Goal: Task Accomplishment & Management: Use online tool/utility

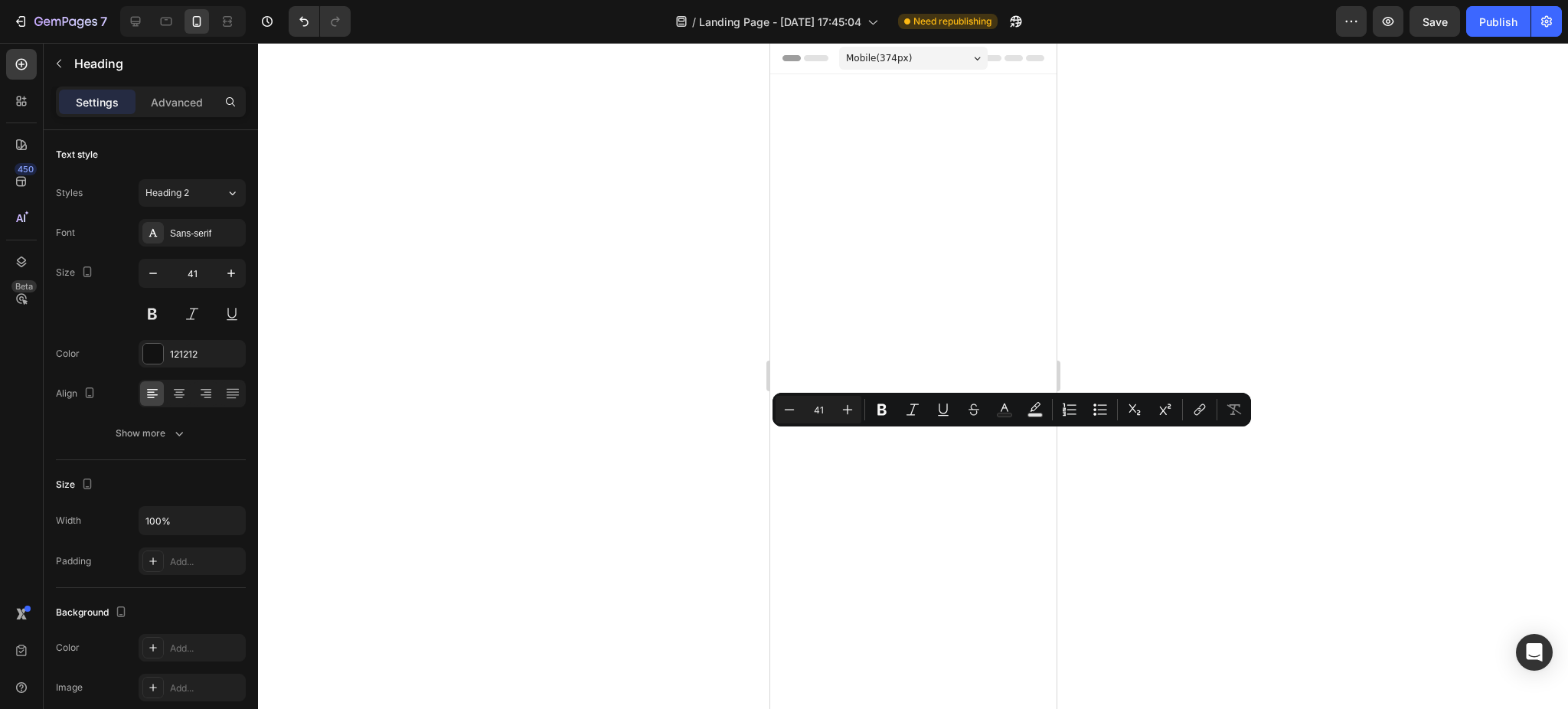
scroll to position [3380, 0]
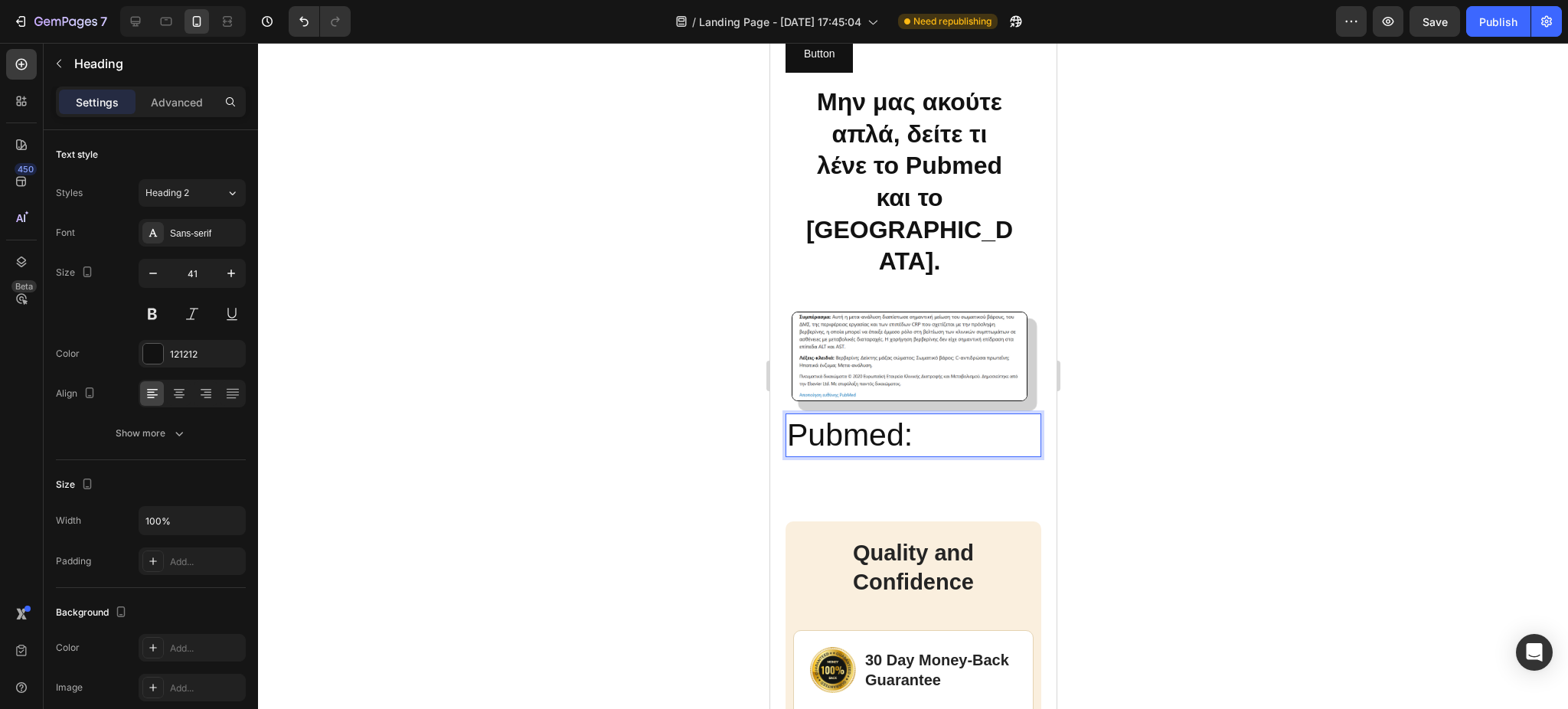
click at [931, 447] on p "Pubmed:" at bounding box center [912, 435] width 252 height 40
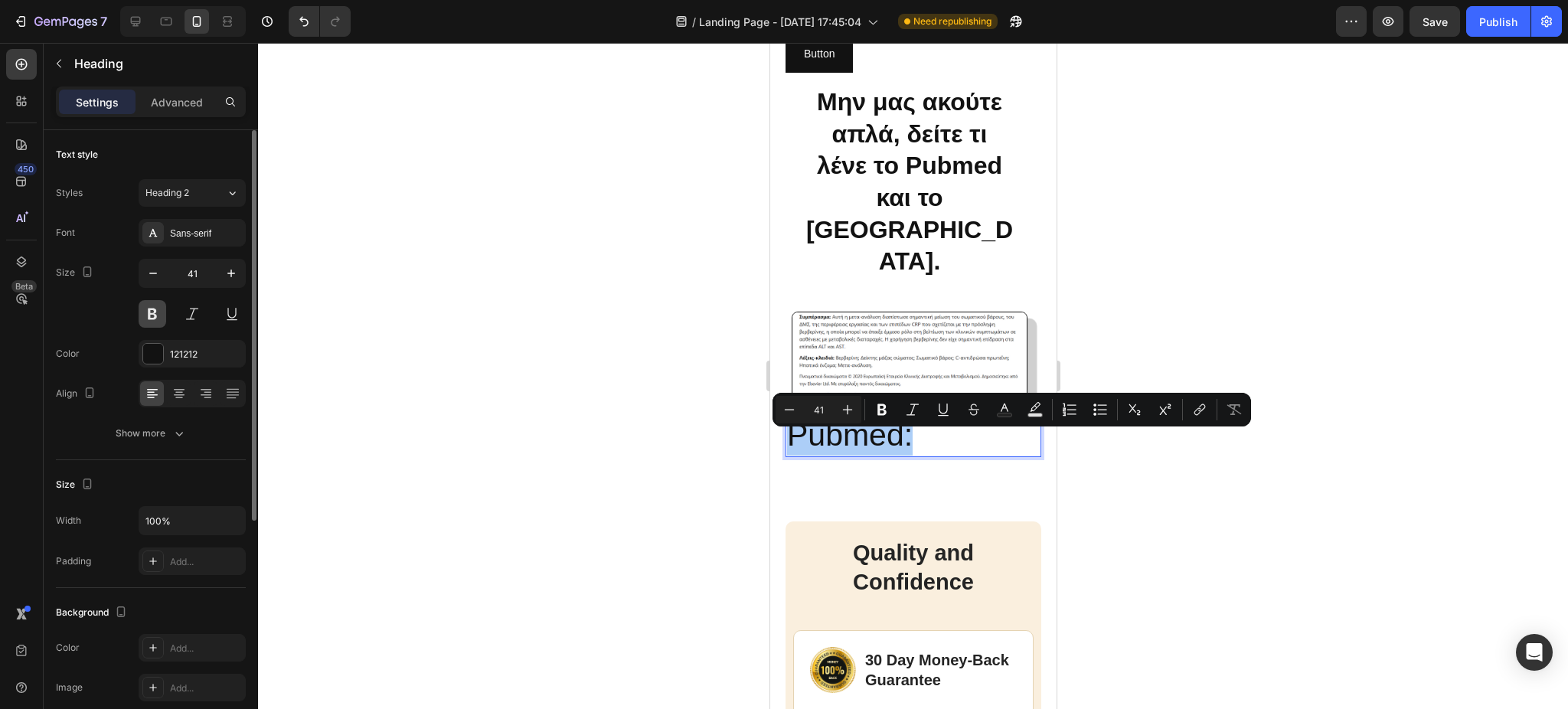
click at [155, 311] on button at bounding box center [152, 314] width 28 height 28
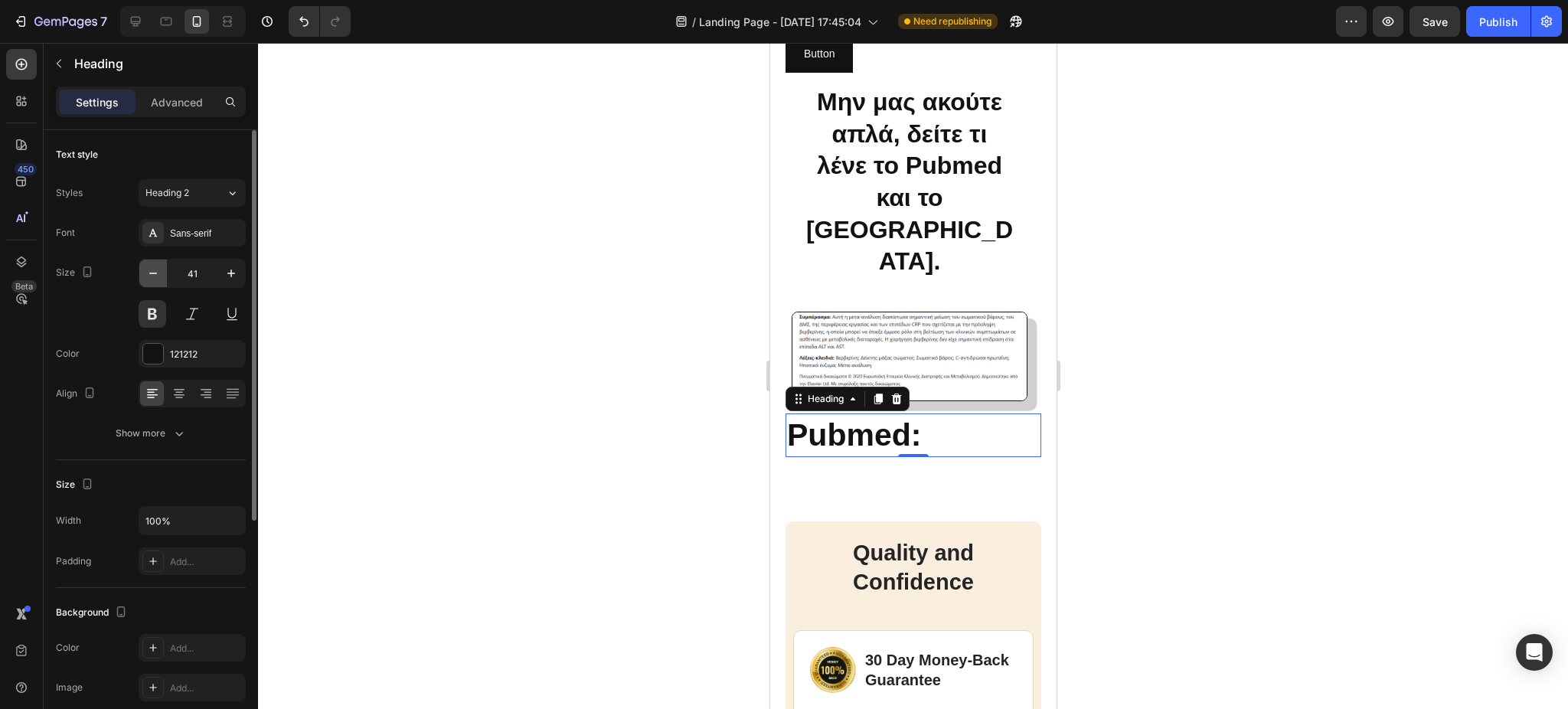
click at [150, 280] on icon "button" at bounding box center [153, 273] width 16 height 16
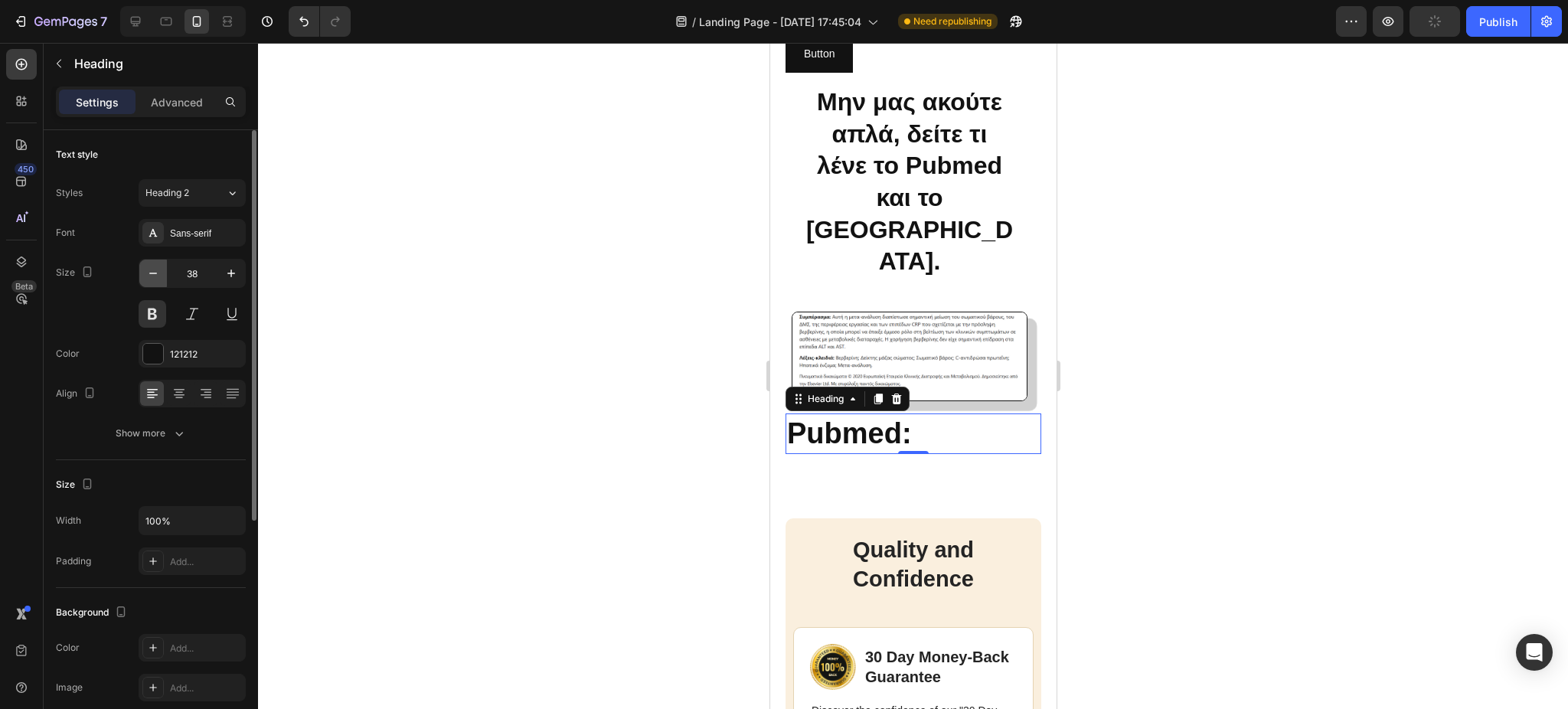
click at [150, 280] on icon "button" at bounding box center [153, 273] width 16 height 16
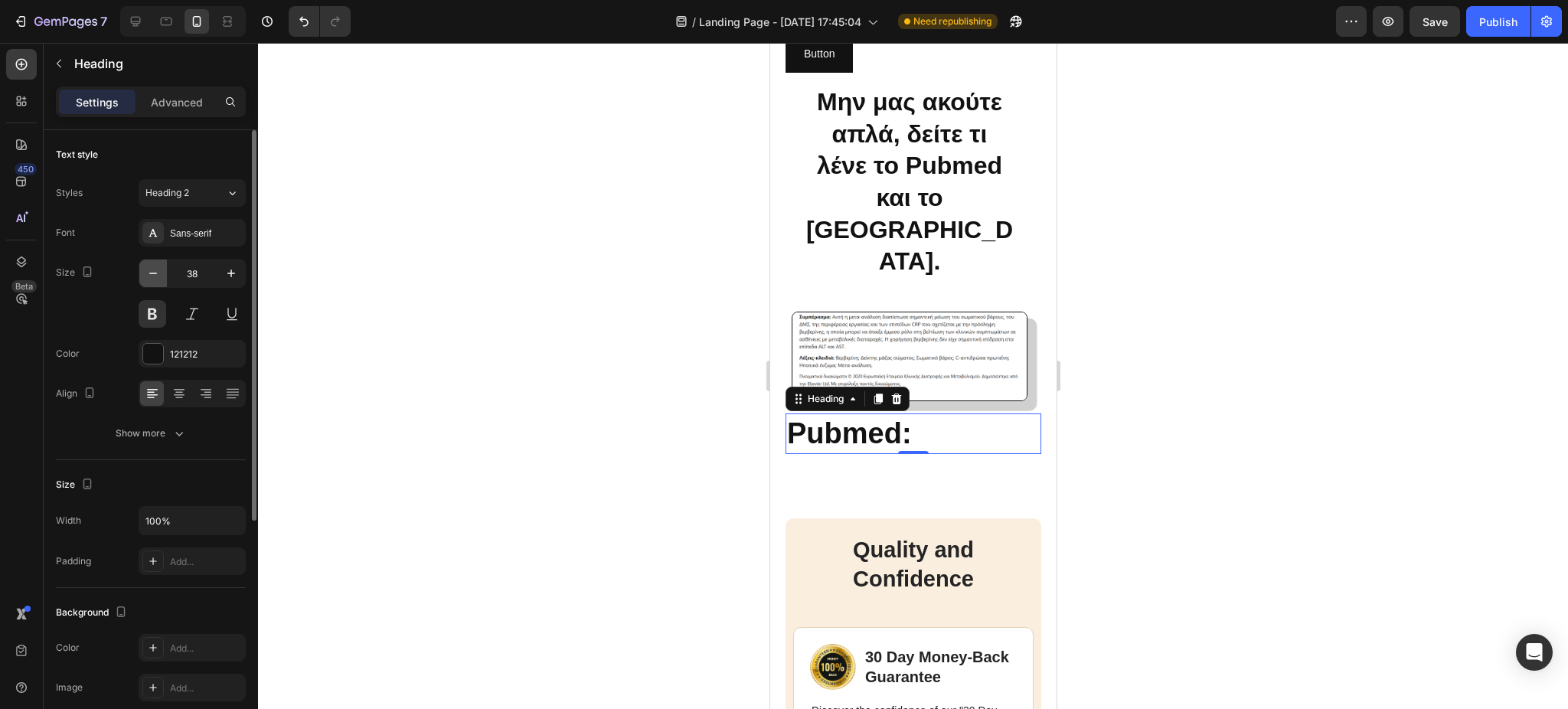
click at [150, 280] on icon "button" at bounding box center [153, 273] width 16 height 16
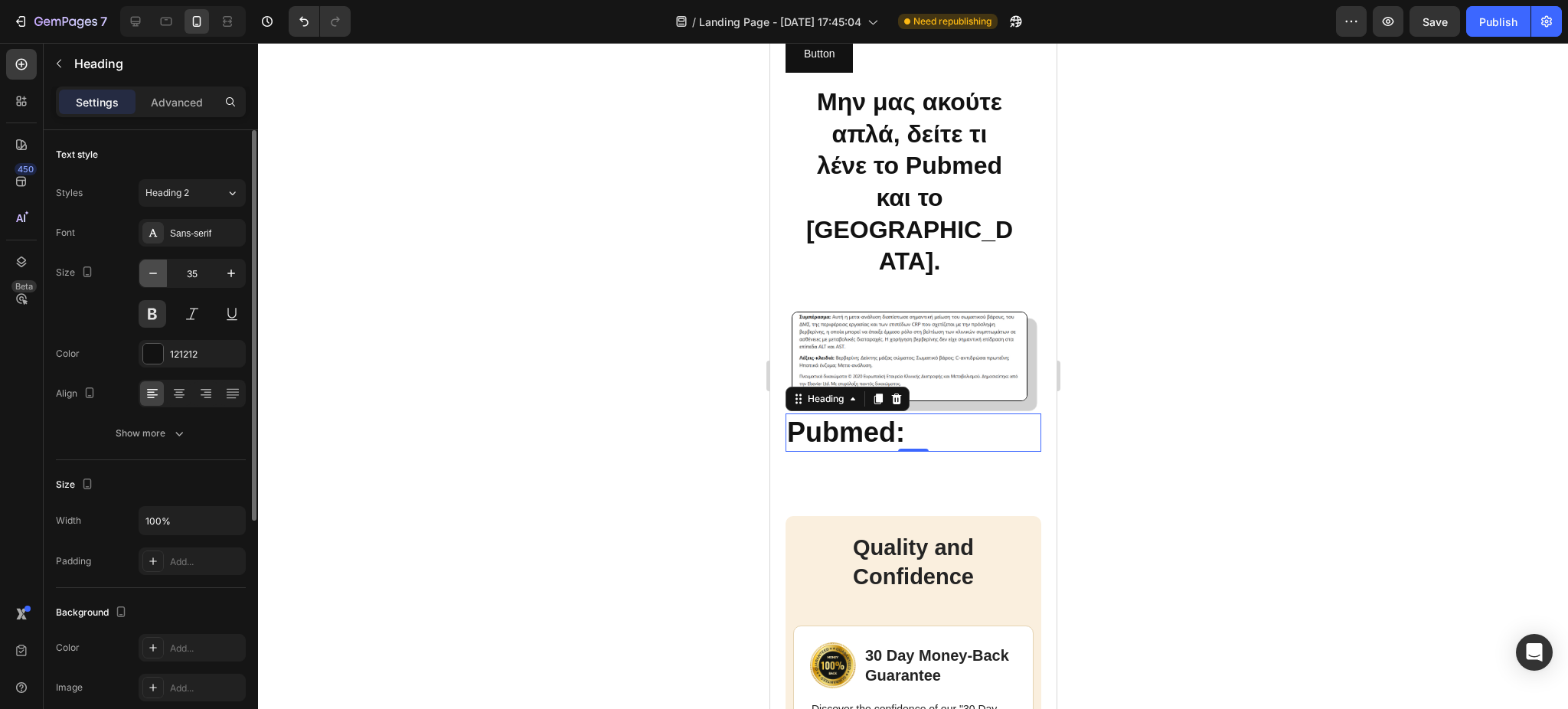
click at [150, 280] on icon "button" at bounding box center [153, 273] width 16 height 16
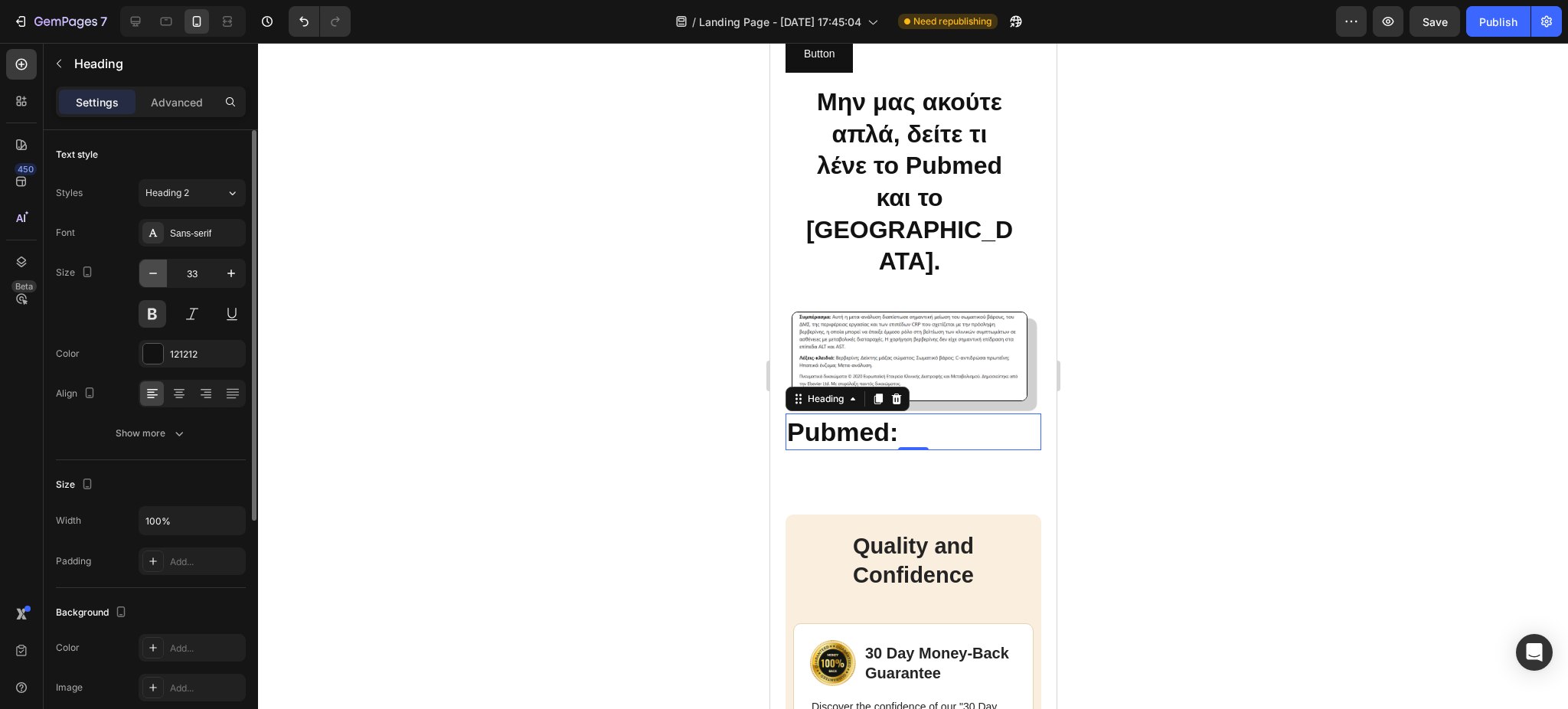
click at [150, 280] on icon "button" at bounding box center [153, 273] width 16 height 16
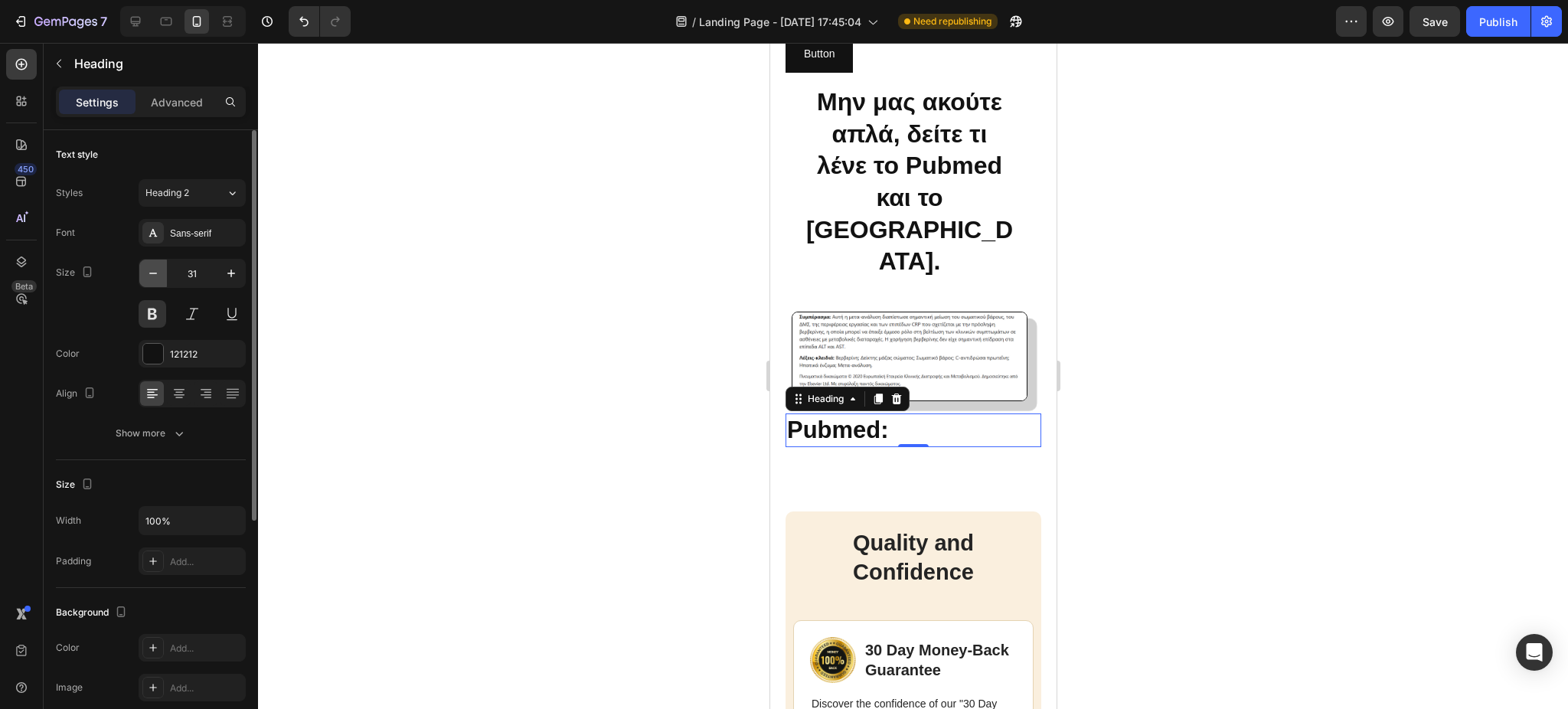
click at [150, 280] on icon "button" at bounding box center [153, 273] width 16 height 16
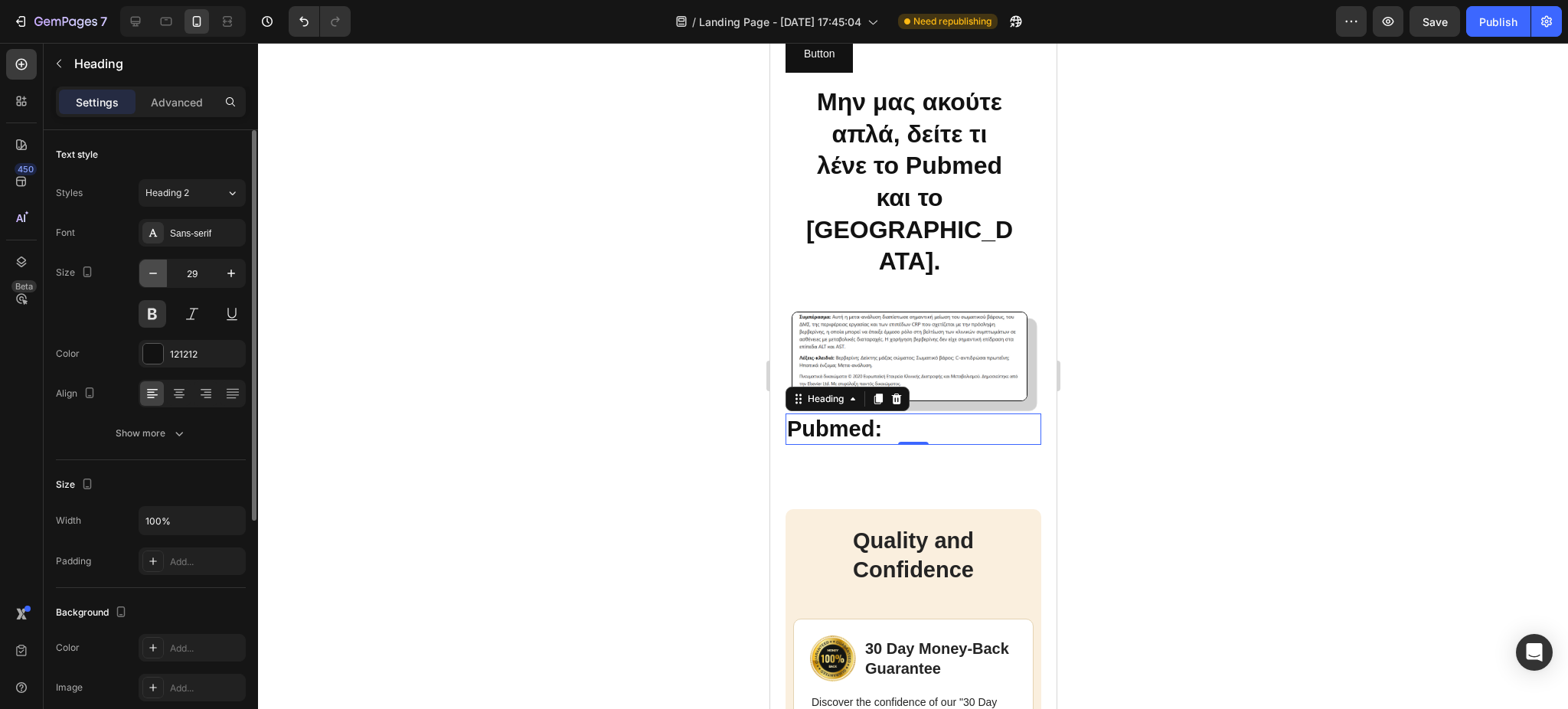
click at [150, 280] on icon "button" at bounding box center [153, 273] width 16 height 16
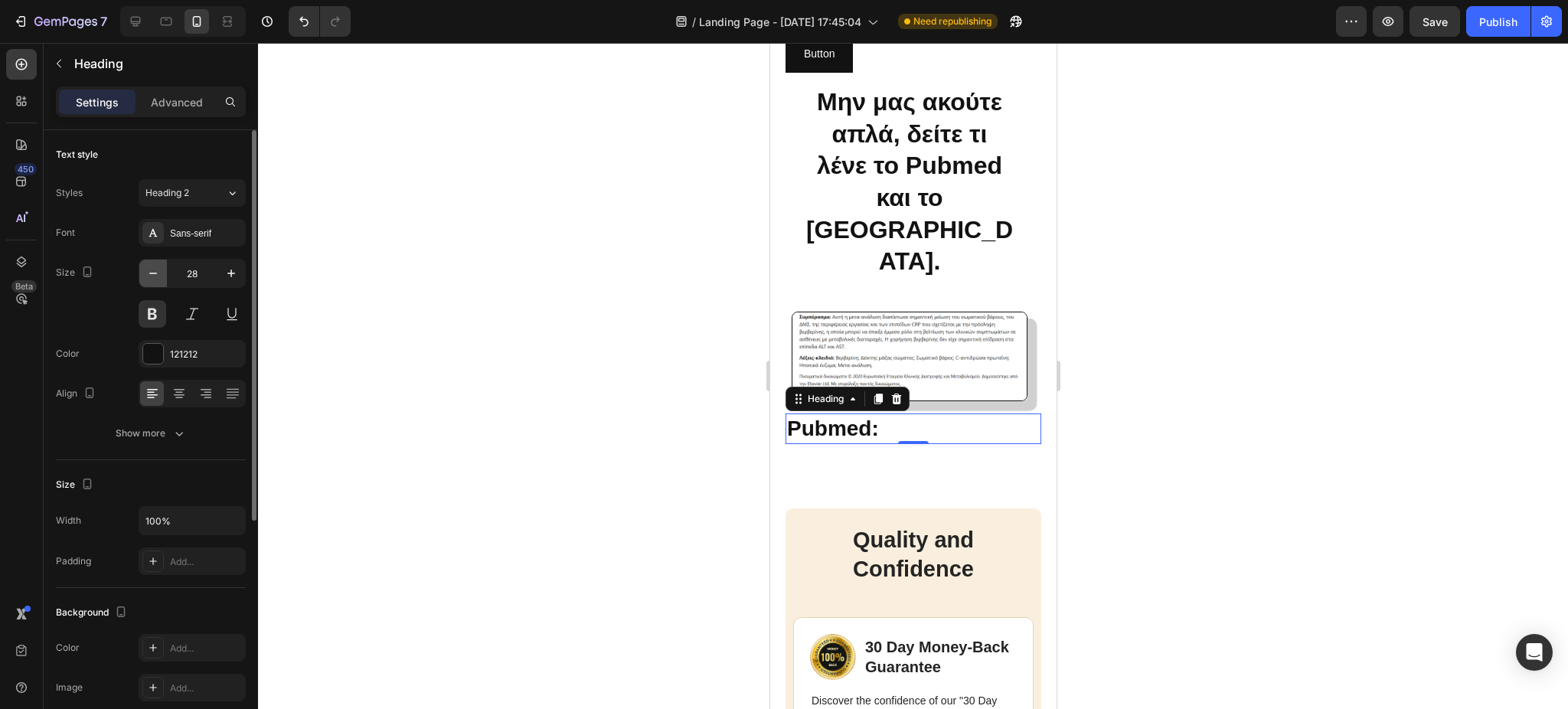
click at [150, 280] on icon "button" at bounding box center [153, 273] width 16 height 16
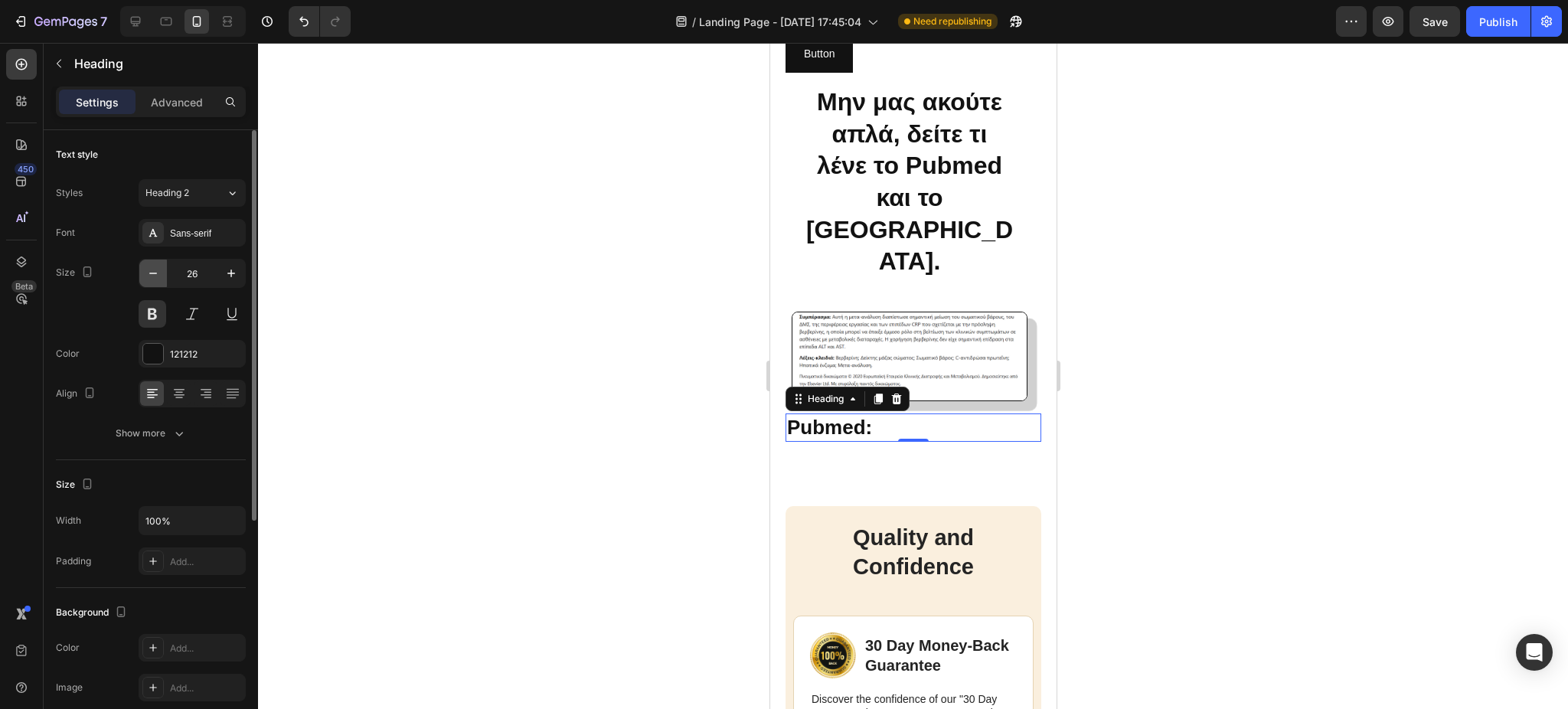
click at [150, 280] on icon "button" at bounding box center [153, 273] width 16 height 16
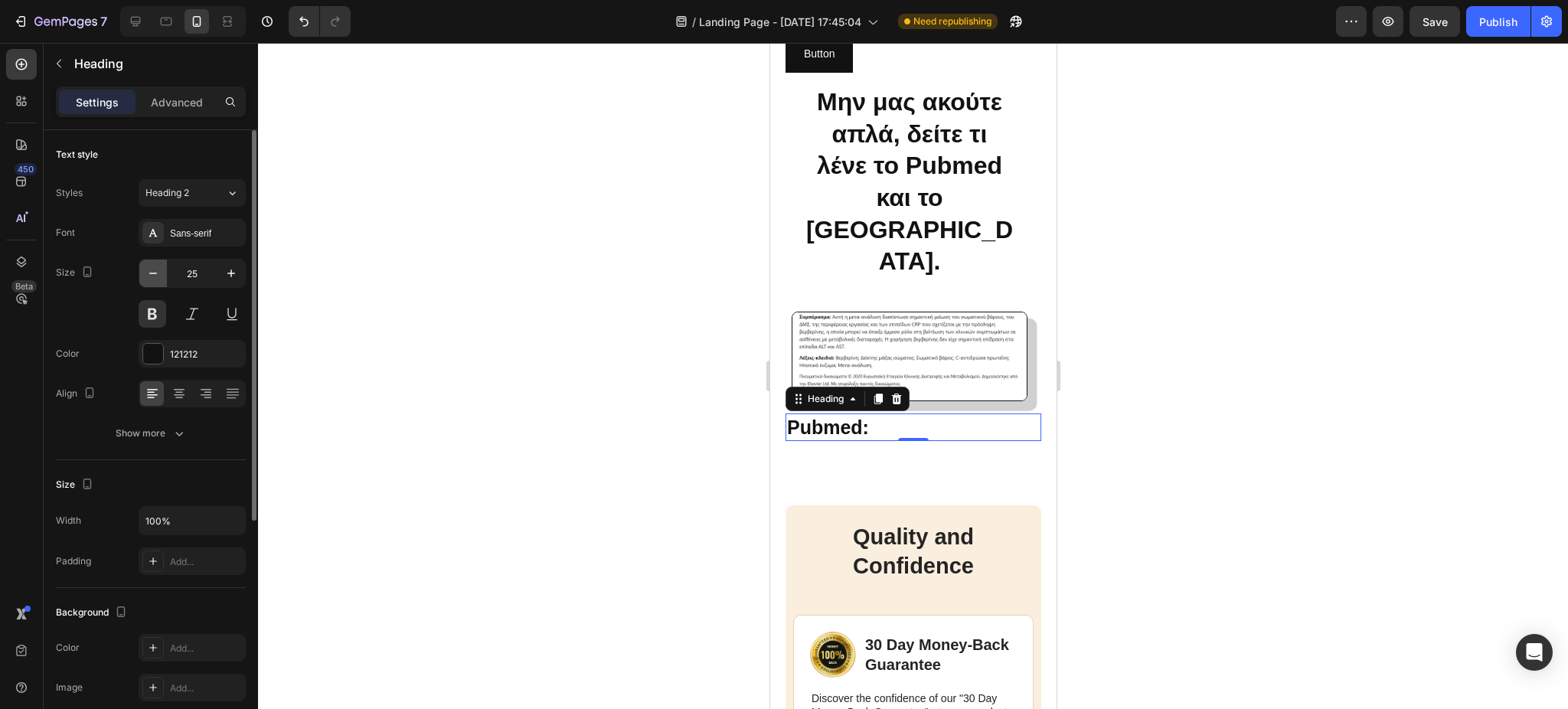
click at [150, 280] on icon "button" at bounding box center [153, 273] width 16 height 16
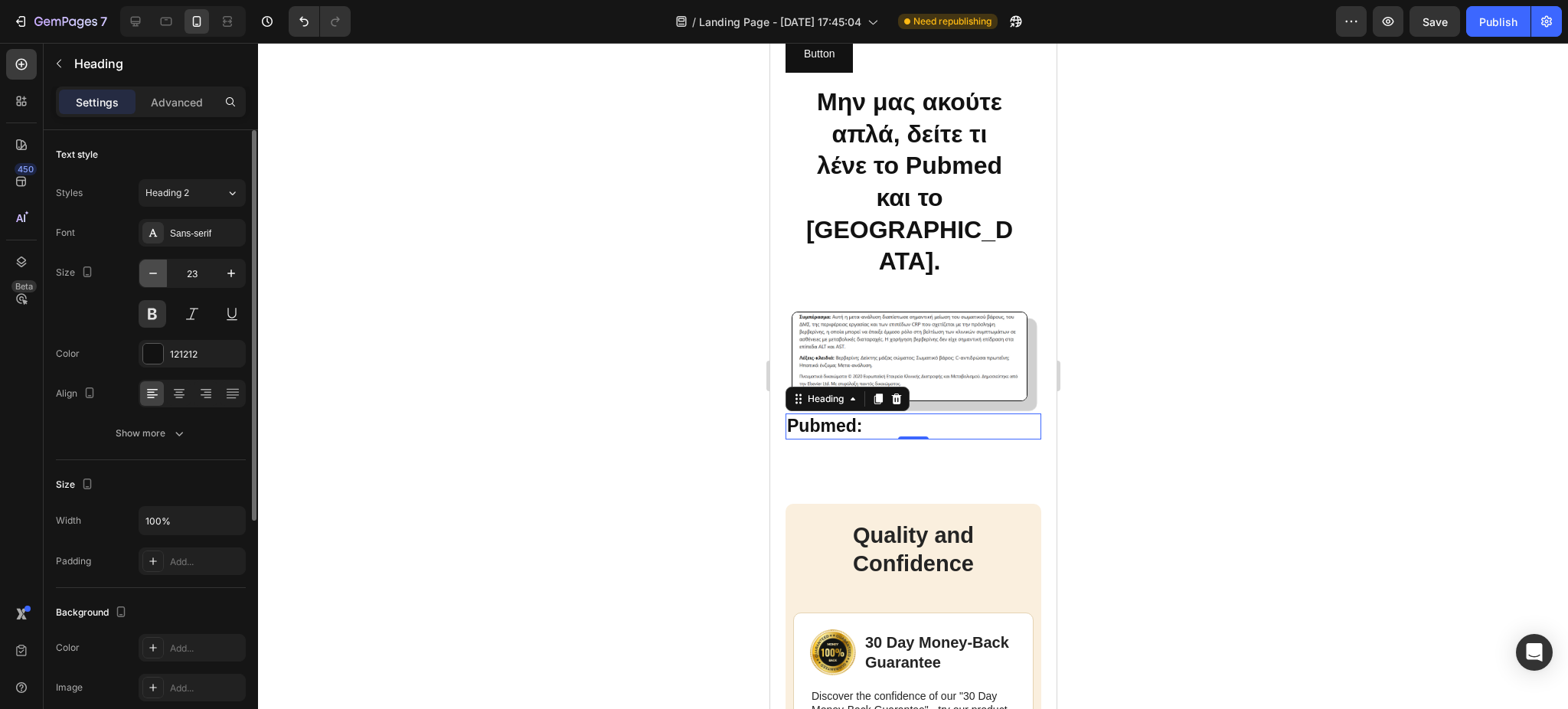
click at [150, 280] on icon "button" at bounding box center [153, 273] width 16 height 16
type input "20"
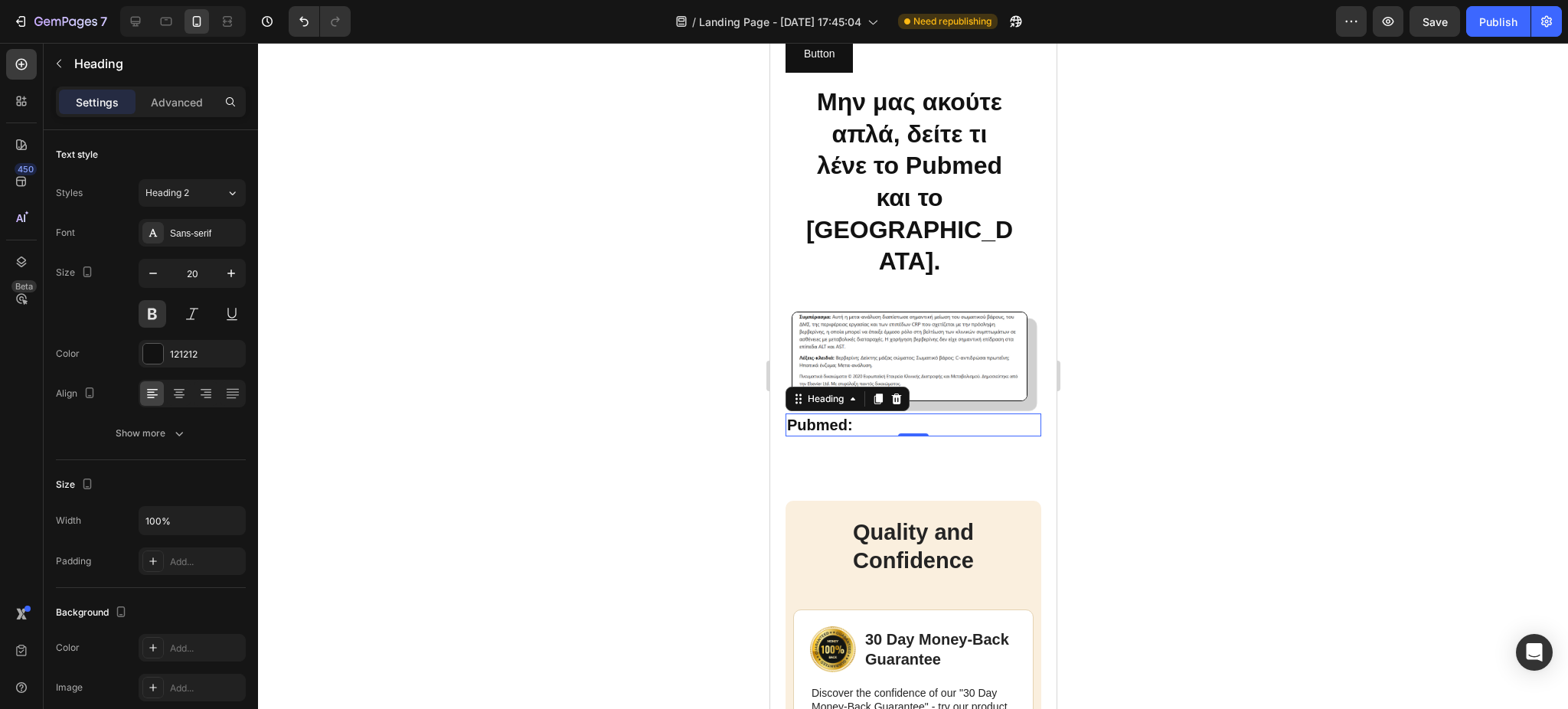
click at [856, 435] on p "Pubmed:" at bounding box center [912, 425] width 252 height 20
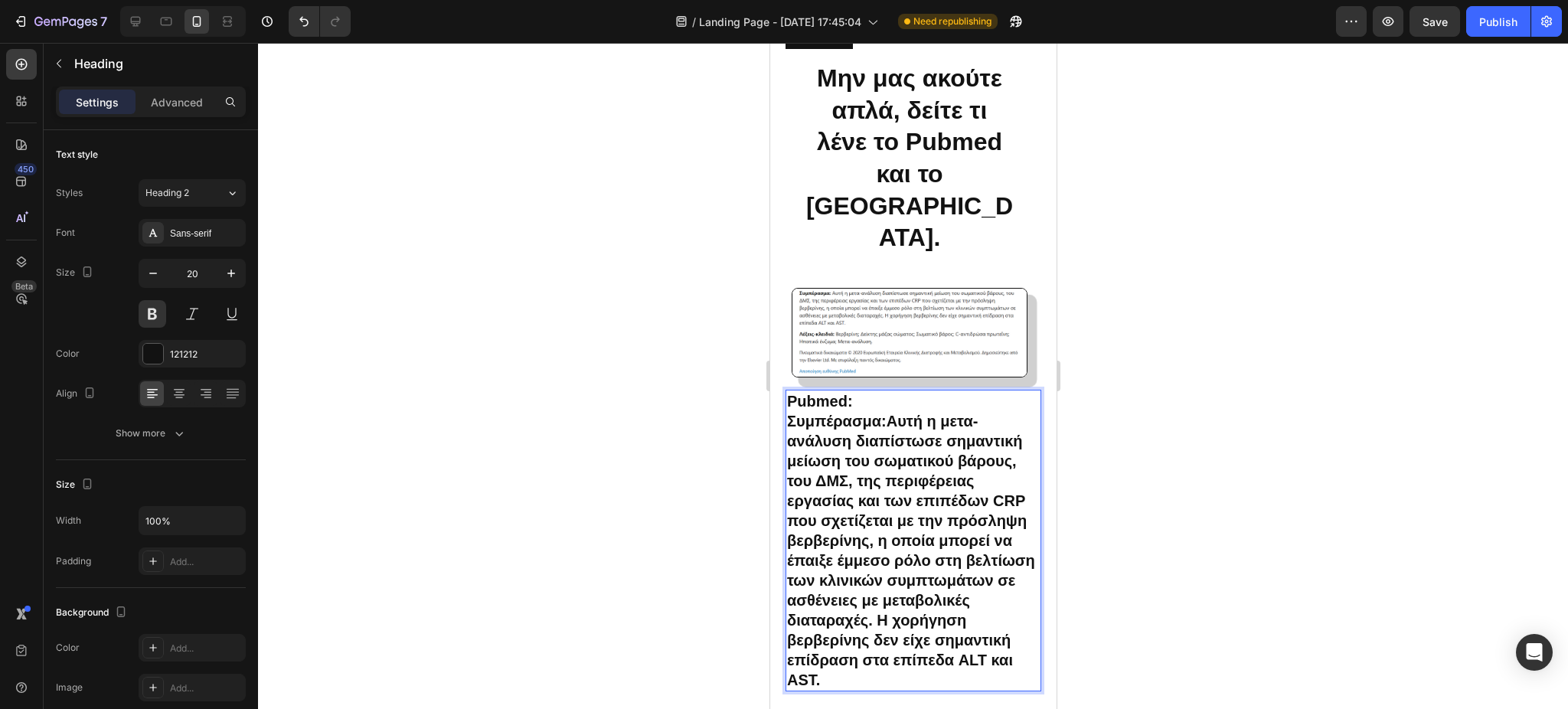
scroll to position [3413, 0]
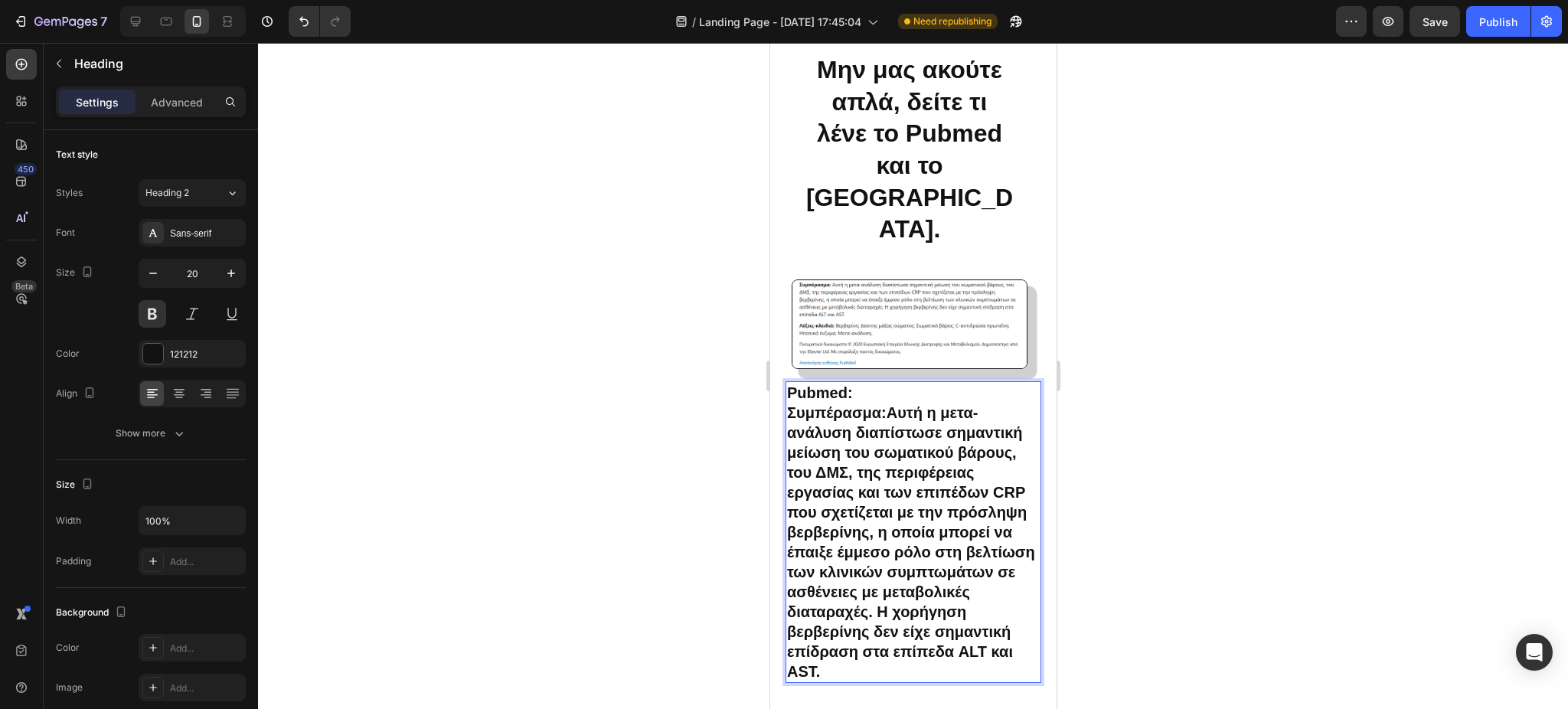
click at [908, 526] on p "Pubmed: Συμπέρασμα: Αυτή η μετα-ανάλυση διαπίστωσε σημαντική μείωση του σωματικ…" at bounding box center [912, 531] width 252 height 298
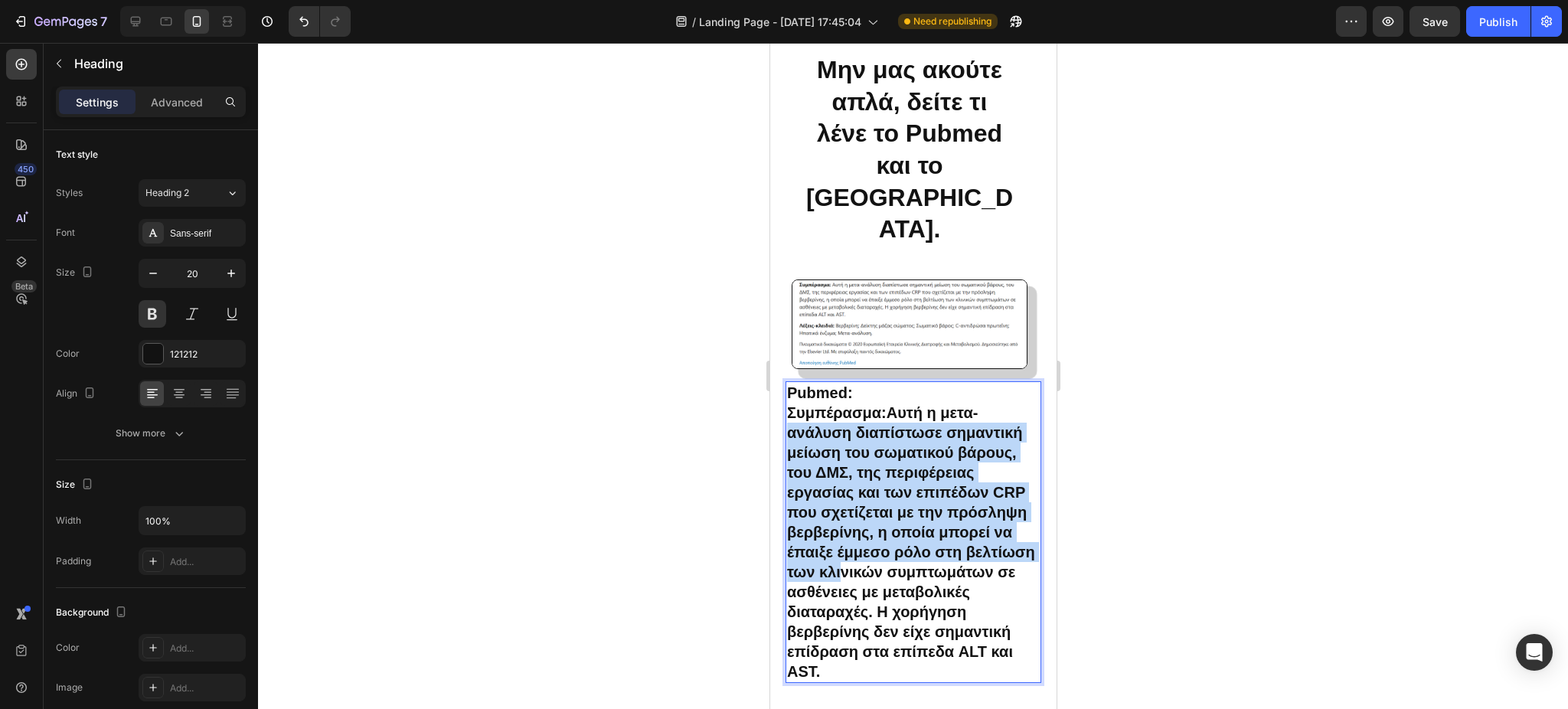
drag, startPoint x: 981, startPoint y: 420, endPoint x: 940, endPoint y: 580, distance: 165.2
click at [940, 580] on p "Pubmed: Συμπέρασμα: Αυτή η μετα-ανάλυση διαπίστωσε σημαντική μείωση του σωματικ…" at bounding box center [912, 531] width 252 height 298
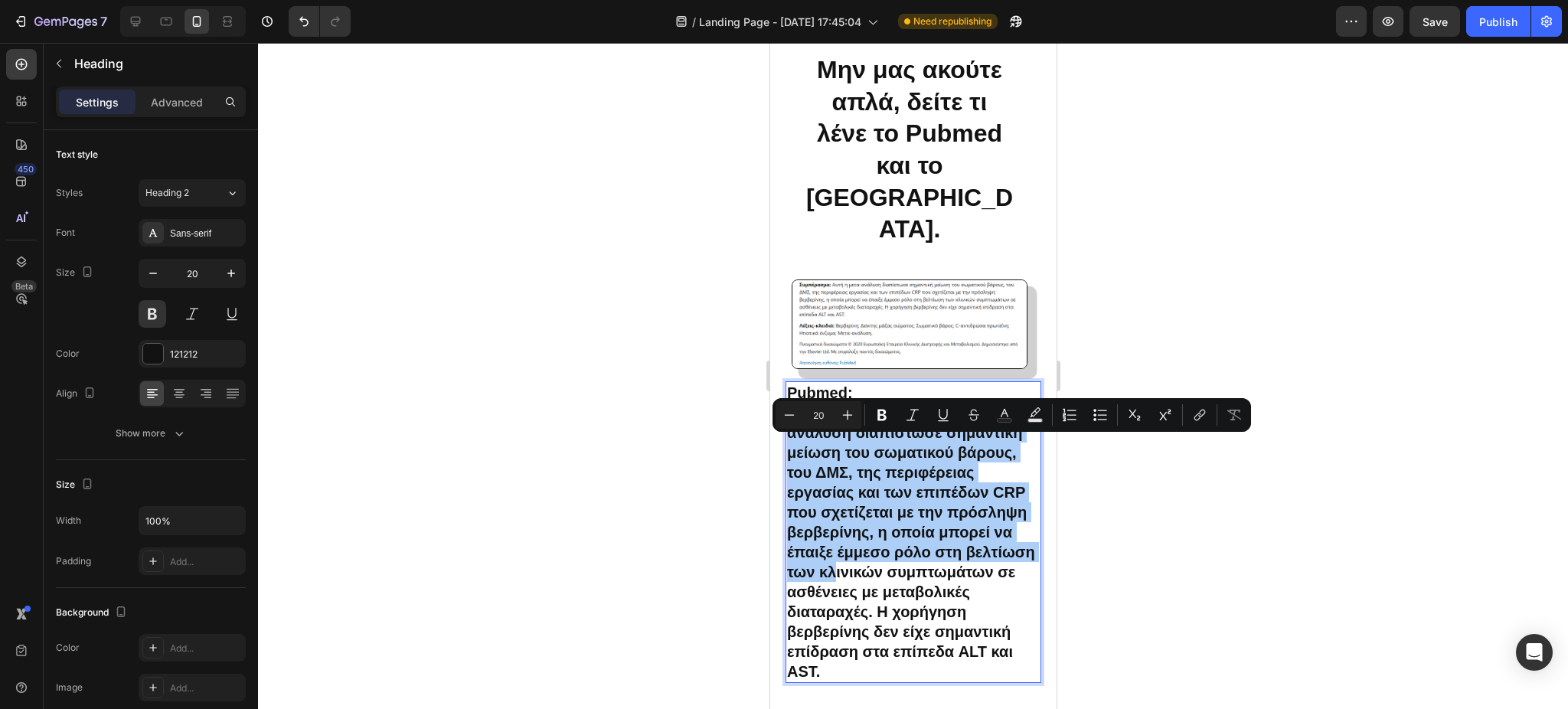
click at [1210, 294] on div at bounding box center [913, 376] width 1310 height 666
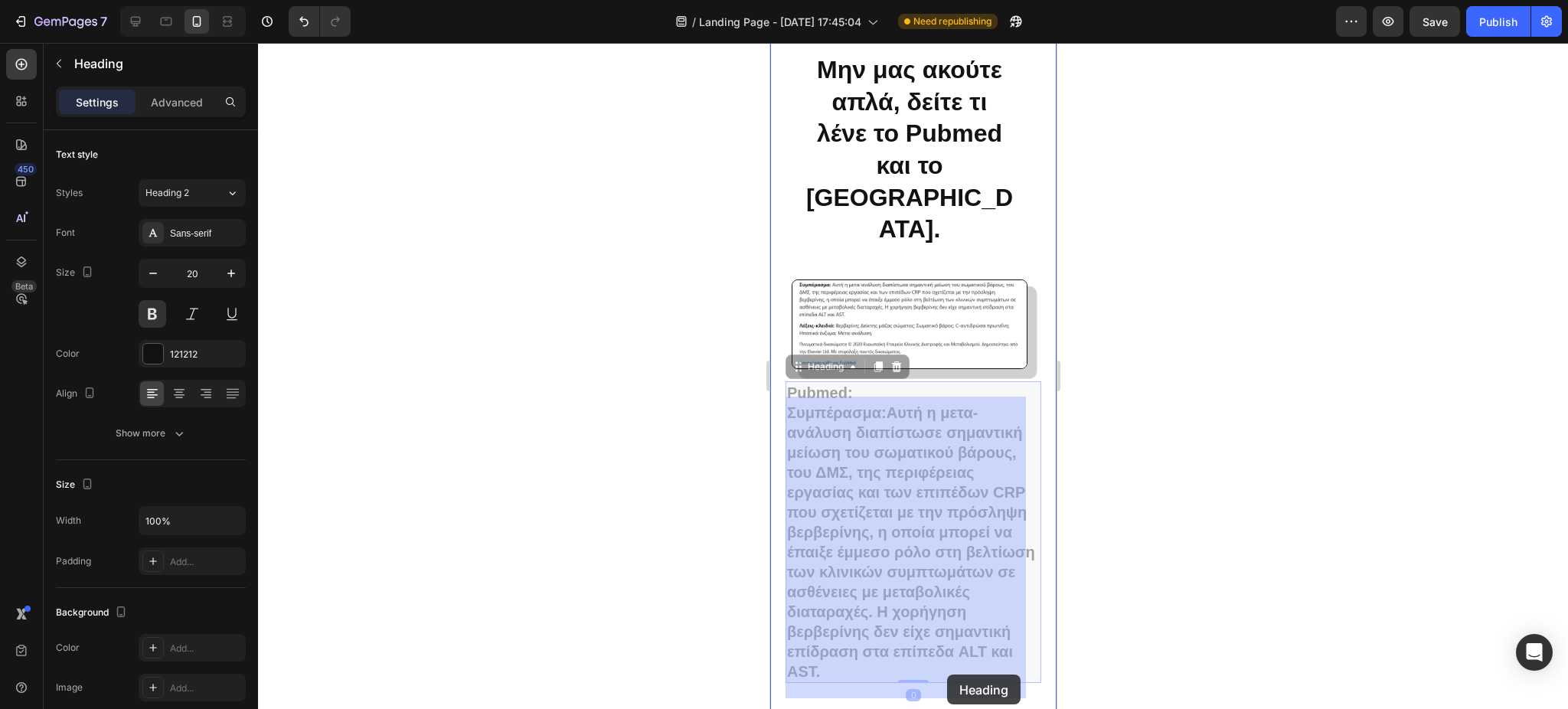
drag, startPoint x: 784, startPoint y: 420, endPoint x: 2029, endPoint y: 530, distance: 1249.8
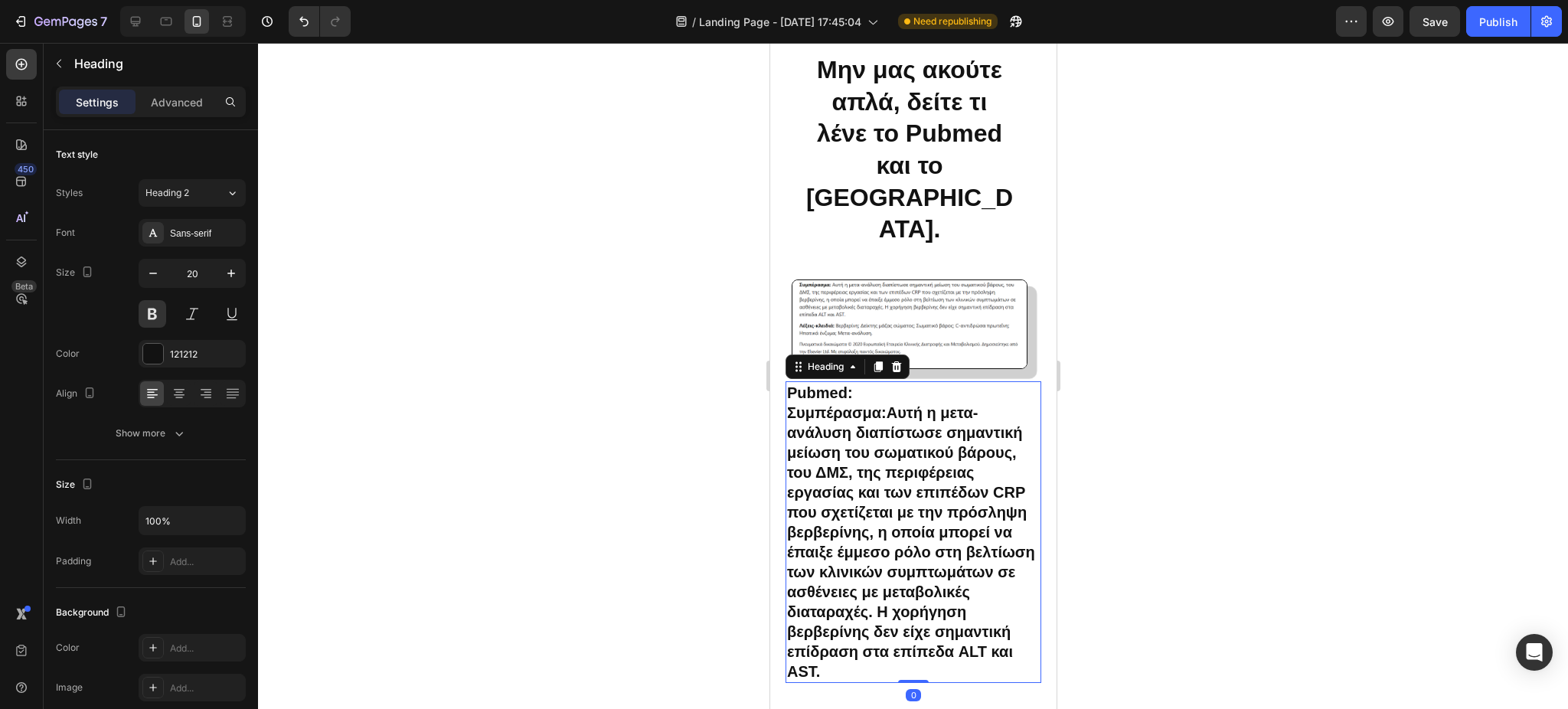
scroll to position [3435, 0]
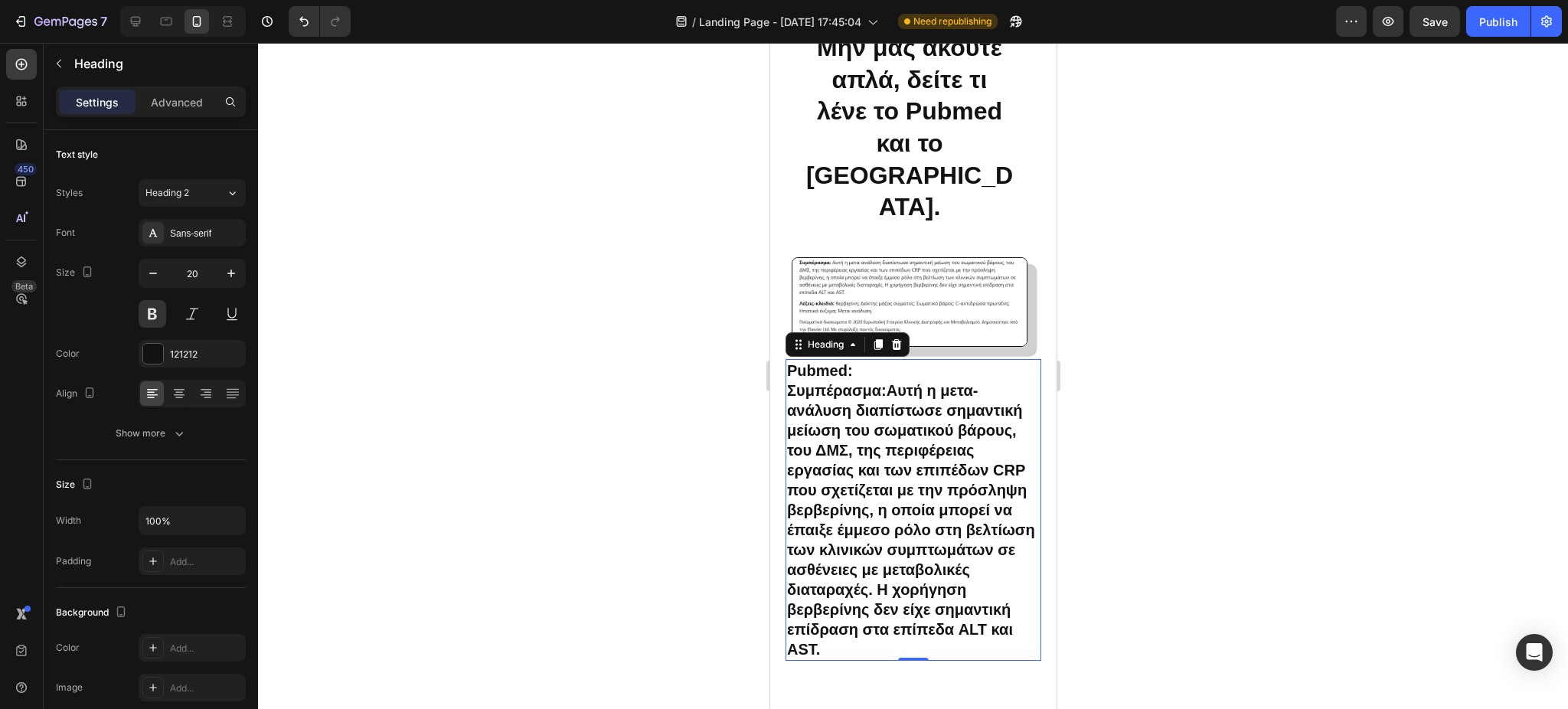
click at [1260, 488] on div at bounding box center [913, 376] width 1310 height 666
click at [1315, 434] on div at bounding box center [913, 376] width 1310 height 666
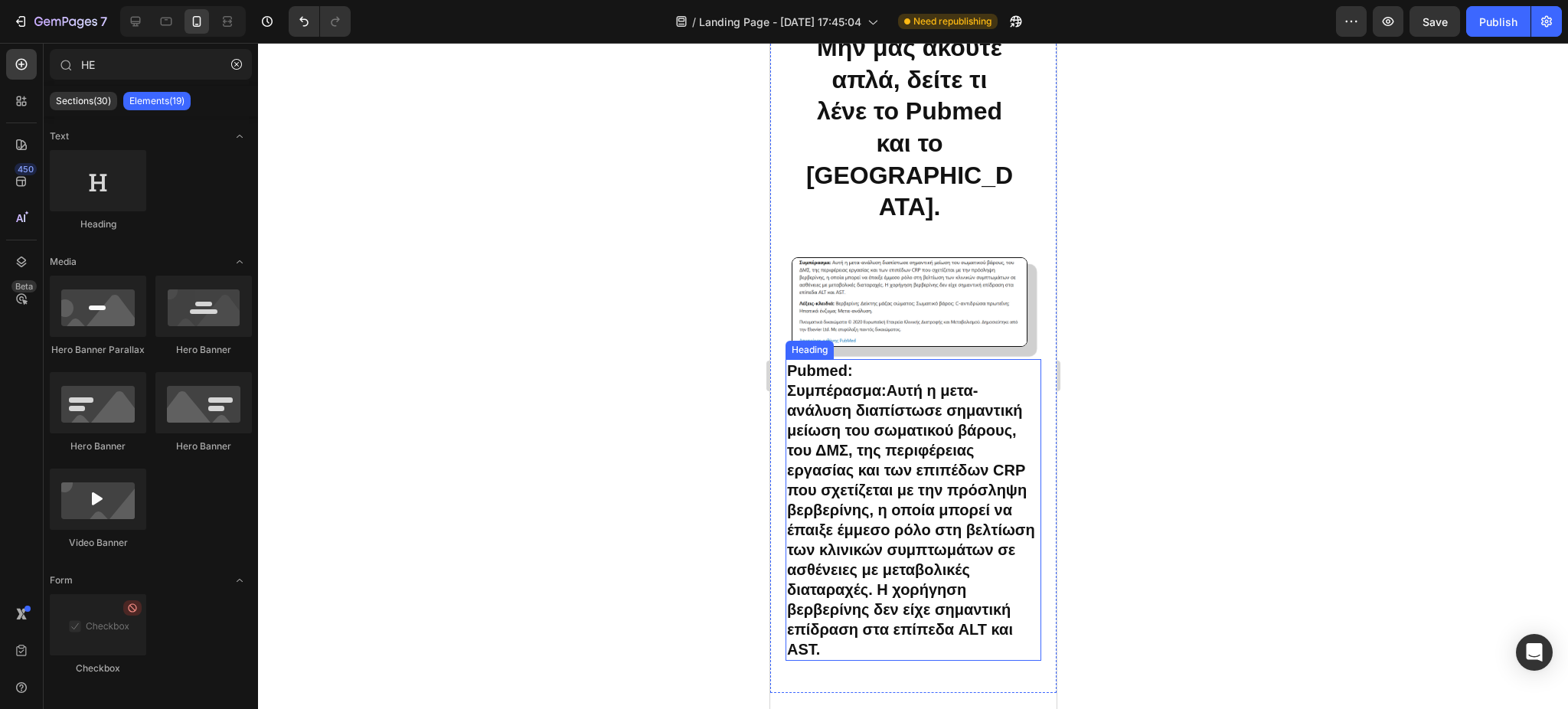
click at [946, 655] on p "Pubmed: Συμπέρασμα: Αυτή η μετα-ανάλυση διαπίστωσε σημαντική μείωση του σωματικ…" at bounding box center [912, 509] width 252 height 298
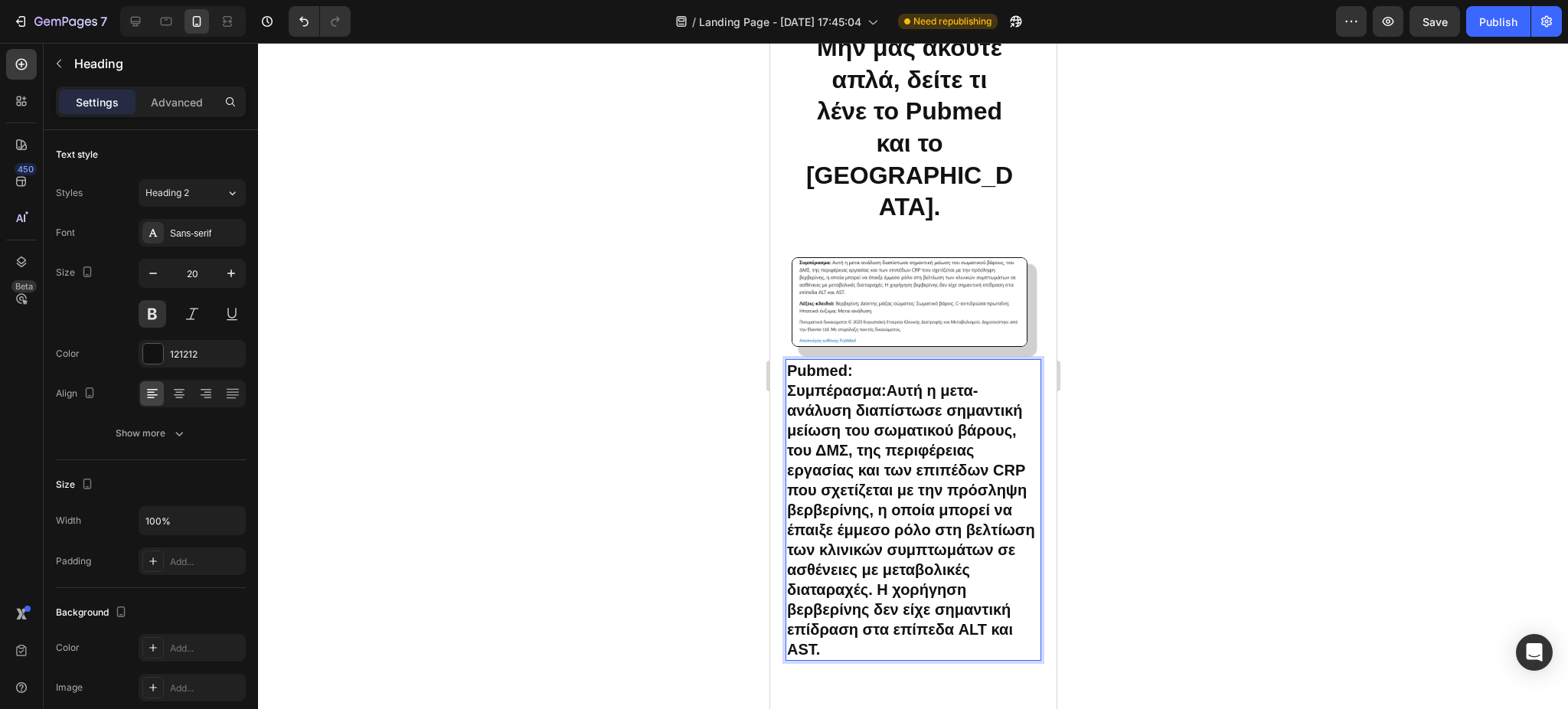
drag, startPoint x: 942, startPoint y: 672, endPoint x: 946, endPoint y: 660, distance: 12.6
click at [946, 659] on p "Pubmed: Συμπέρασμα: Αυτή η μετα-ανάλυση διαπίστωσε σημαντική μείωση του σωματικ…" at bounding box center [912, 509] width 252 height 298
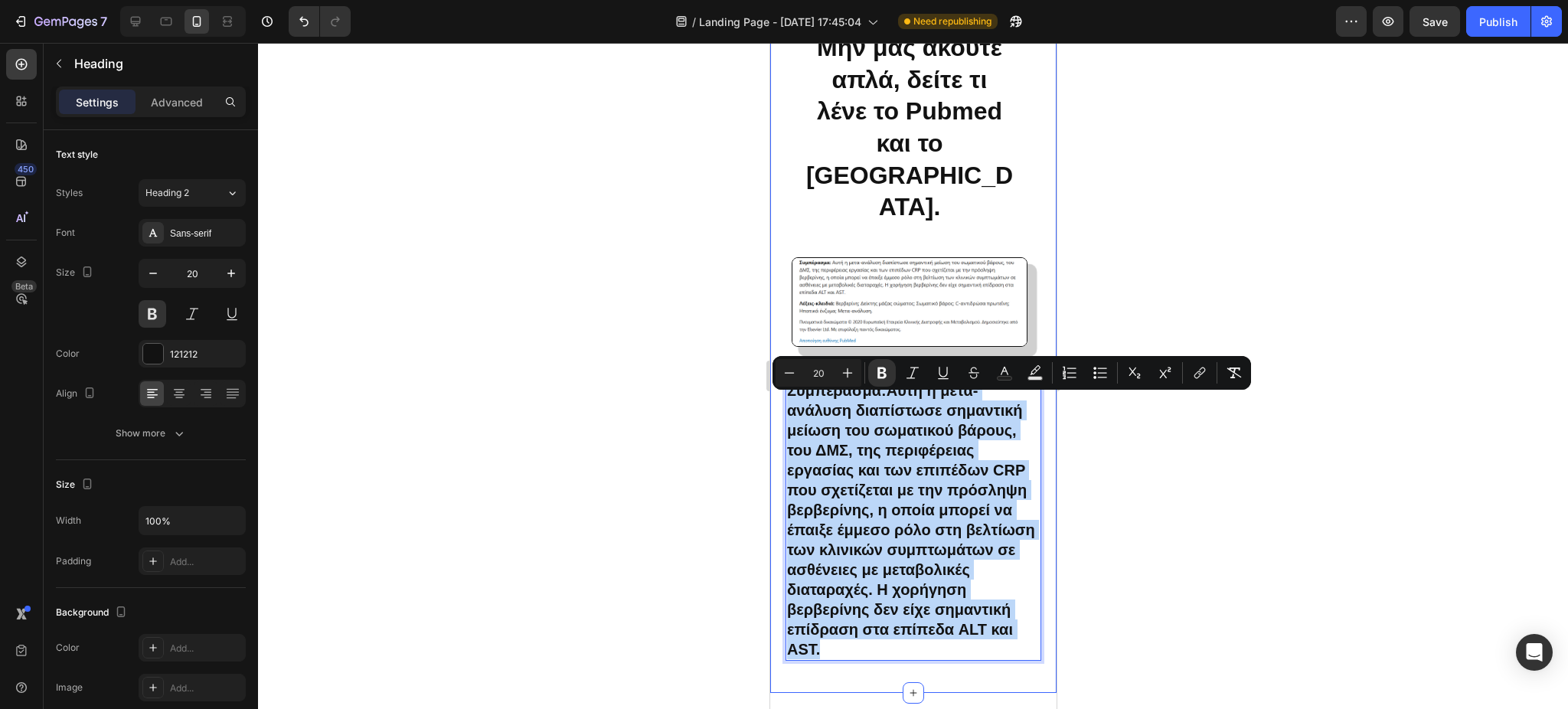
drag, startPoint x: 946, startPoint y: 660, endPoint x: 784, endPoint y: 402, distance: 304.6
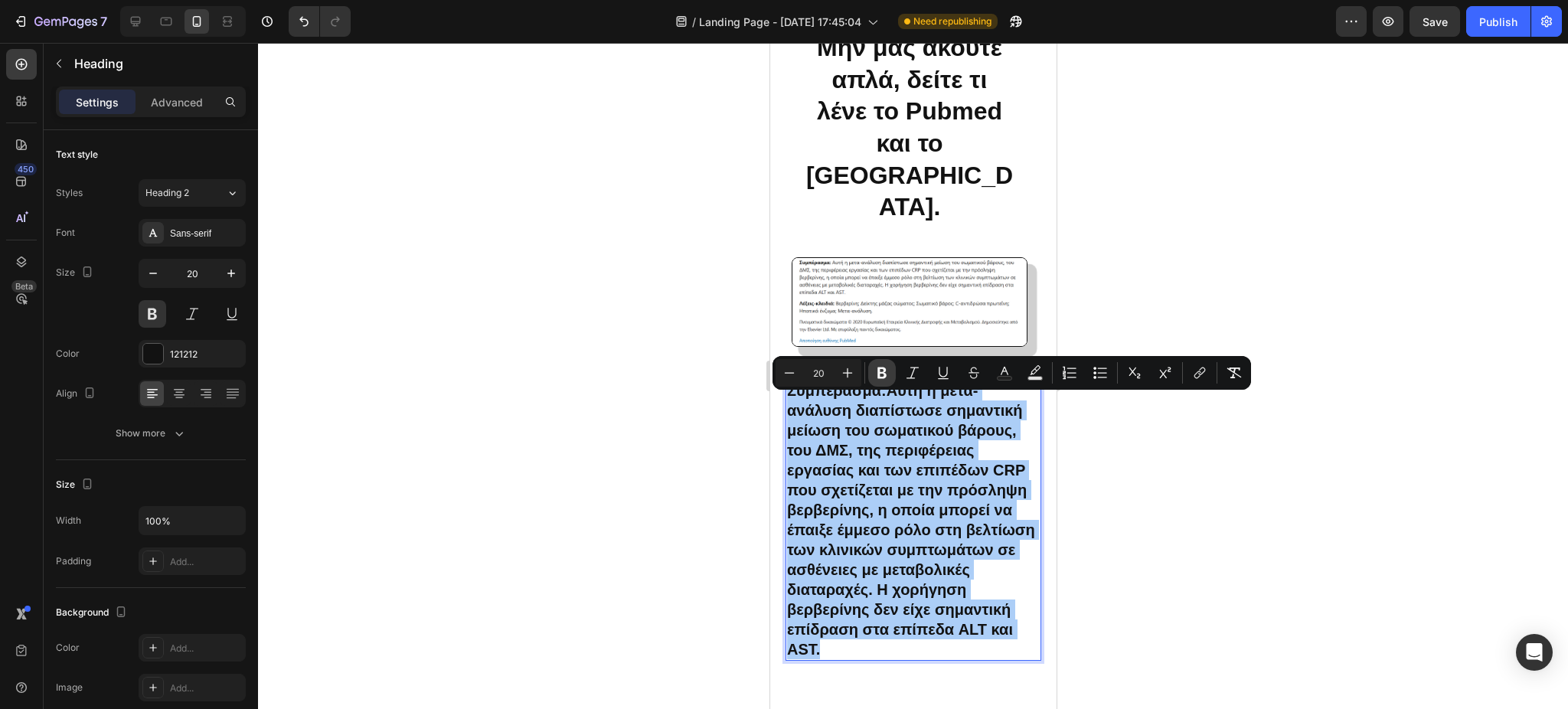
click at [879, 365] on icon "Editor contextual toolbar" at bounding box center [882, 372] width 16 height 16
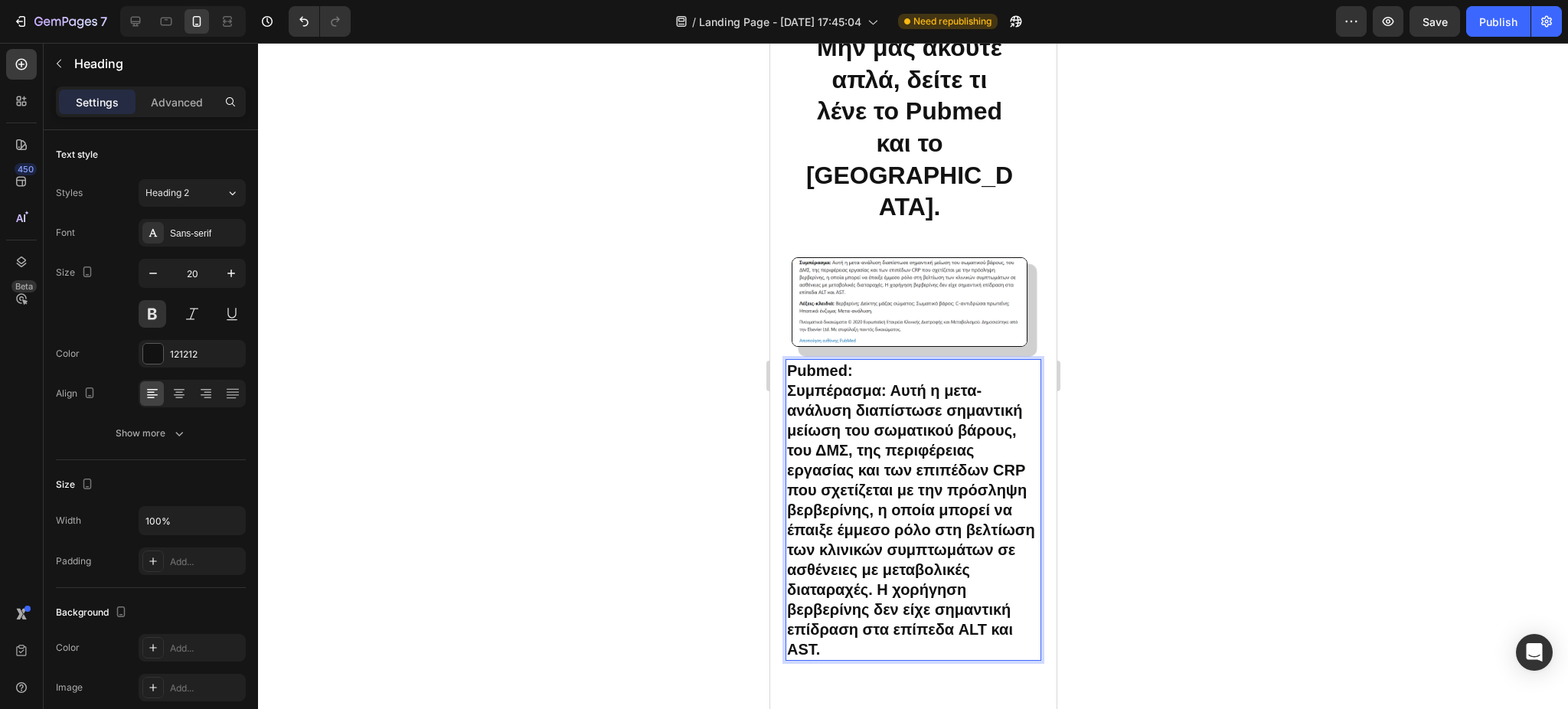
click at [879, 358] on div "Μην μας ακούτε απλά, δείτε τι λένε το Pubmed και το [GEOGRAPHIC_DATA]. Heading …" at bounding box center [912, 188] width 256 height 339
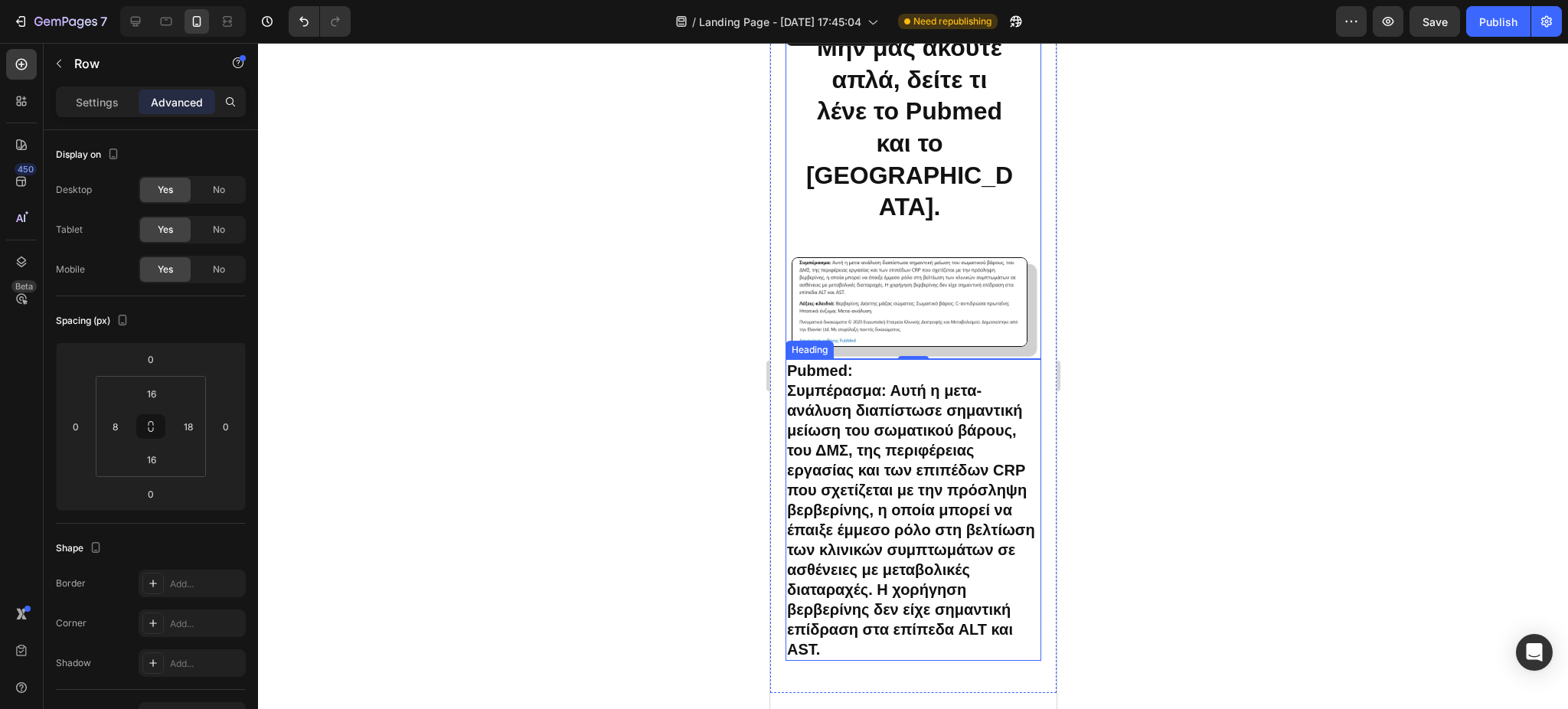
click at [945, 659] on p "Pubmed: Συμπέρασμα: Αυτή η μετα-ανάλυση διαπίστωσε σημαντική μείωση του σωματικ…" at bounding box center [912, 509] width 252 height 298
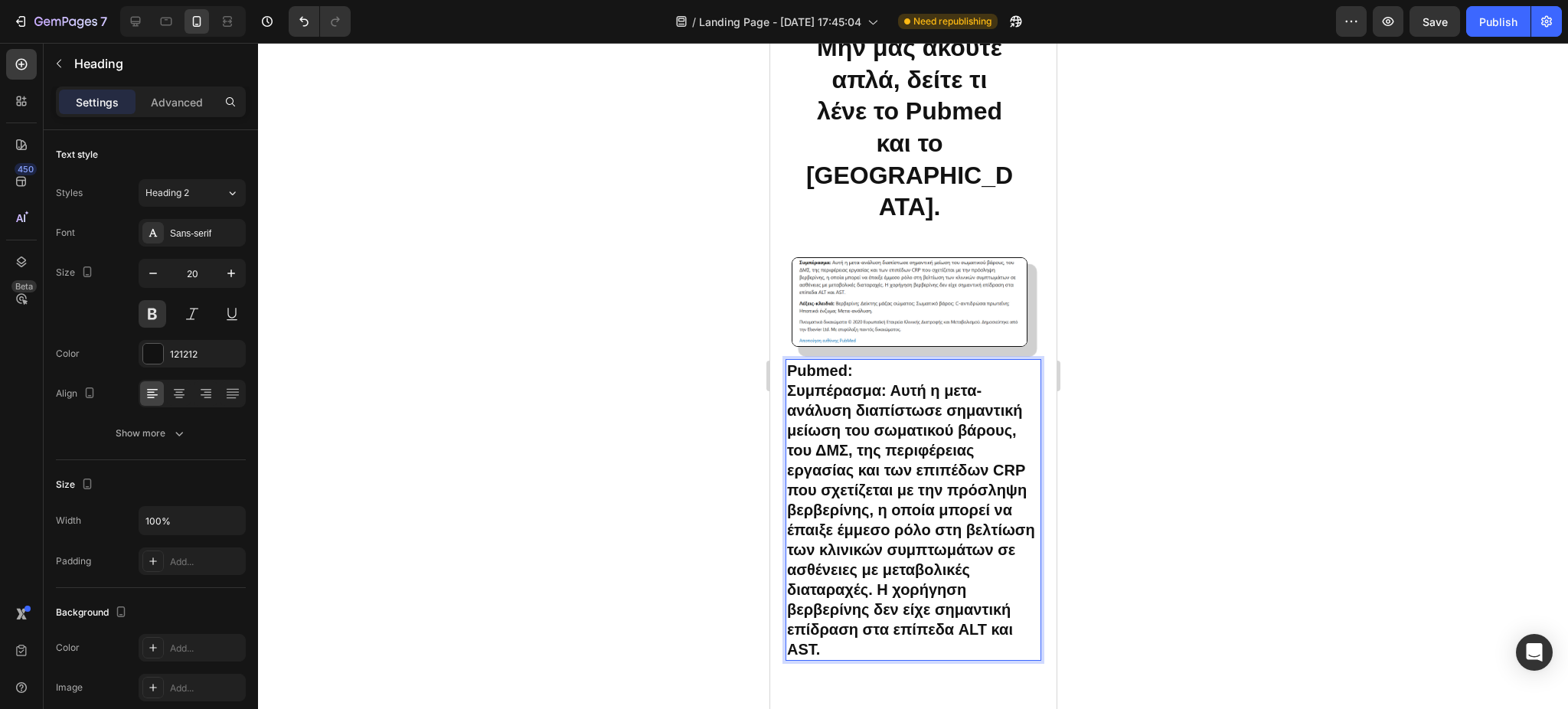
click at [945, 659] on p "Pubmed: Συμπέρασμα: Αυτή η μετα-ανάλυση διαπίστωσε σημαντική μείωση του σωματικ…" at bounding box center [912, 509] width 252 height 298
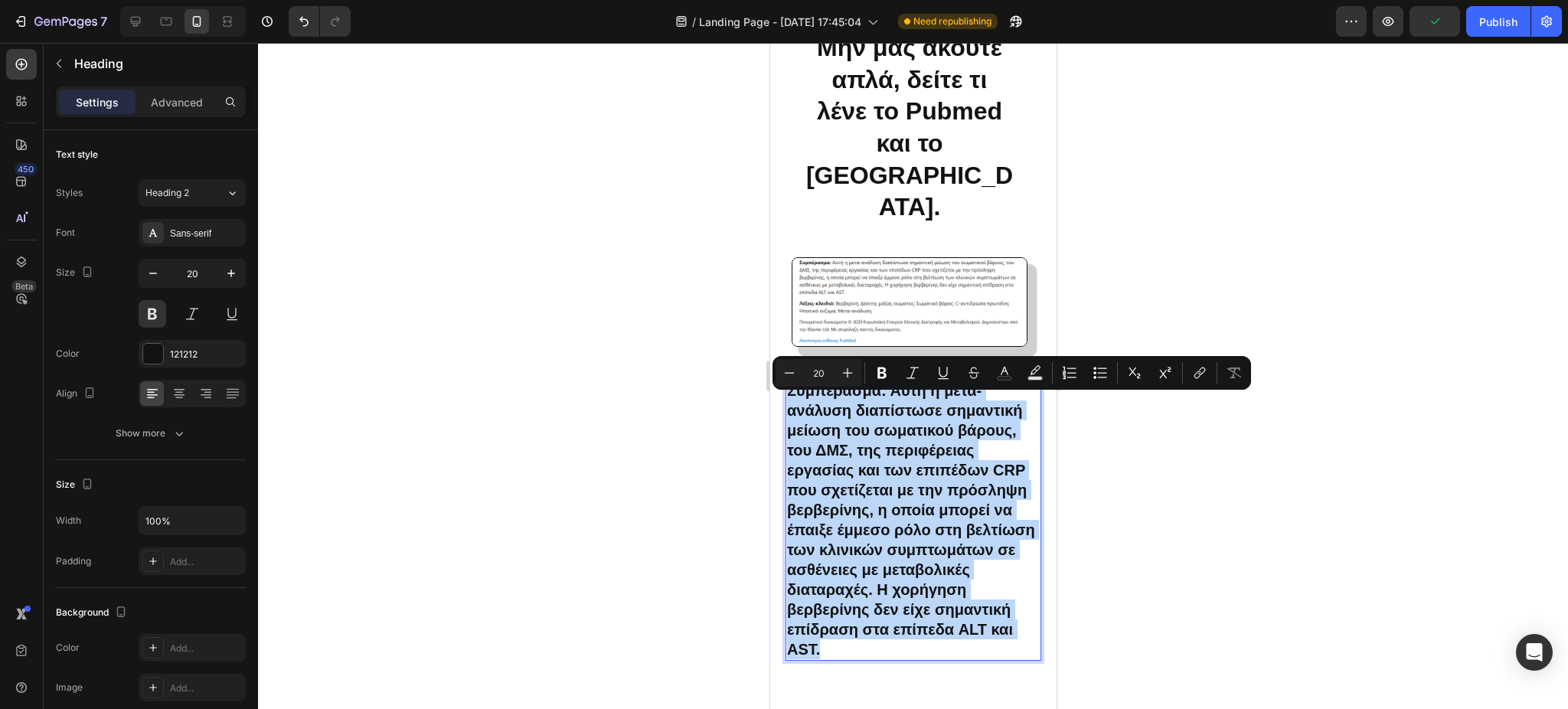
drag, startPoint x: 945, startPoint y: 665, endPoint x: 784, endPoint y: 414, distance: 298.2
click at [784, 414] on h2 "Pubmed: Συμπέρασμα: Αυτή η μετα-ανάλυση διαπίστωσε σημαντική μείωση του σωματικ…" at bounding box center [912, 509] width 256 height 302
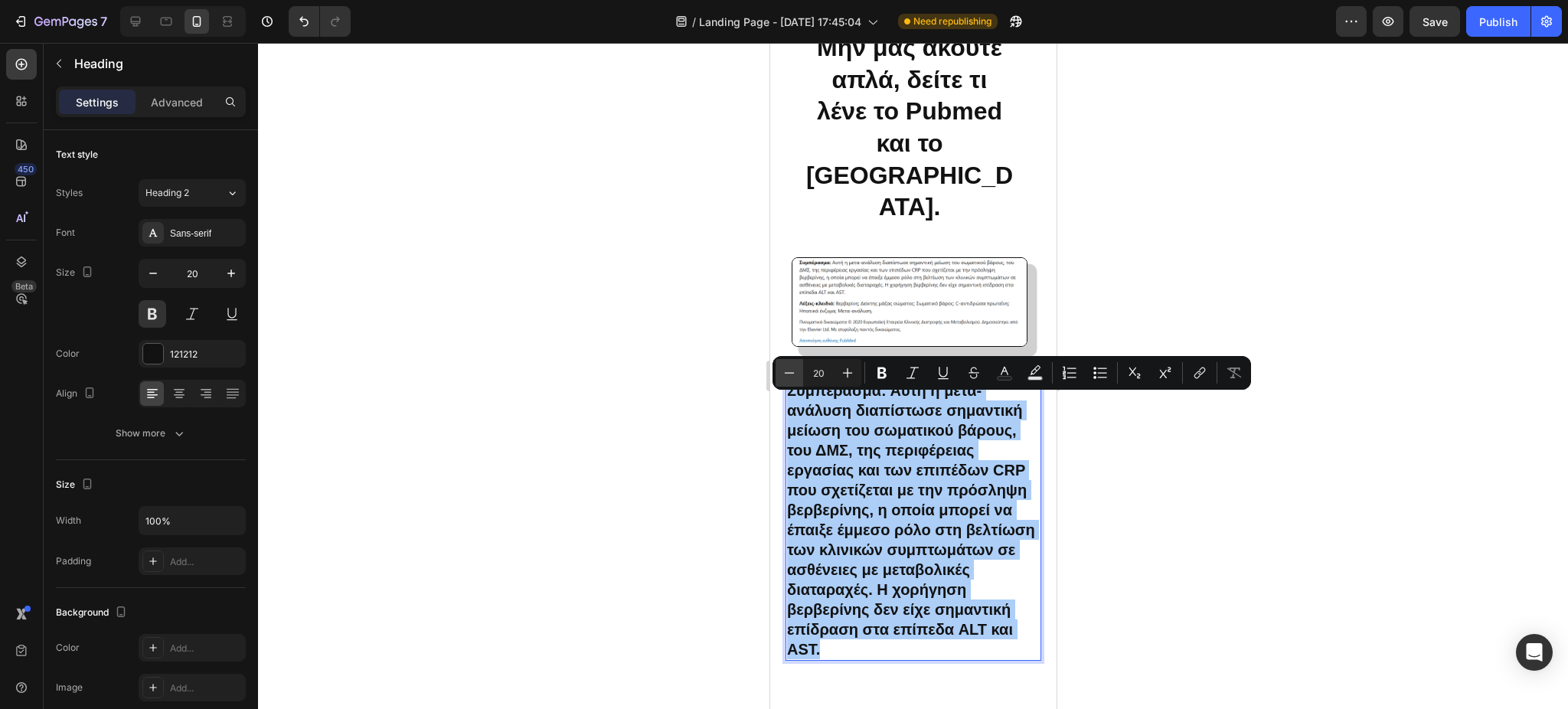
click at [791, 367] on icon "Editor contextual toolbar" at bounding box center [789, 372] width 16 height 16
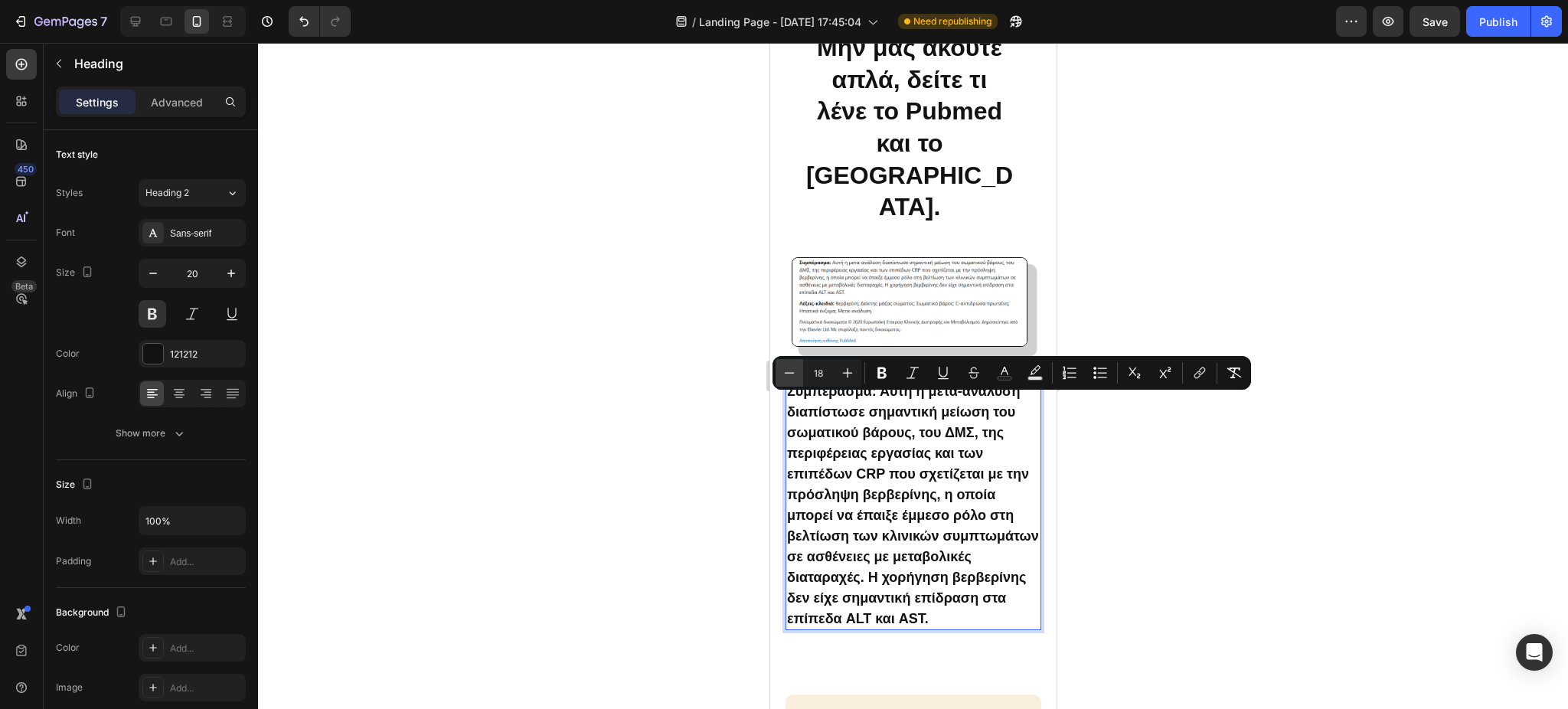
click at [791, 367] on icon "Editor contextual toolbar" at bounding box center [789, 372] width 16 height 16
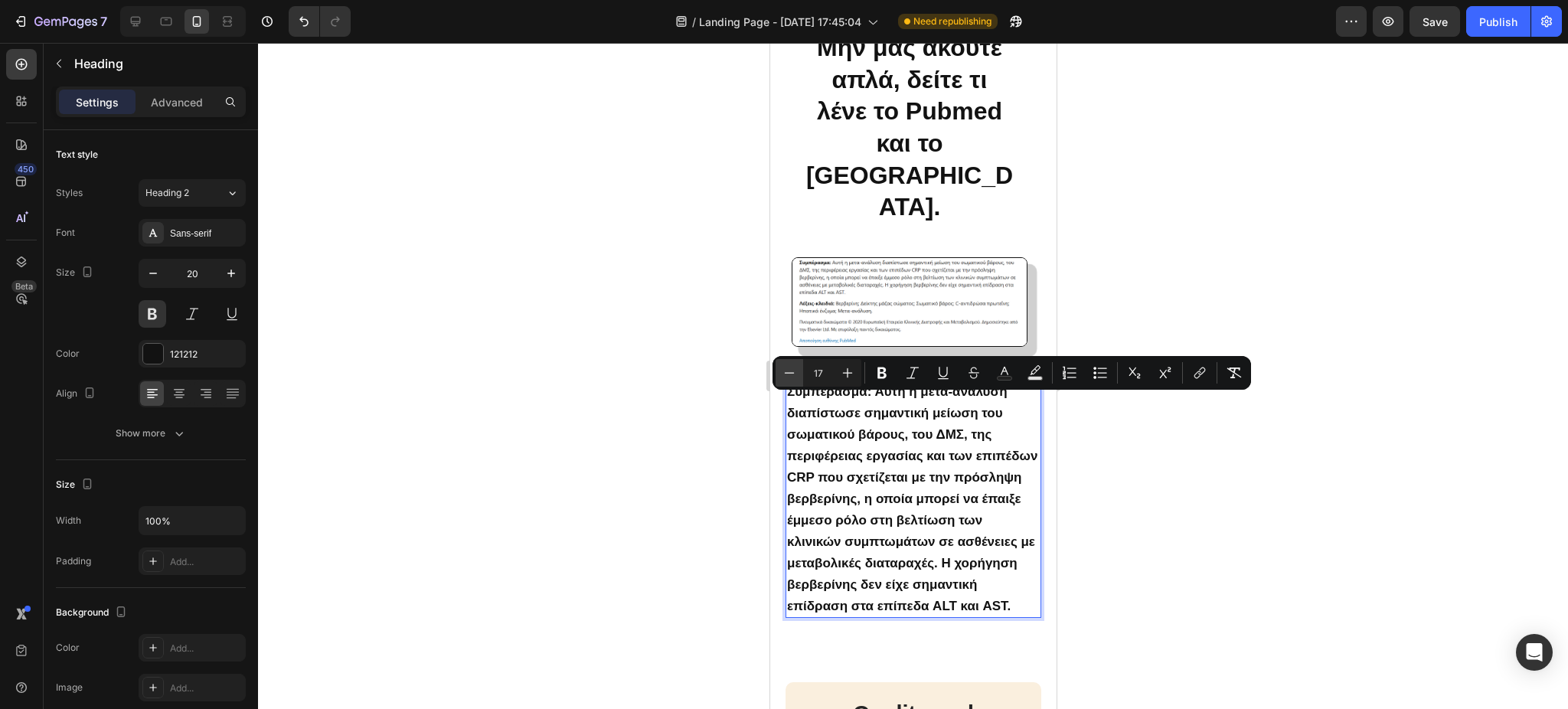
click at [791, 367] on icon "Editor contextual toolbar" at bounding box center [789, 372] width 16 height 16
type input "15"
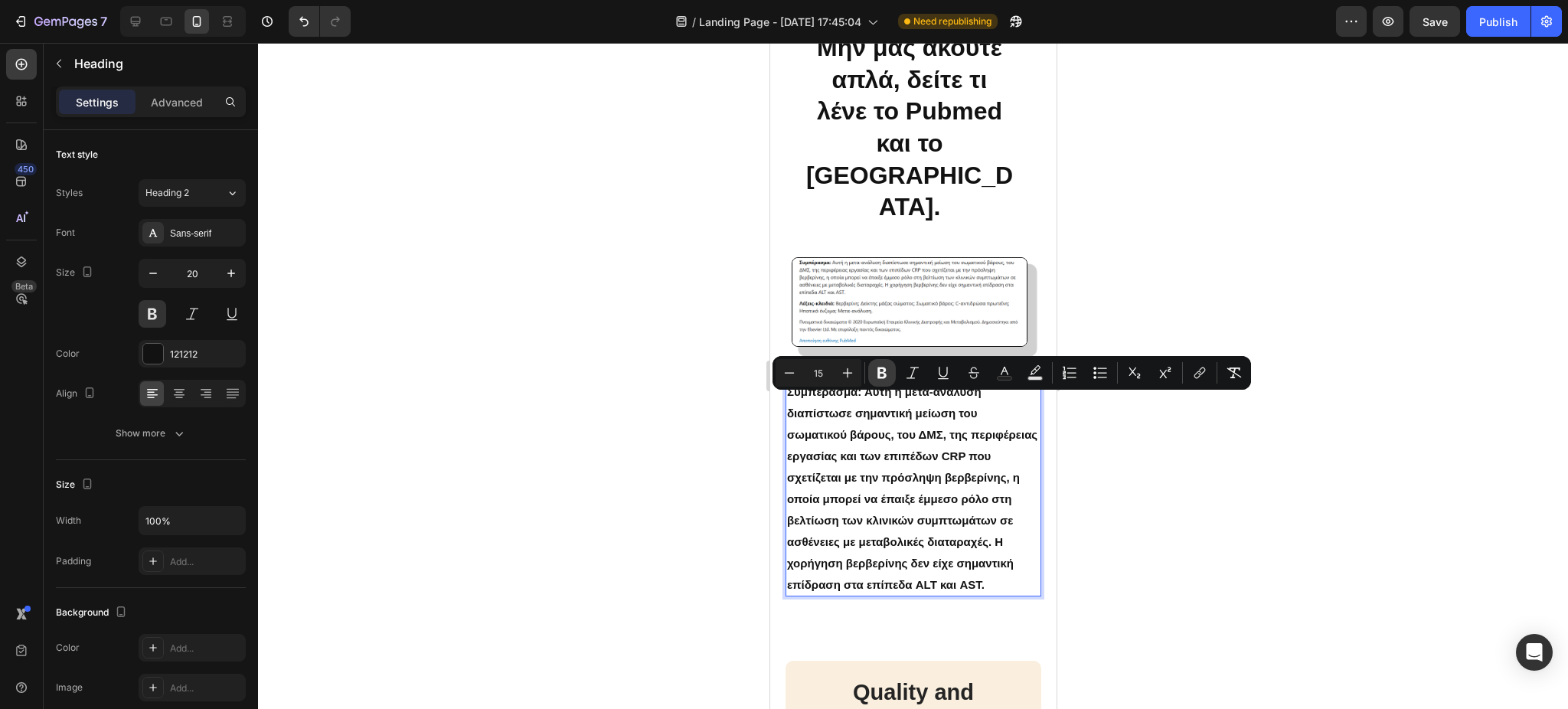
click at [879, 378] on icon "Editor contextual toolbar" at bounding box center [882, 372] width 16 height 16
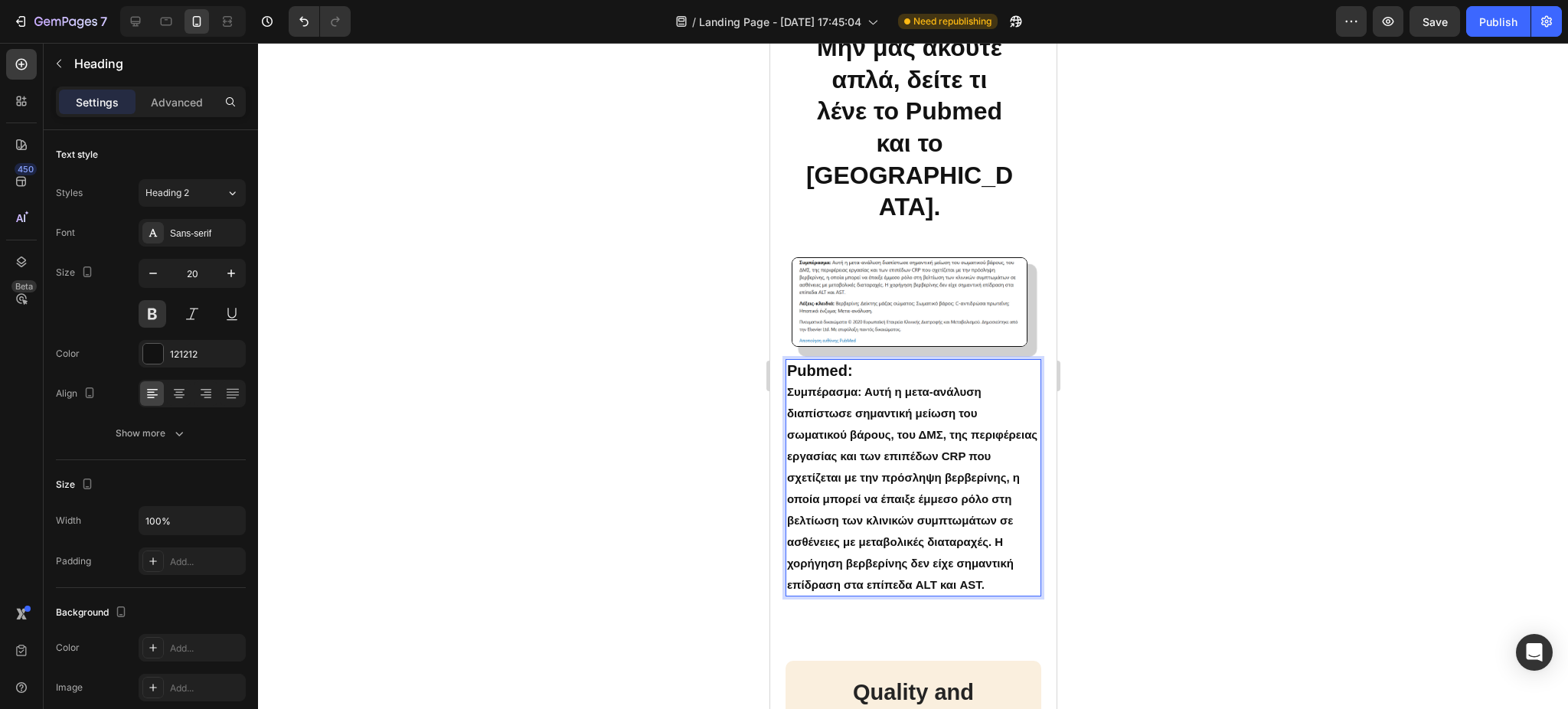
click at [841, 594] on p "Pubmed: Συμπέρασμα: Αυτή η μετα-ανάλυση διαπίστωσε σημαντική μείωση του σωματικ…" at bounding box center [912, 477] width 252 height 234
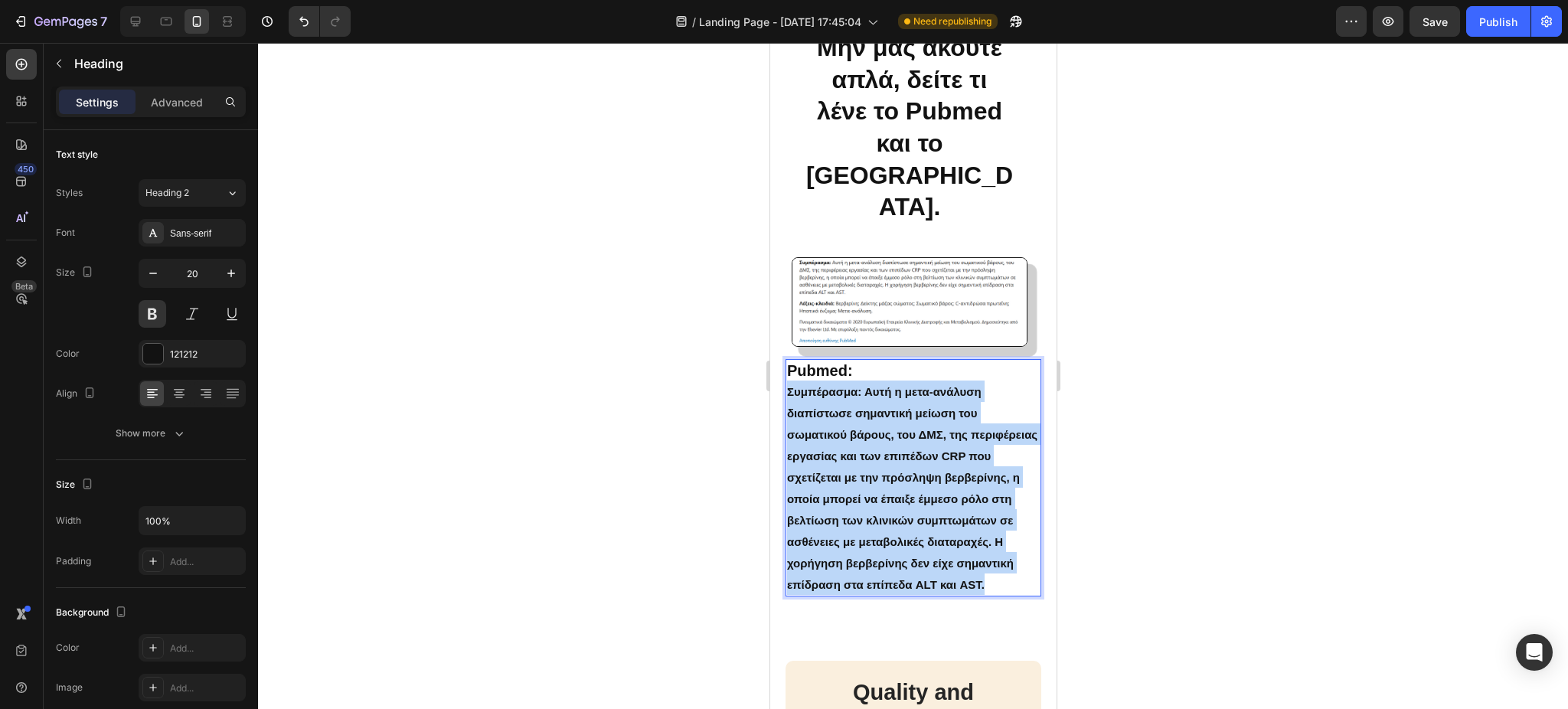
drag, startPoint x: 841, startPoint y: 613, endPoint x: 811, endPoint y: 587, distance: 39.7
click at [811, 587] on p "Pubmed: Συμπέρασμα: Αυτή η μετα-ανάλυση διαπίστωσε σημαντική μείωση του σωματικ…" at bounding box center [912, 477] width 252 height 234
click at [854, 488] on strong "Συμπέρασμα: Αυτή η μετα-ανάλυση διαπίστωσε σημαντική μείωση του σωματικού βάρου…" at bounding box center [911, 488] width 250 height 205
drag, startPoint x: 834, startPoint y: 612, endPoint x: 781, endPoint y: 408, distance: 210.8
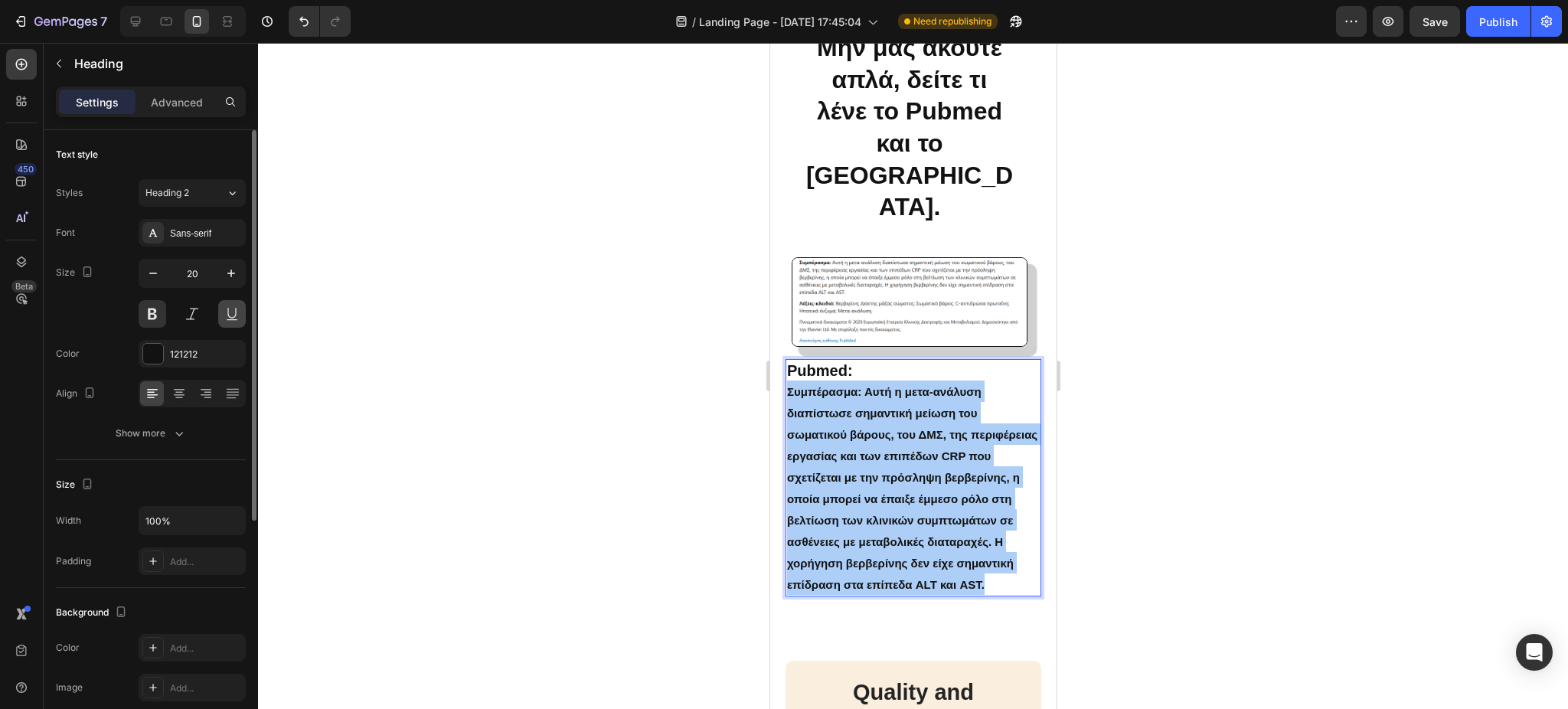
click at [224, 313] on button at bounding box center [232, 314] width 28 height 28
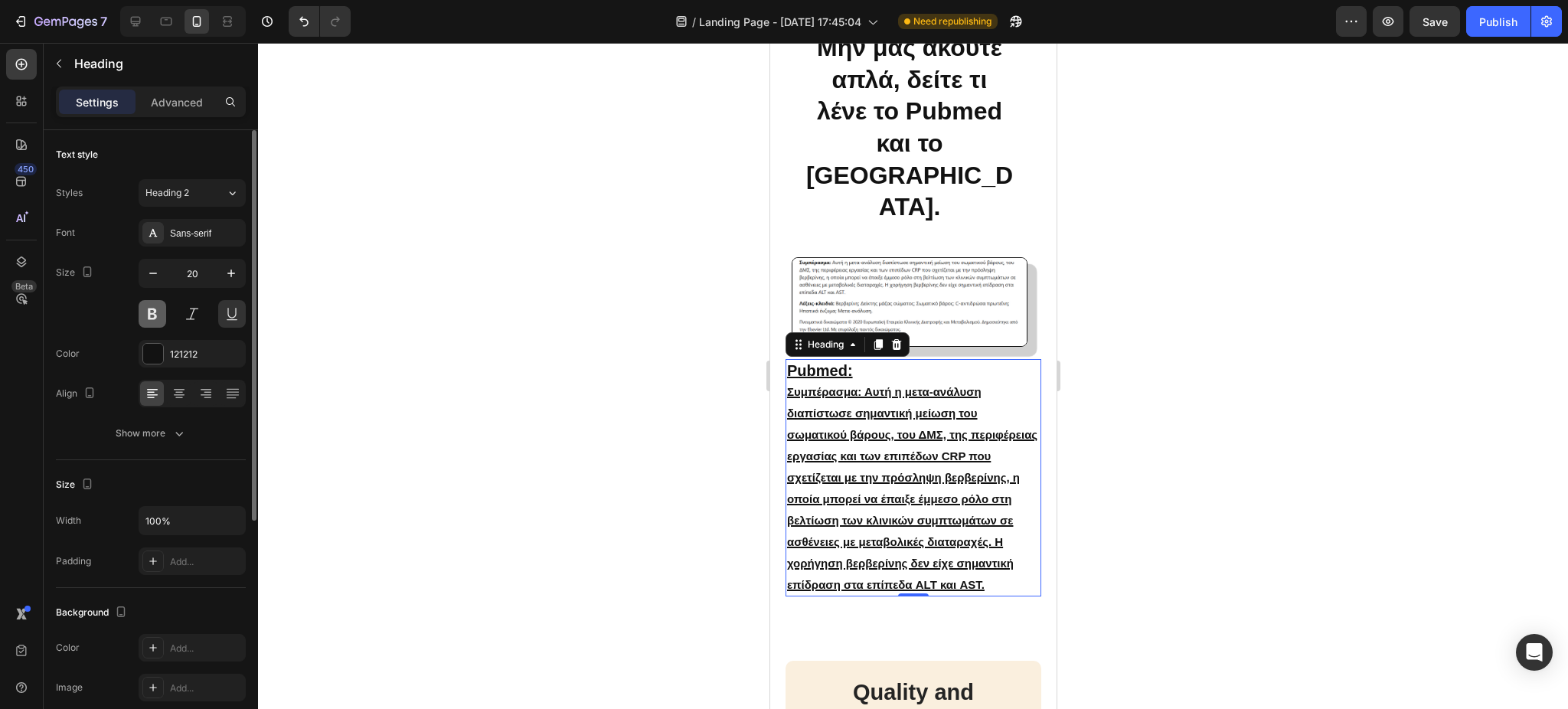
click at [155, 307] on button at bounding box center [152, 314] width 28 height 28
click at [155, 312] on button at bounding box center [152, 314] width 28 height 28
click at [228, 313] on button at bounding box center [232, 314] width 28 height 28
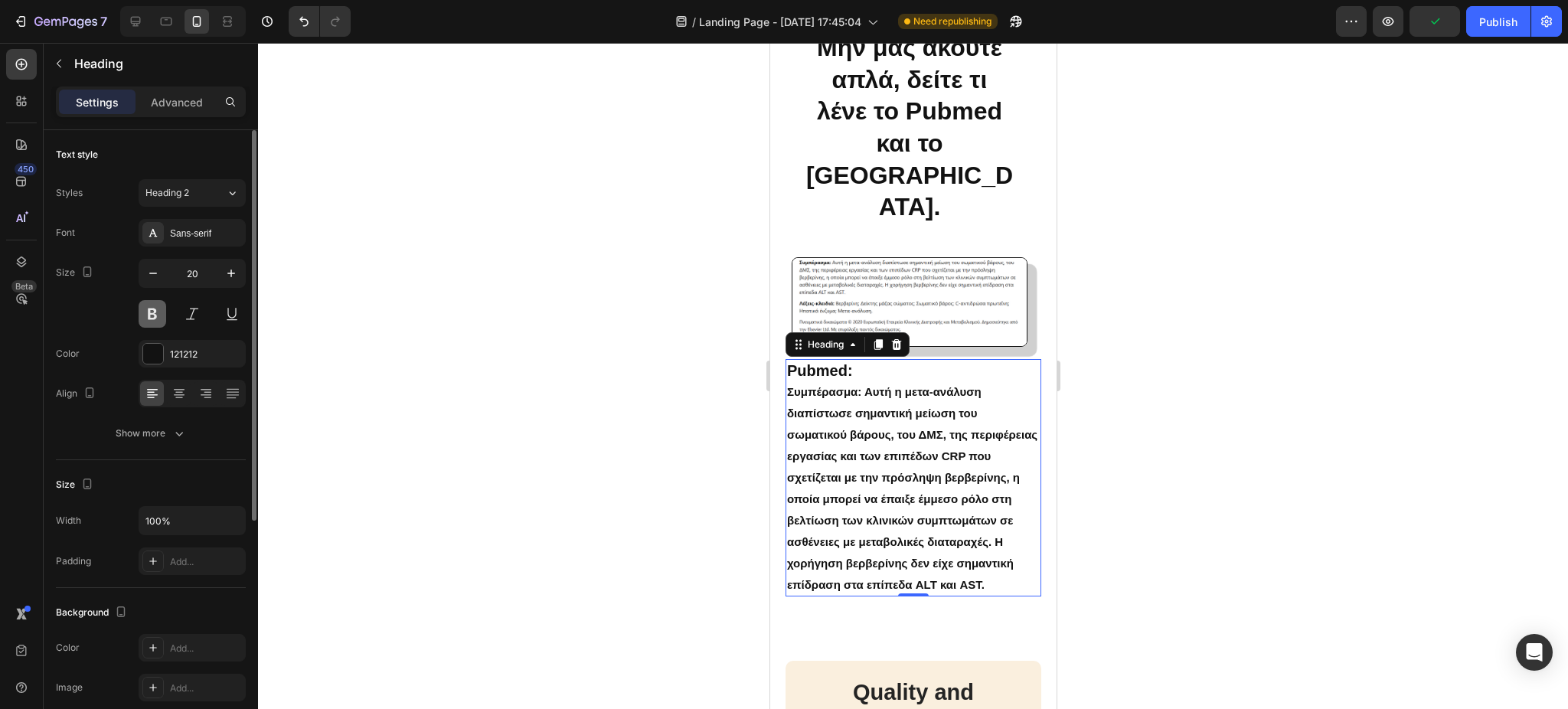
click at [149, 306] on button at bounding box center [152, 314] width 28 height 28
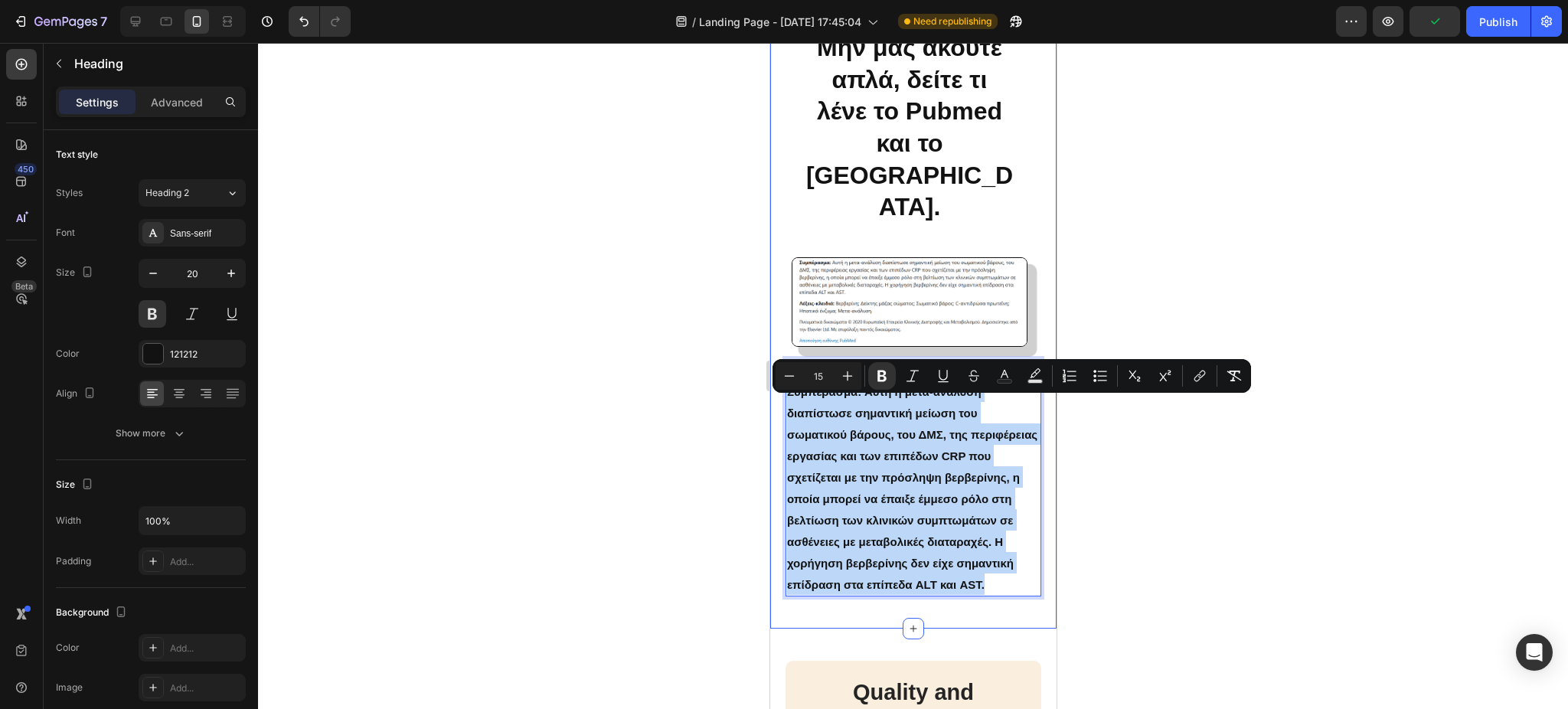
drag, startPoint x: 837, startPoint y: 605, endPoint x: 782, endPoint y: 409, distance: 203.6
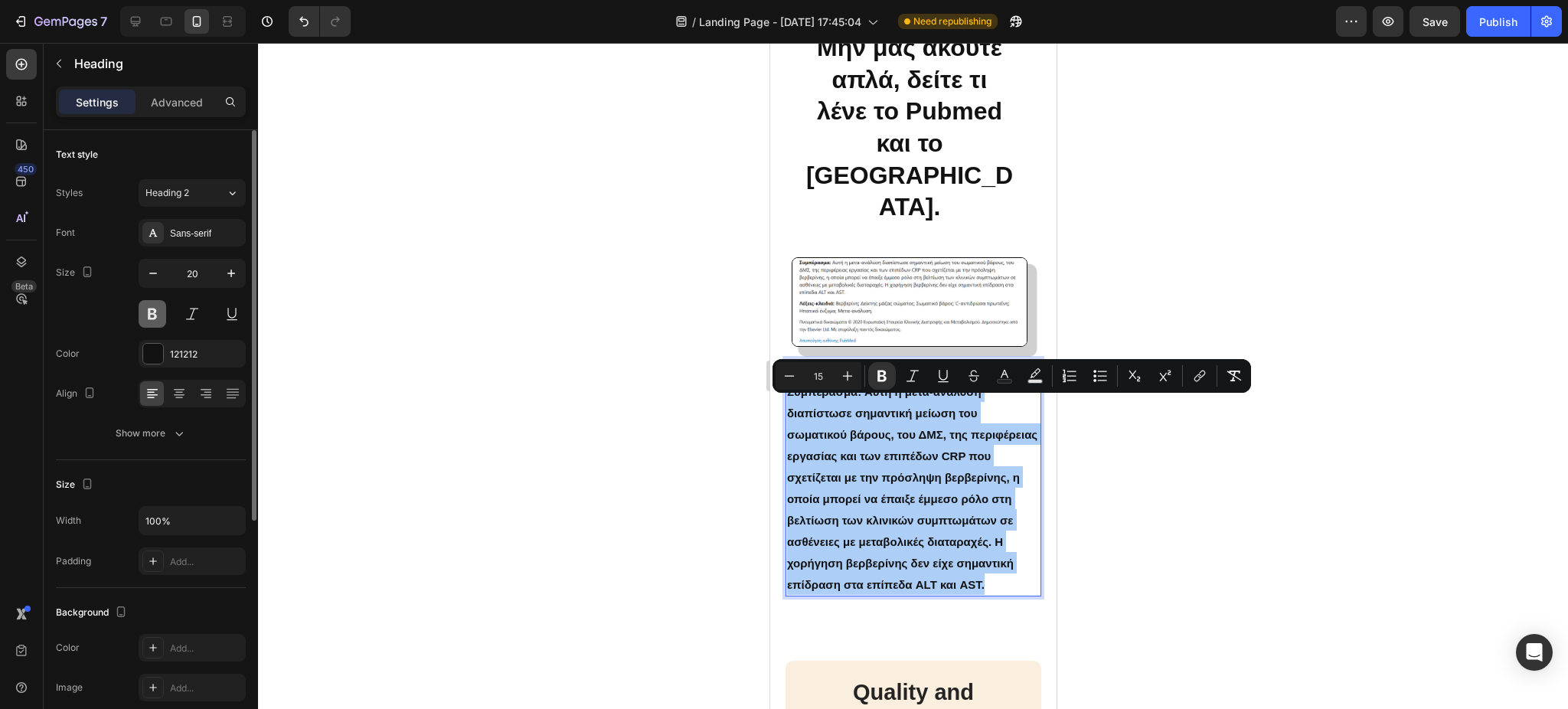
click at [143, 312] on button at bounding box center [152, 314] width 28 height 28
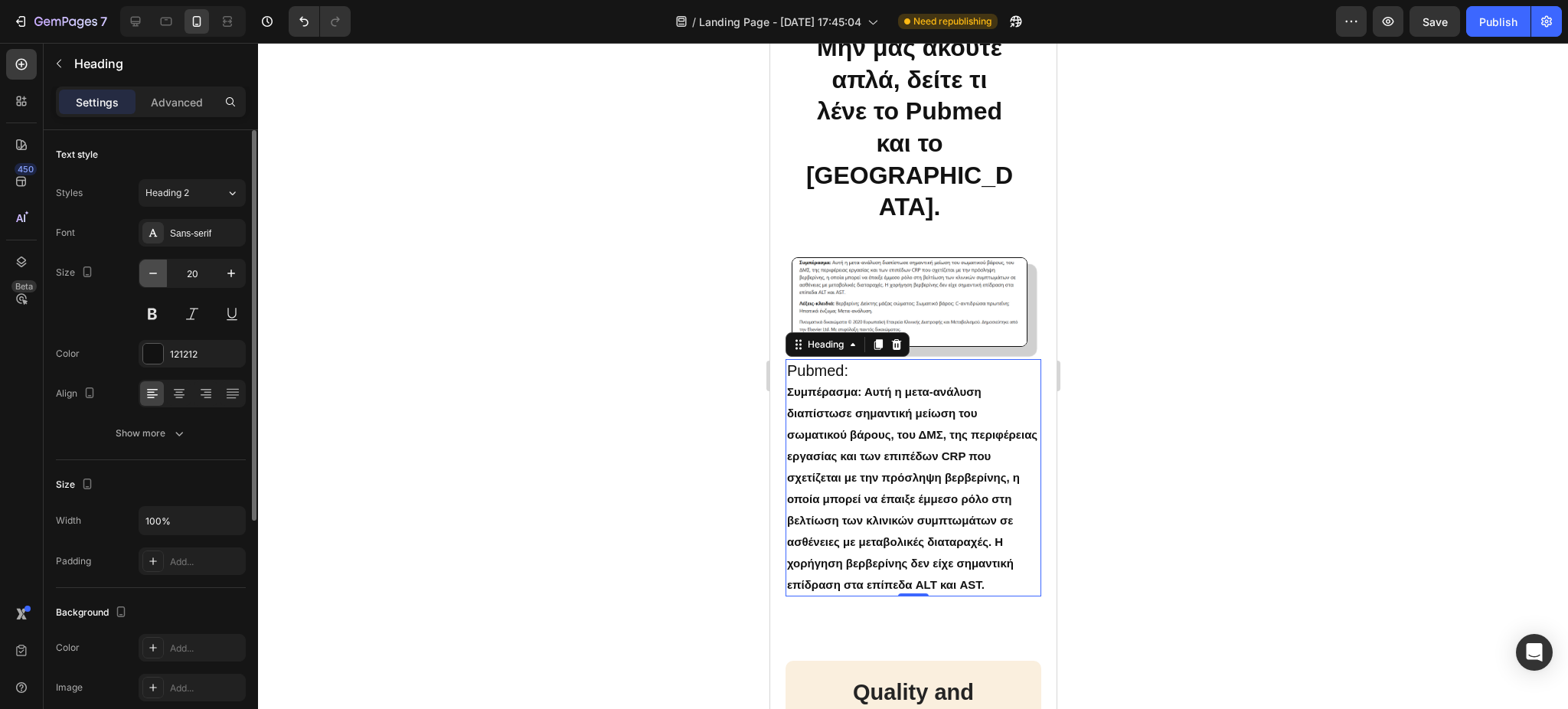
click at [154, 277] on icon "button" at bounding box center [153, 273] width 16 height 16
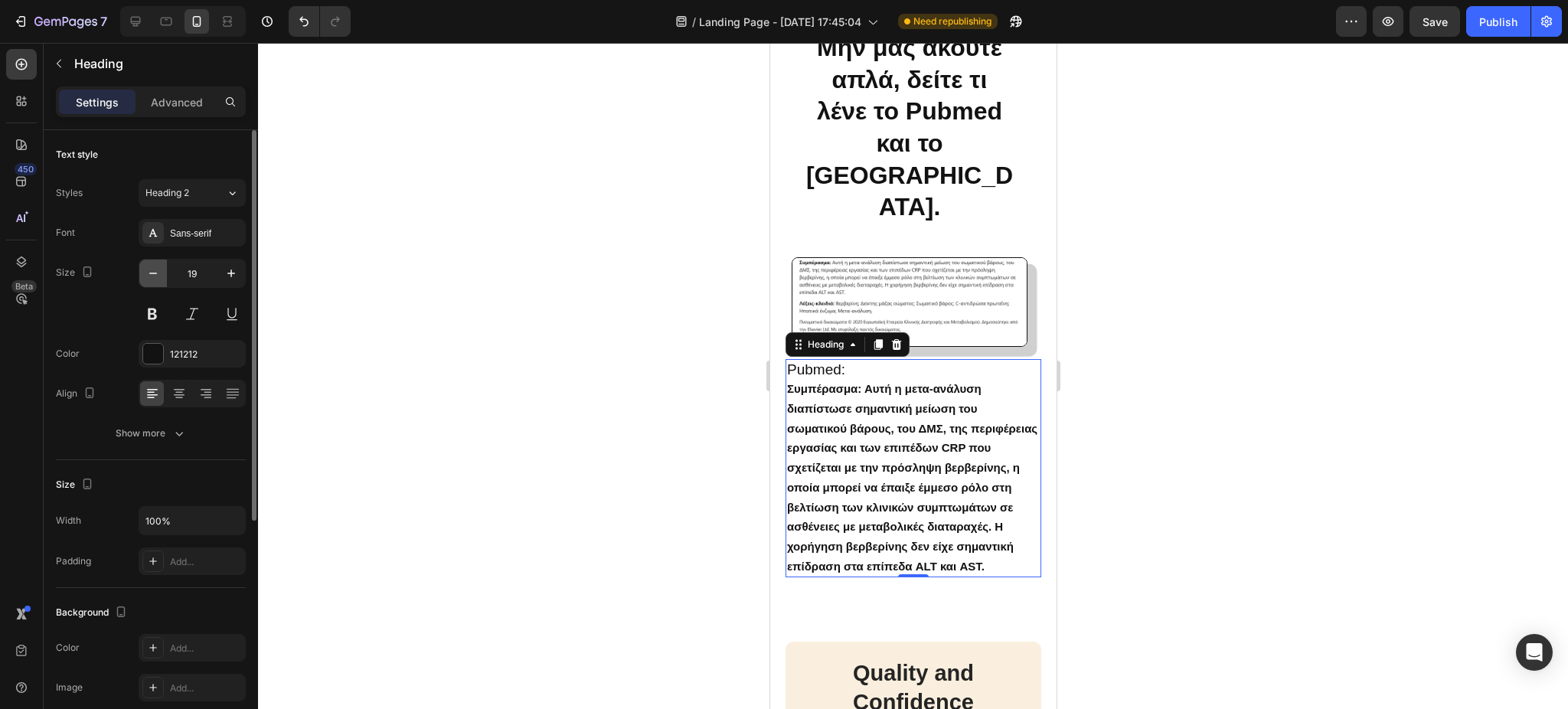
click at [154, 277] on icon "button" at bounding box center [153, 273] width 16 height 16
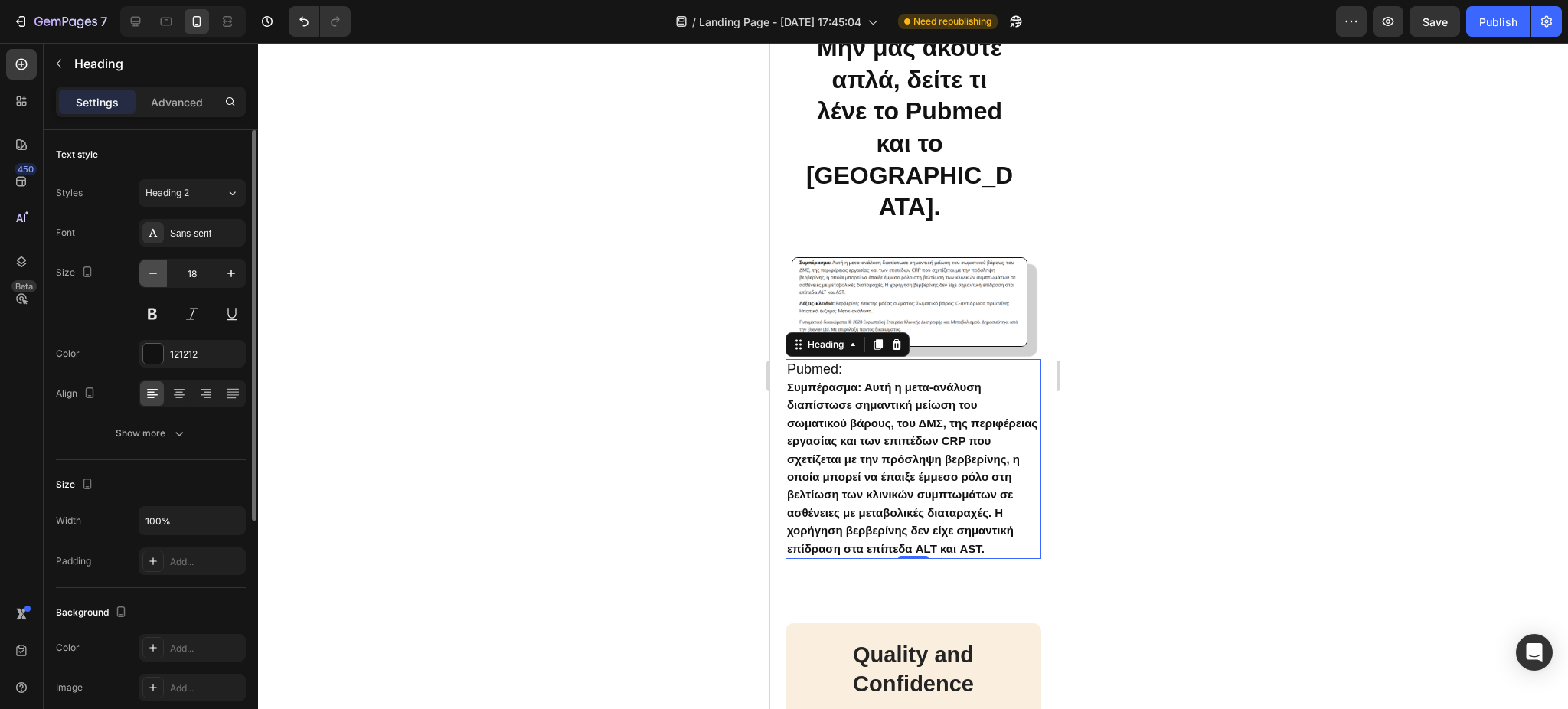
type input "17"
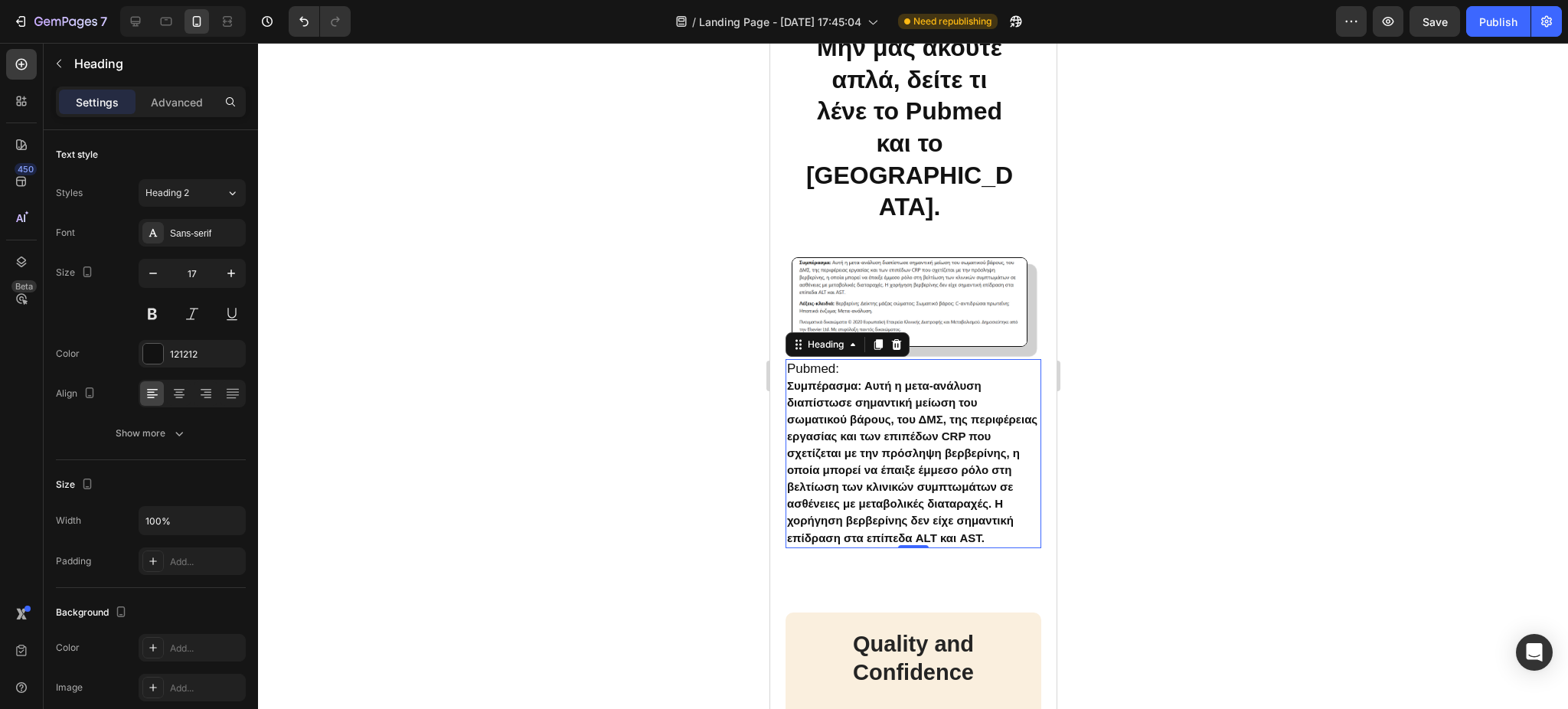
click at [822, 380] on p "Pubmed: Συμπέρασμα: Αυτή η μετα-ανάλυση διαπίστωσε σημαντική μείωση του σωματικ…" at bounding box center [912, 453] width 252 height 186
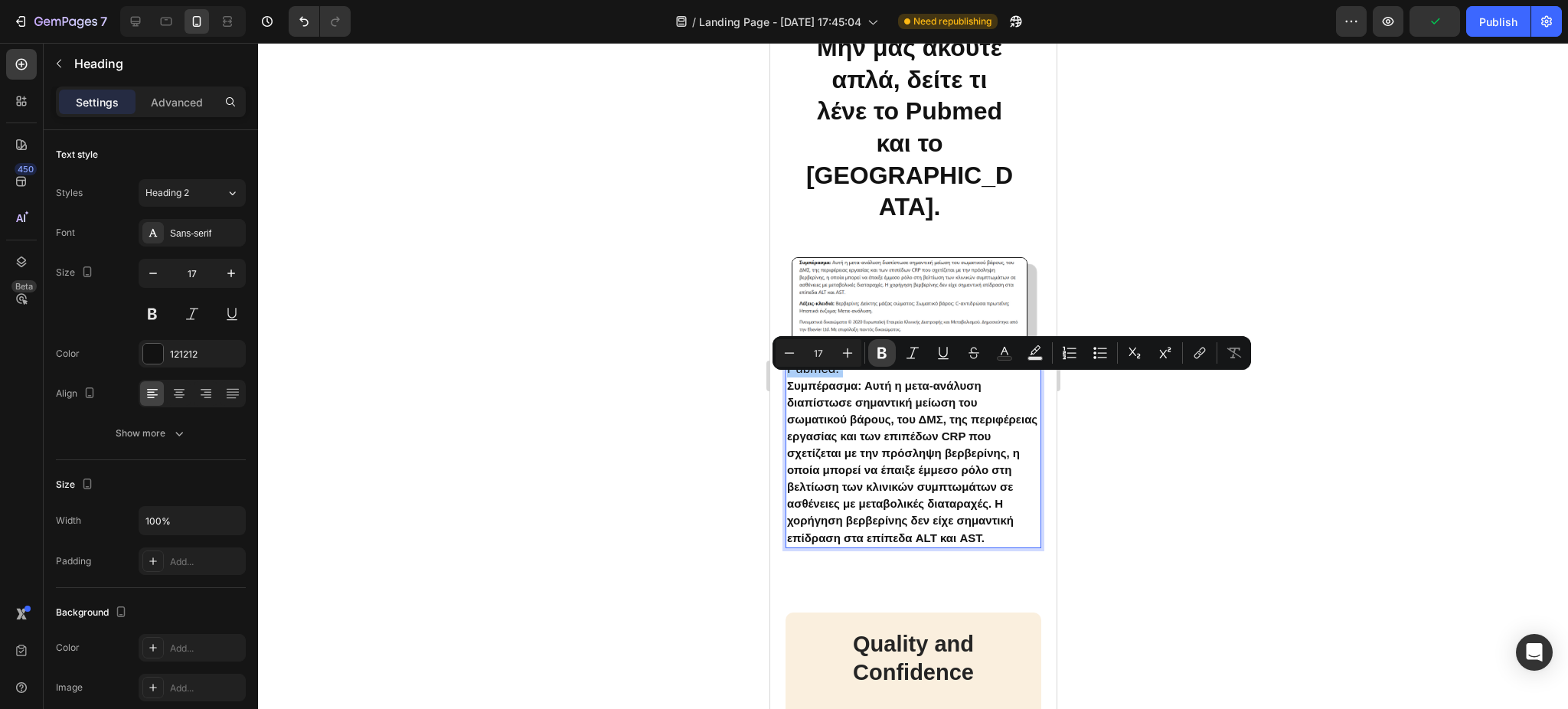
click at [884, 359] on icon "Editor contextual toolbar" at bounding box center [882, 352] width 16 height 16
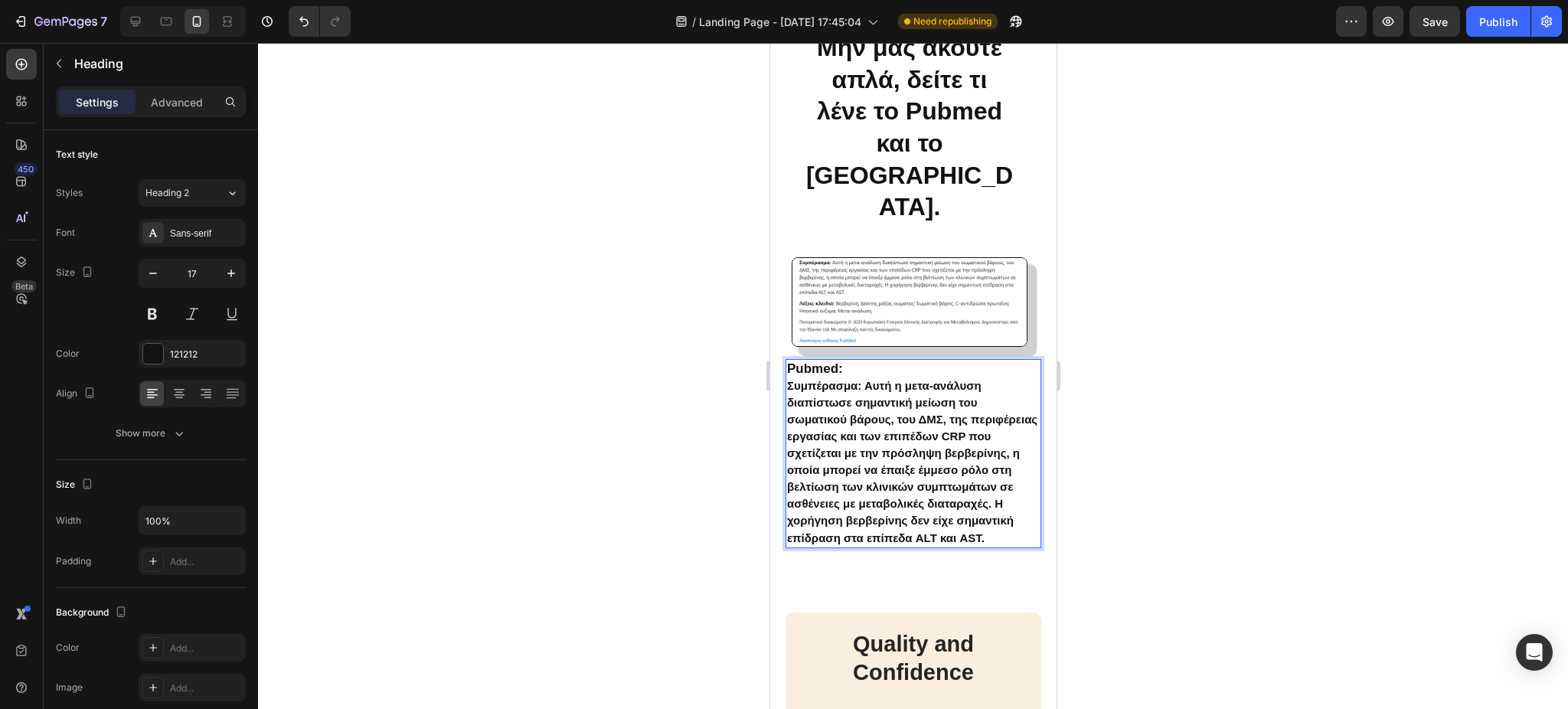
click at [845, 380] on p "Pubmed: Συμπέρασμα: Αυτή η μετα-ανάλυση διαπίστωσε σημαντική μείωση του σωματικ…" at bounding box center [912, 453] width 252 height 186
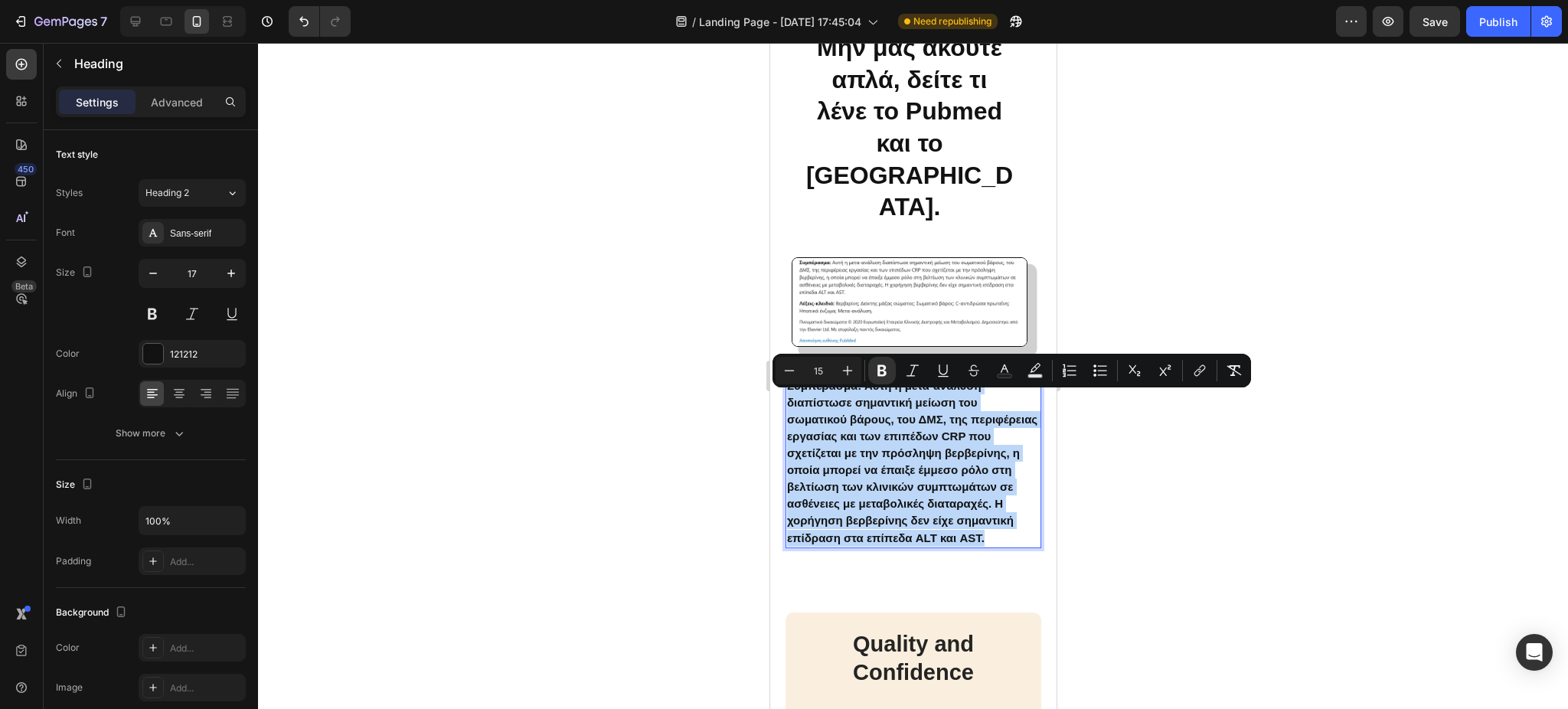
drag, startPoint x: 845, startPoint y: 570, endPoint x: 784, endPoint y: 404, distance: 176.9
click at [784, 404] on h2 "Pubmed: Συμπέρασμα: Αυτή η μετα-ανάλυση διαπίστωσε σημαντική μείωση του σωματικ…" at bounding box center [912, 453] width 256 height 189
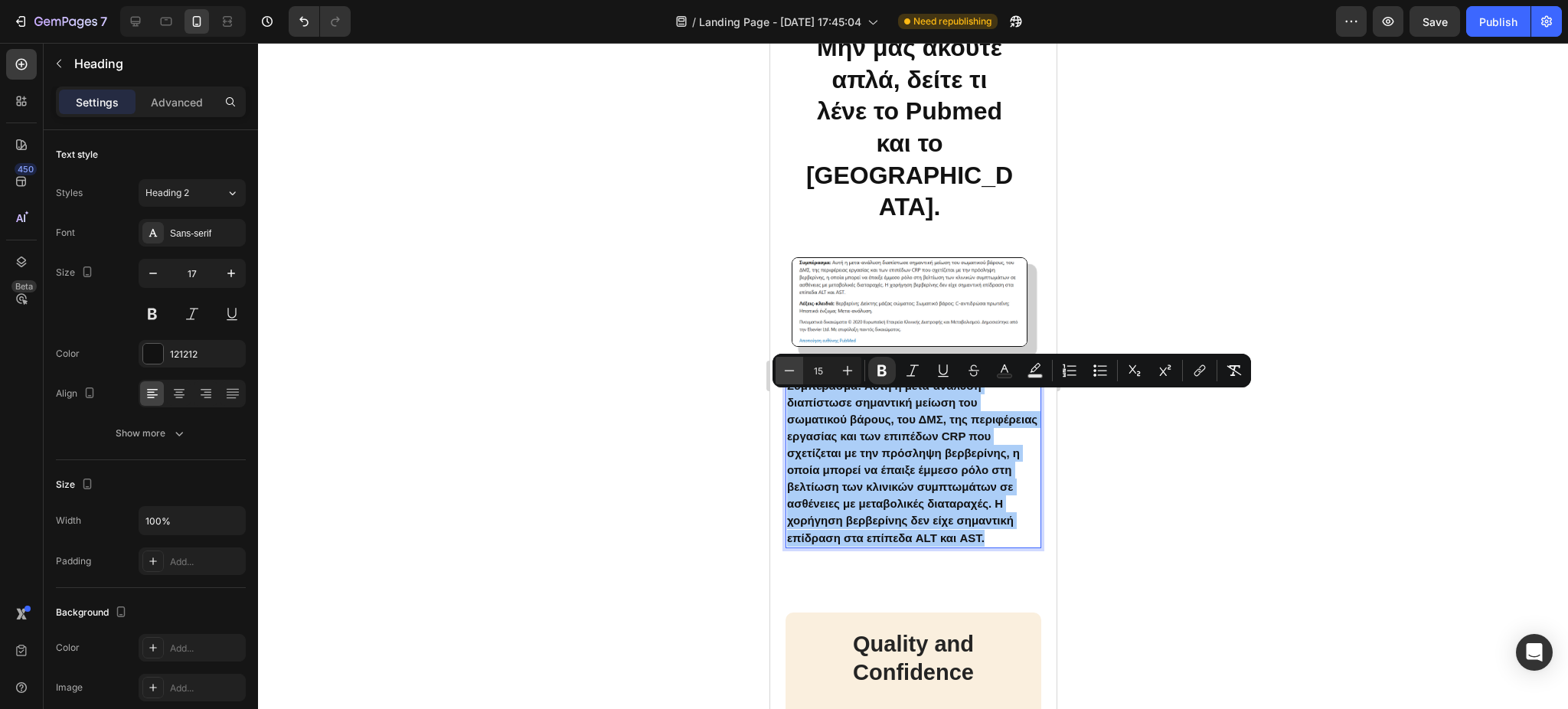
click at [782, 363] on icon "Editor contextual toolbar" at bounding box center [789, 370] width 16 height 16
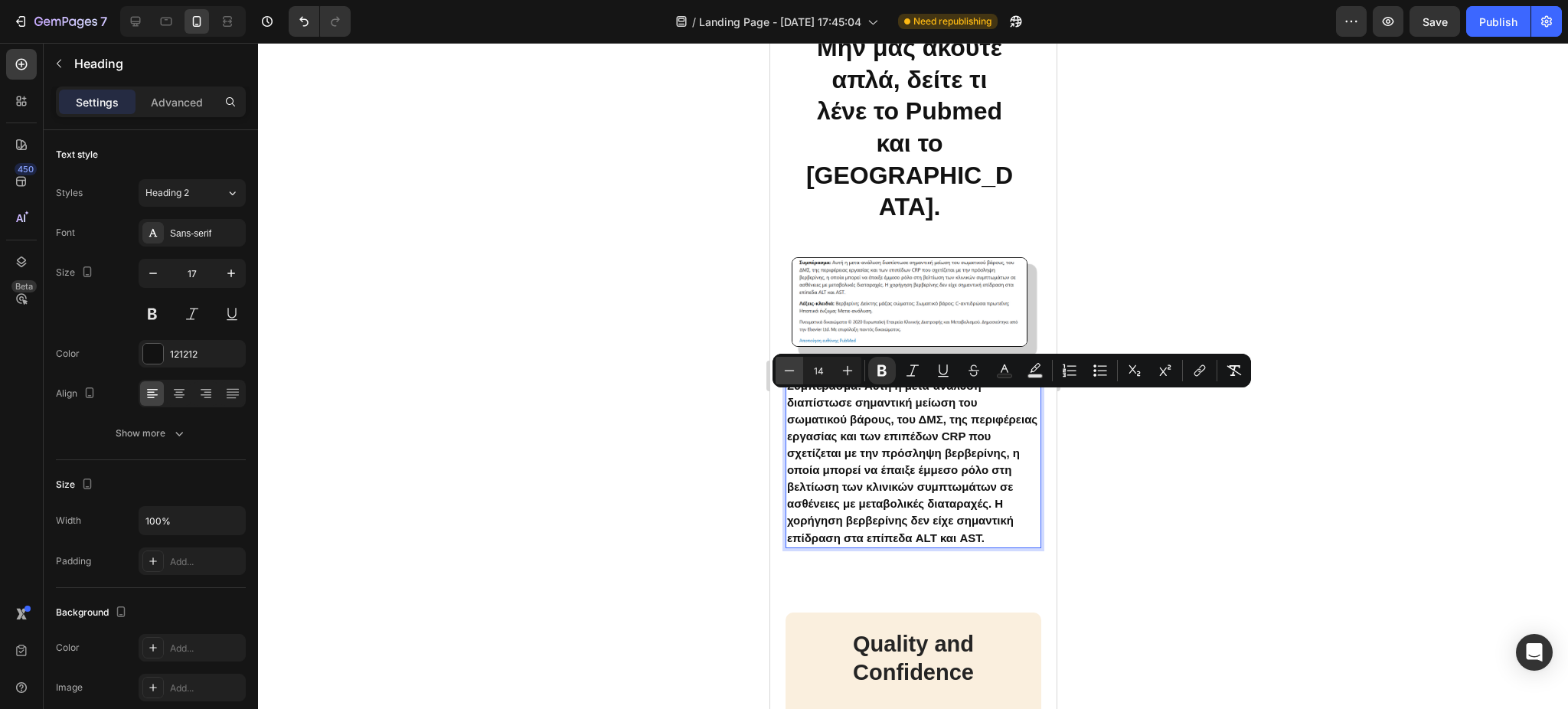
click at [782, 363] on icon "Editor contextual toolbar" at bounding box center [789, 370] width 16 height 16
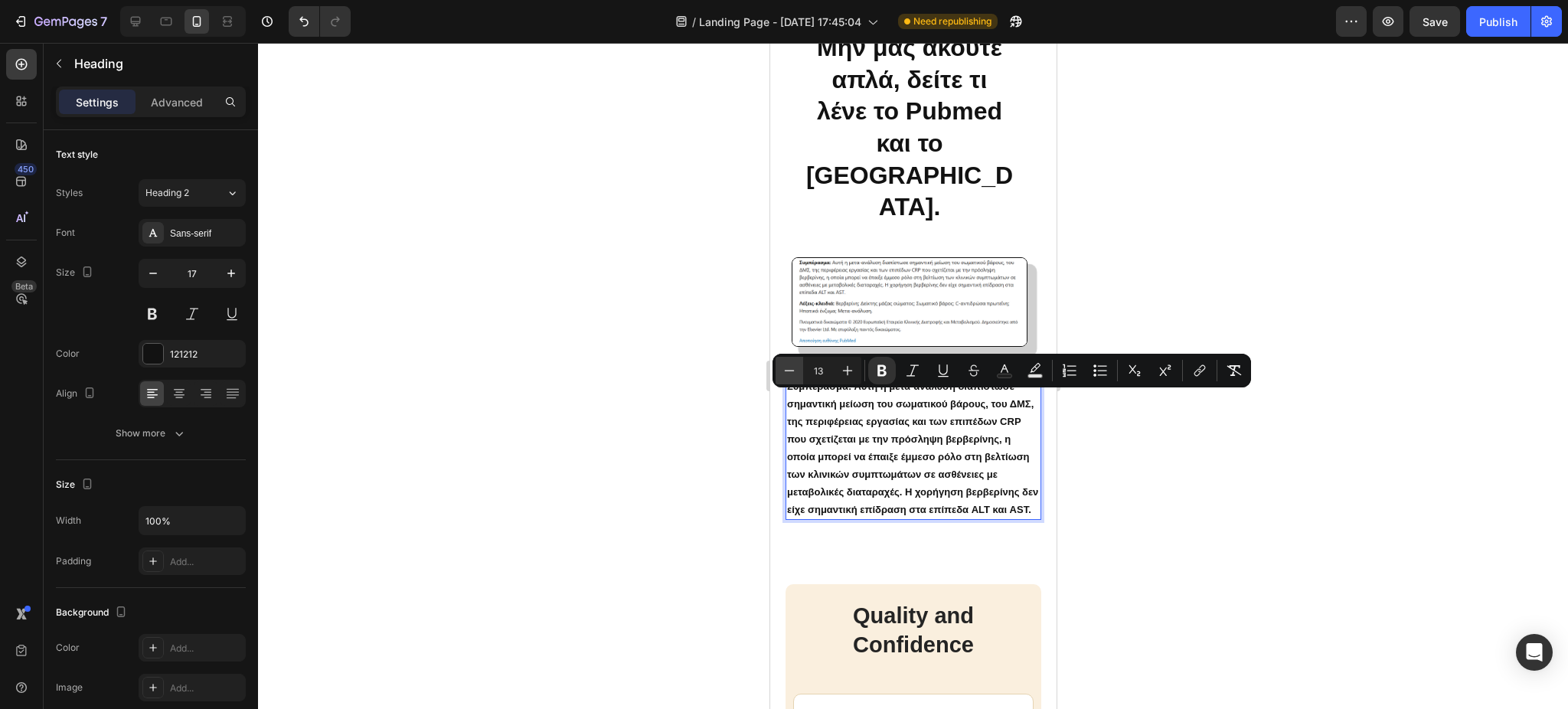
click at [782, 363] on icon "Editor contextual toolbar" at bounding box center [789, 370] width 16 height 16
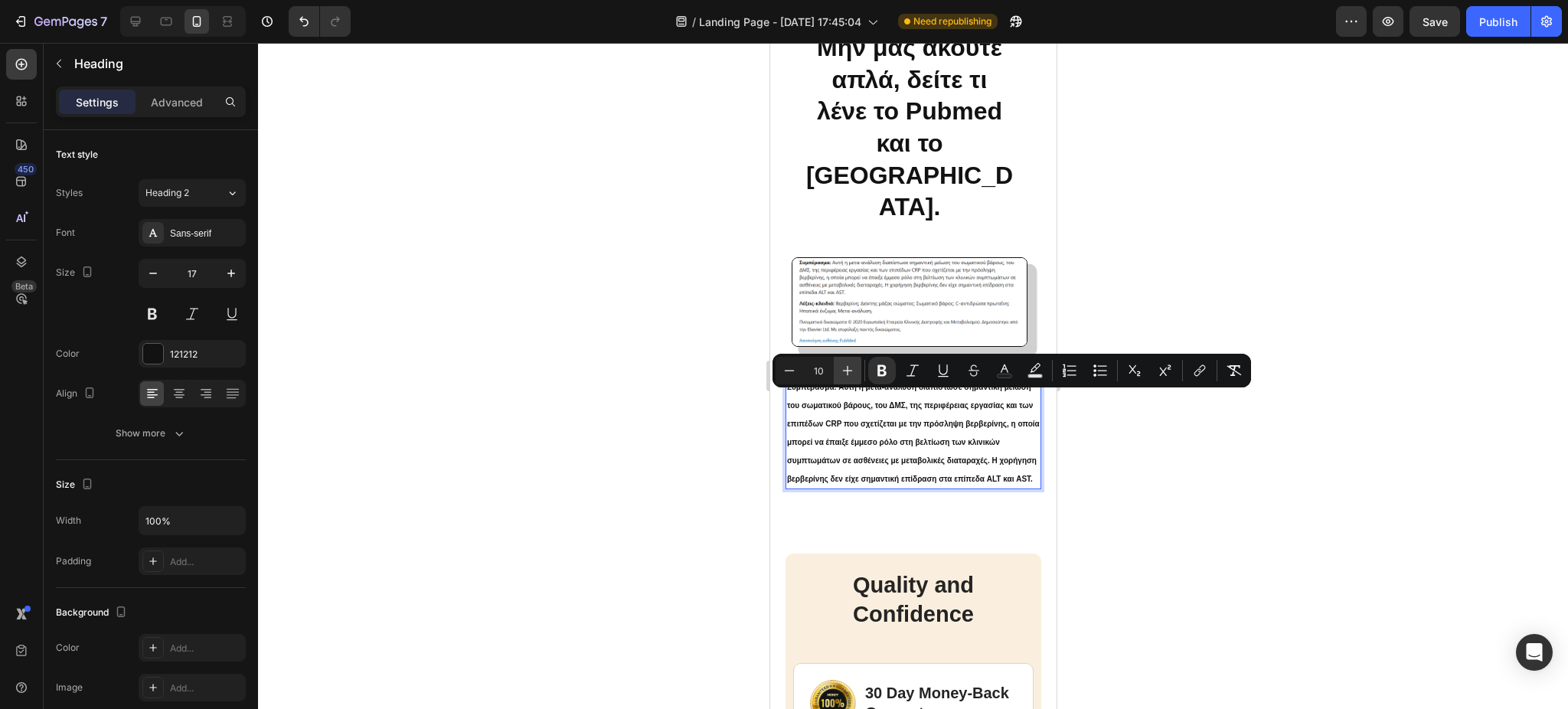
click at [843, 371] on icon "Editor contextual toolbar" at bounding box center [848, 371] width 10 height 10
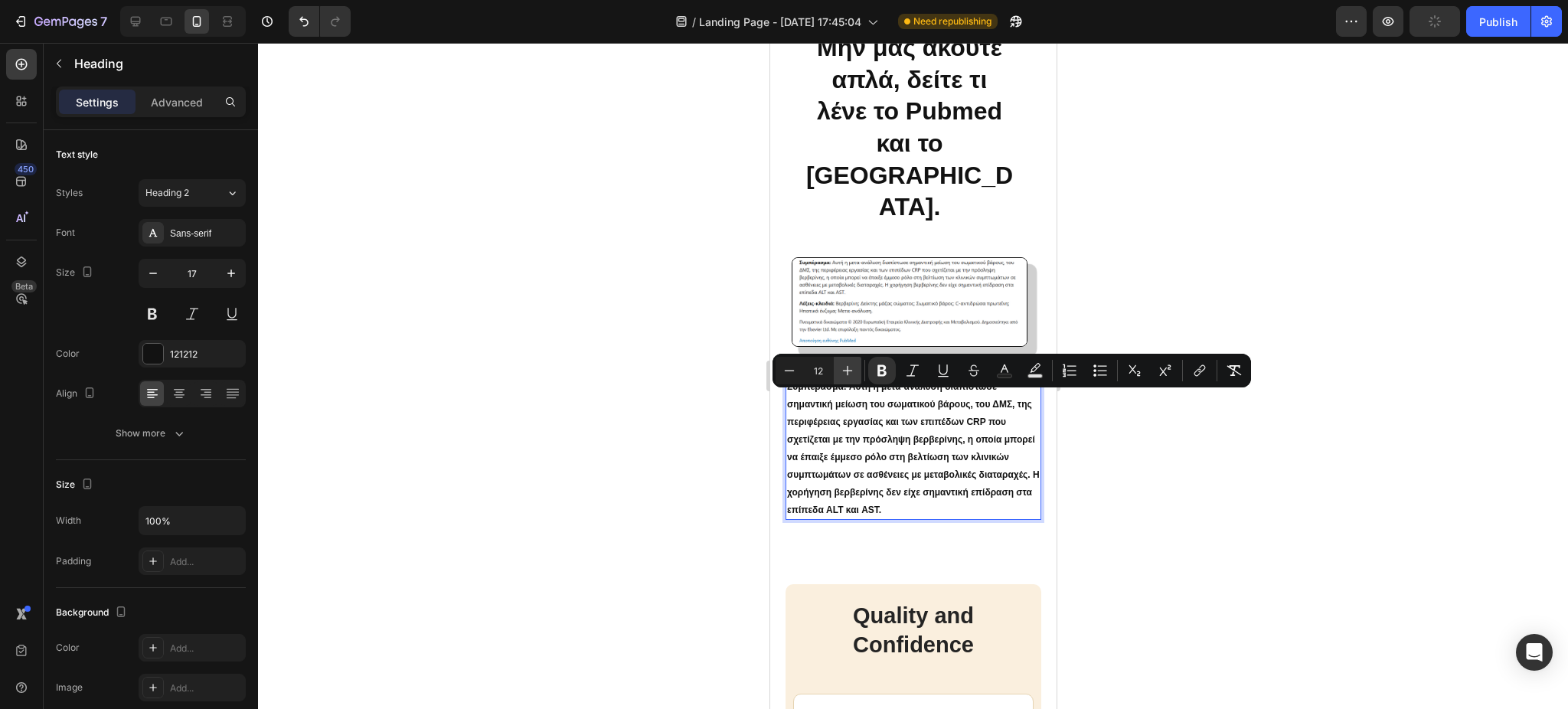
click at [843, 371] on icon "Editor contextual toolbar" at bounding box center [848, 371] width 10 height 10
type input "13"
click at [966, 519] on p "Pubmed: Συμπέρασμα: Αυτή η μετα-ανάλυση διαπίστωσε σημαντική μείωση του σωματικ…" at bounding box center [912, 439] width 252 height 159
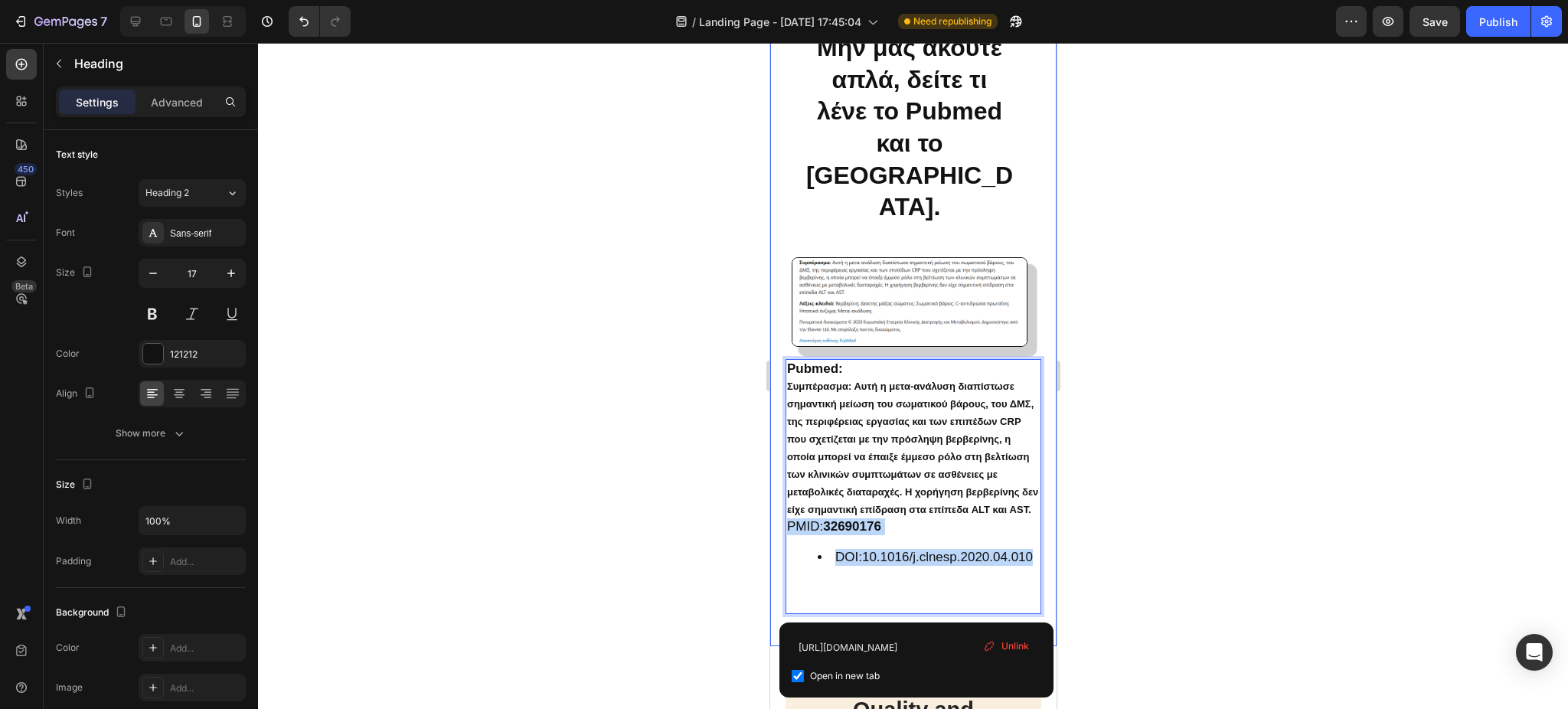
drag, startPoint x: 996, startPoint y: 603, endPoint x: 779, endPoint y: 556, distance: 222.0
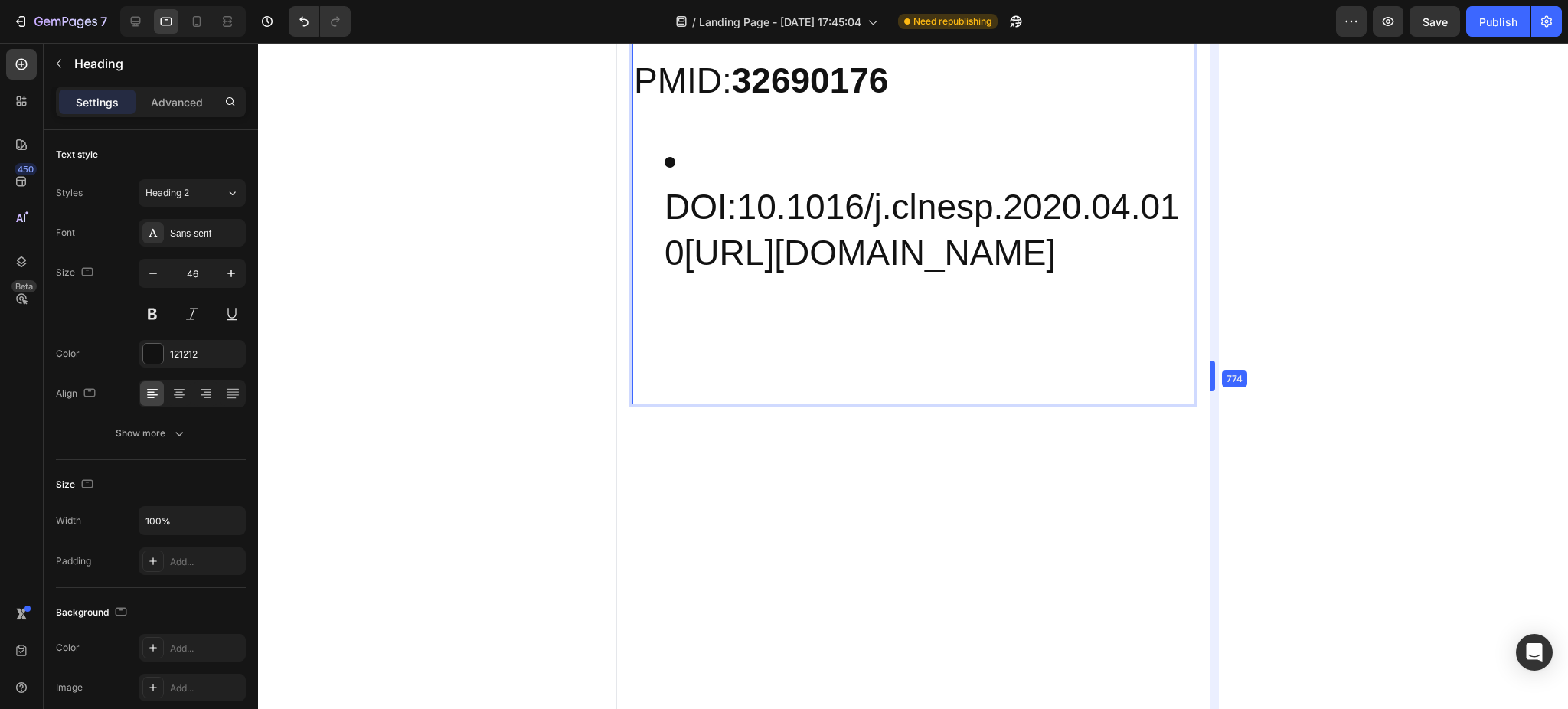
scroll to position [4082, 0]
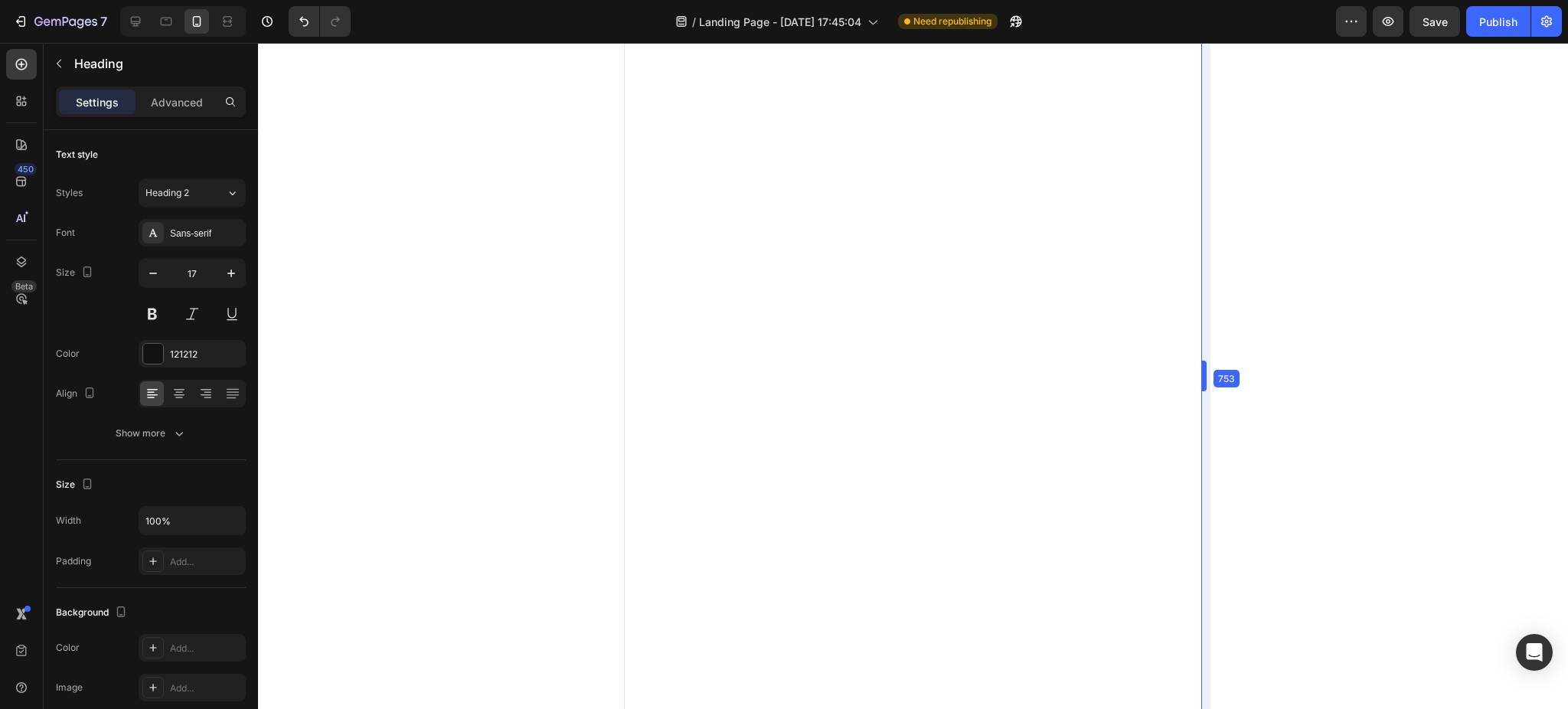
drag, startPoint x: 1061, startPoint y: 380, endPoint x: 1206, endPoint y: 377, distance: 145.0
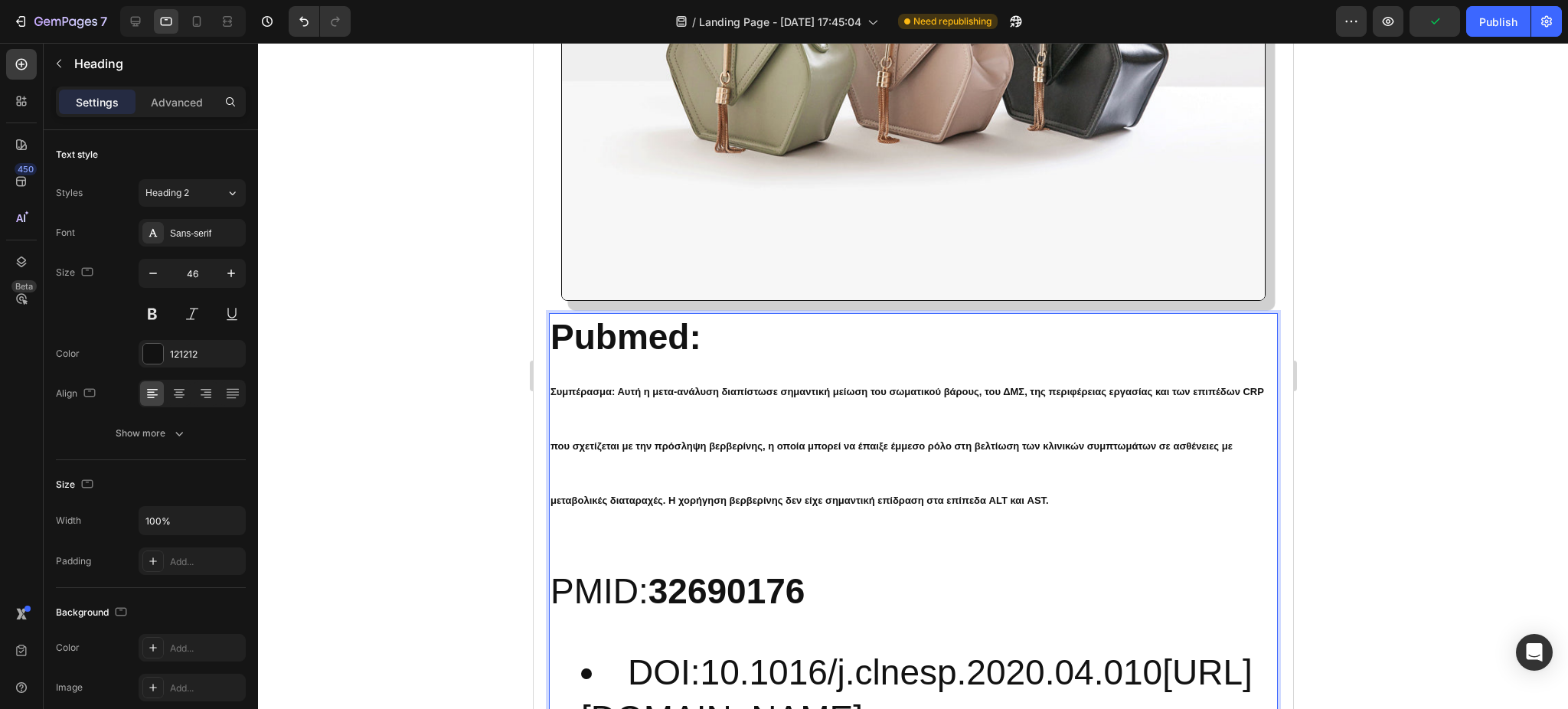
scroll to position [4218, 0]
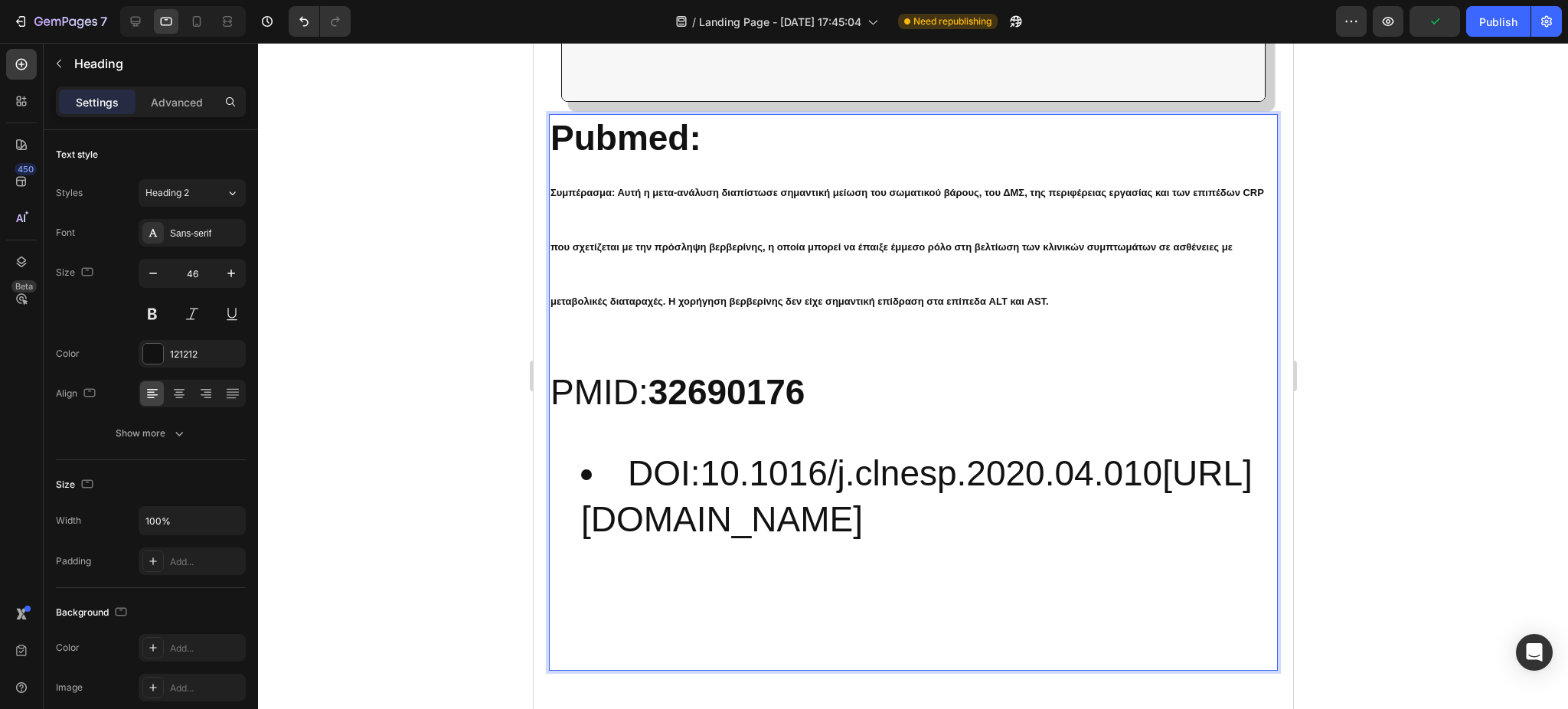
click at [1063, 414] on h2 "Pubmed: Συμπέρασμα: Αυτή η μετα-ανάλυση διαπίστωσε σημαντική μείωση του σωματικ…" at bounding box center [912, 392] width 728 height 557
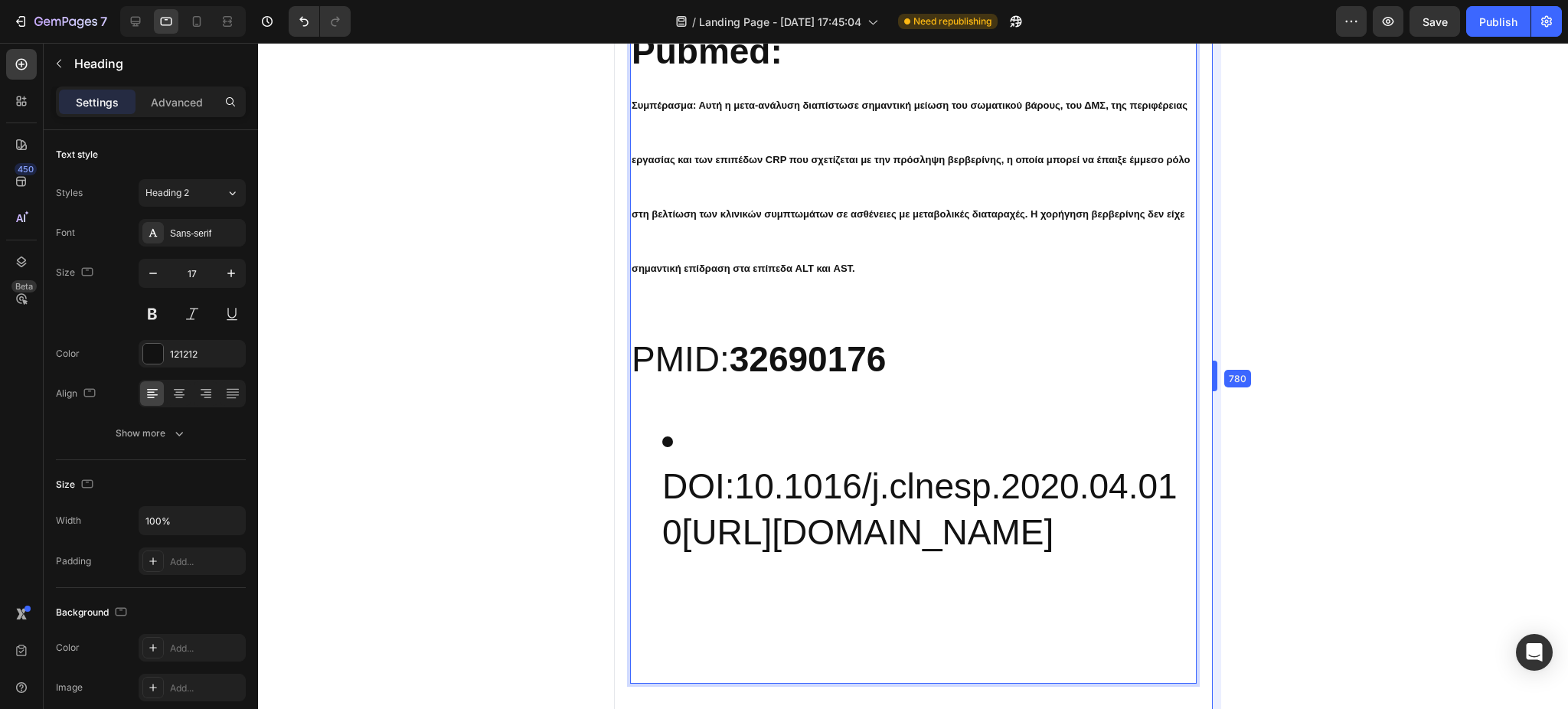
scroll to position [4082, 0]
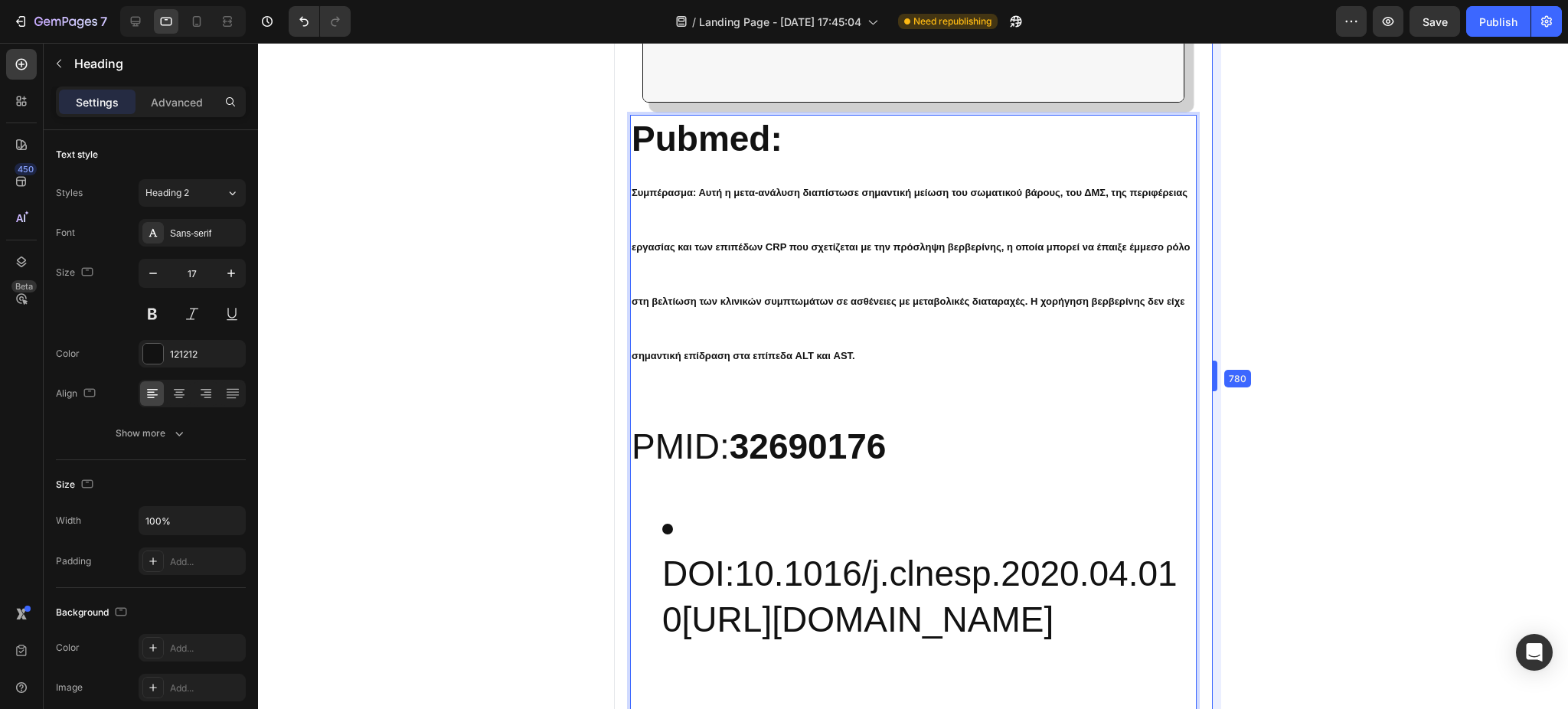
drag, startPoint x: 1292, startPoint y: 378, endPoint x: 170, endPoint y: 17, distance: 1178.6
click at [200, 25] on icon at bounding box center [196, 22] width 8 height 11
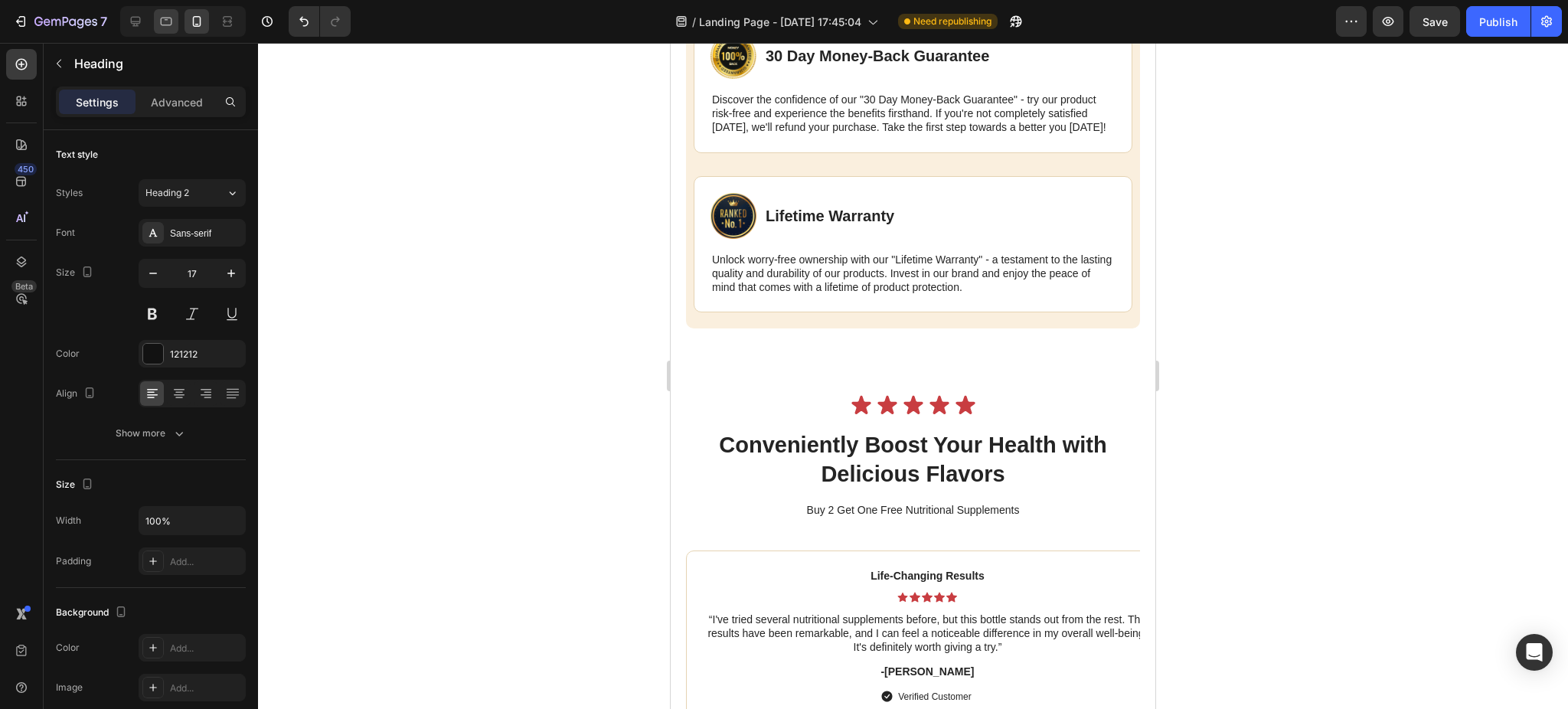
click at [170, 17] on icon at bounding box center [166, 21] width 12 height 8
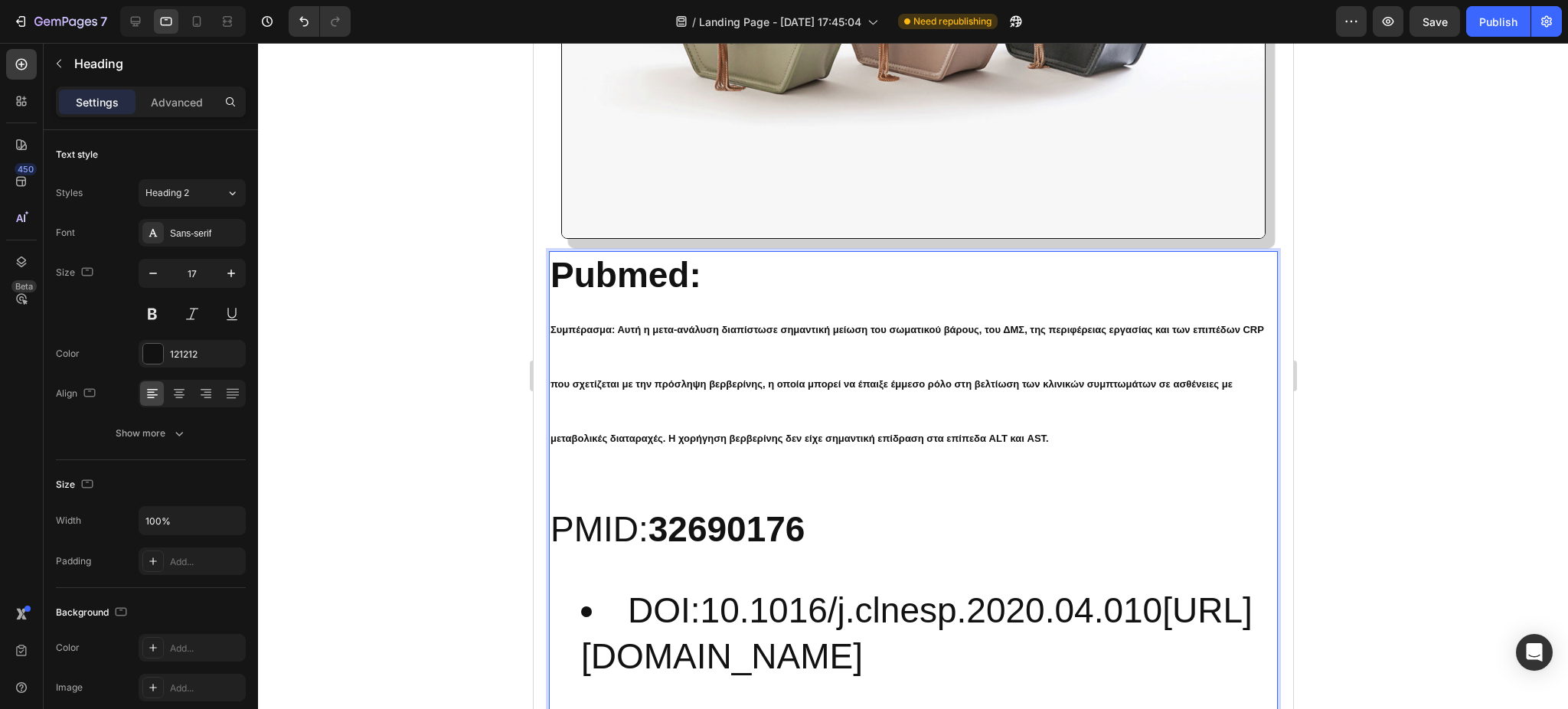
type input "17"
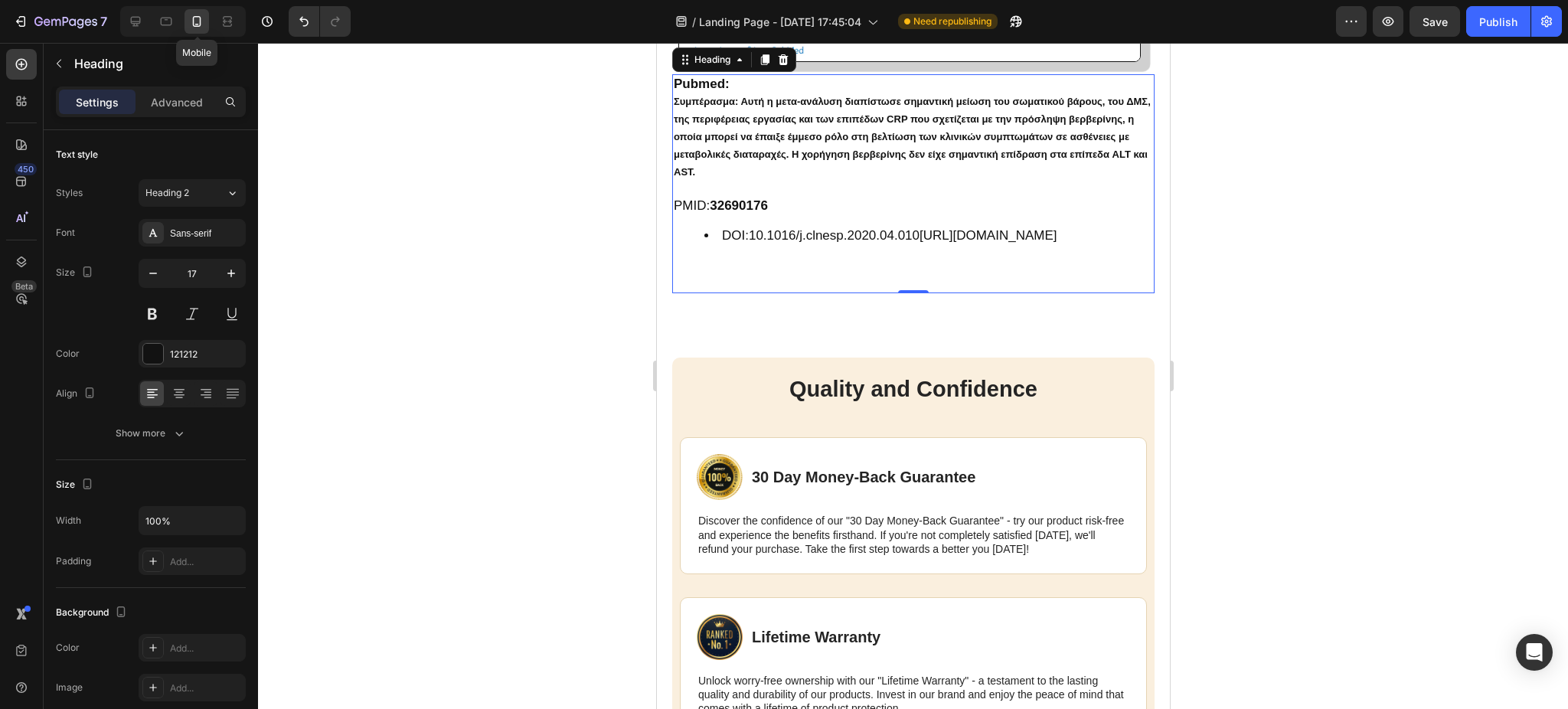
scroll to position [3646, 0]
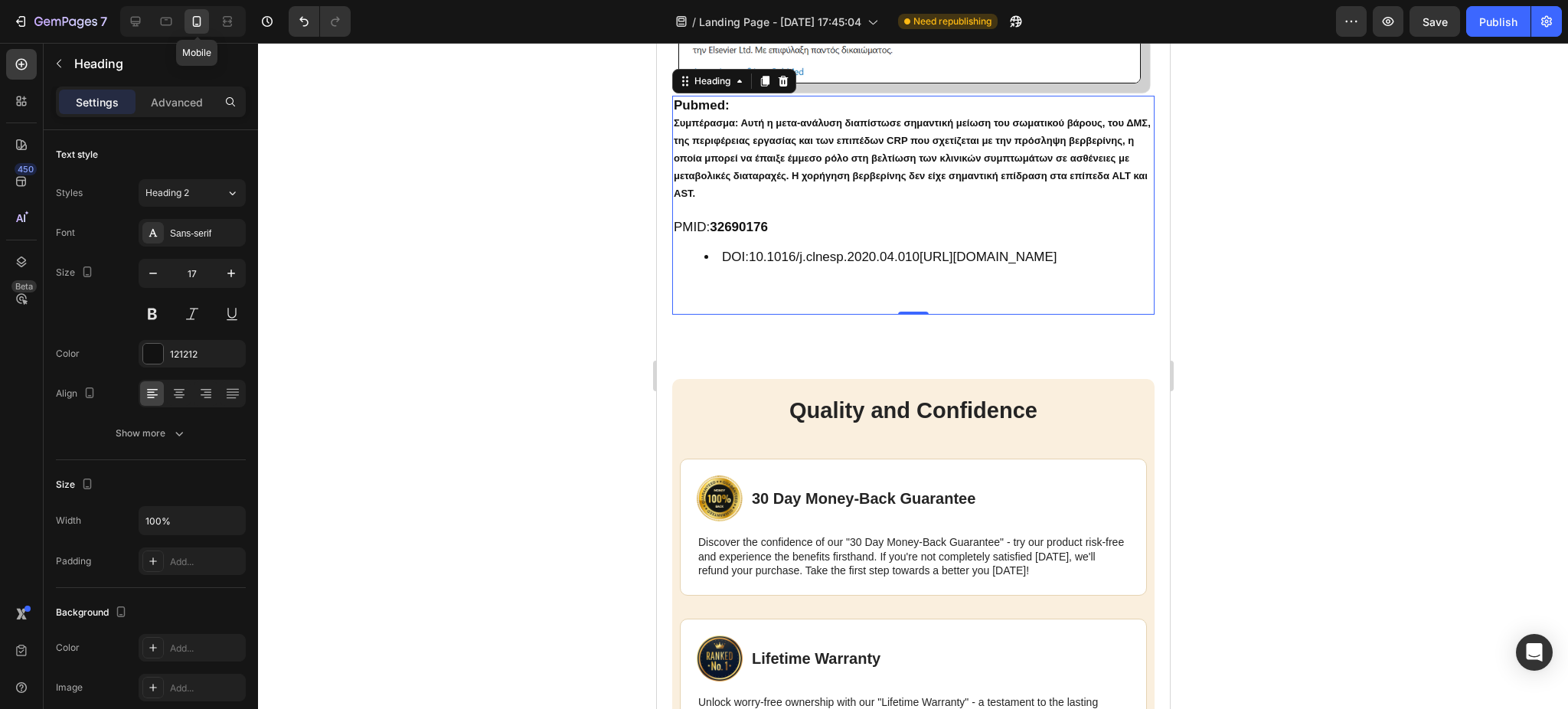
click at [198, 17] on icon at bounding box center [196, 21] width 16 height 16
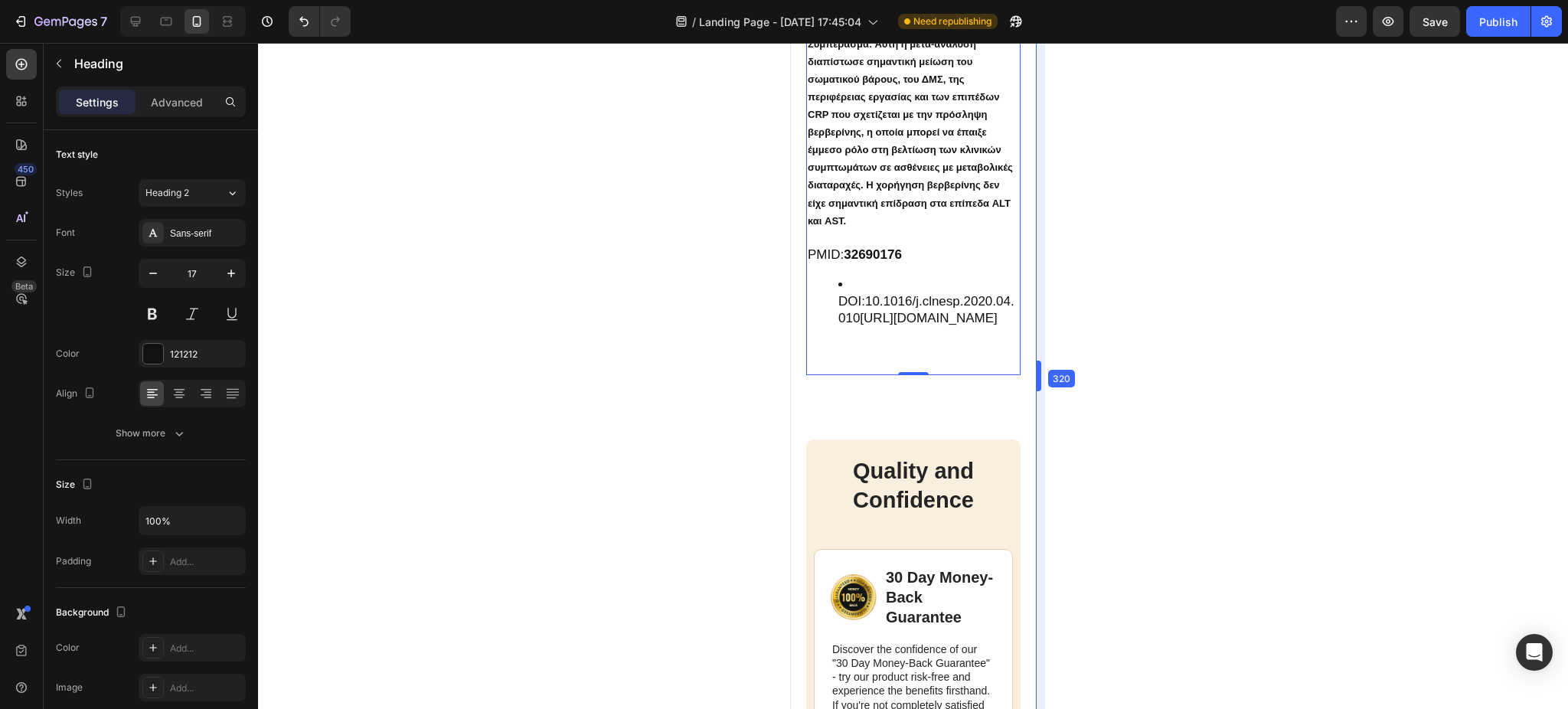
scroll to position [3918, 0]
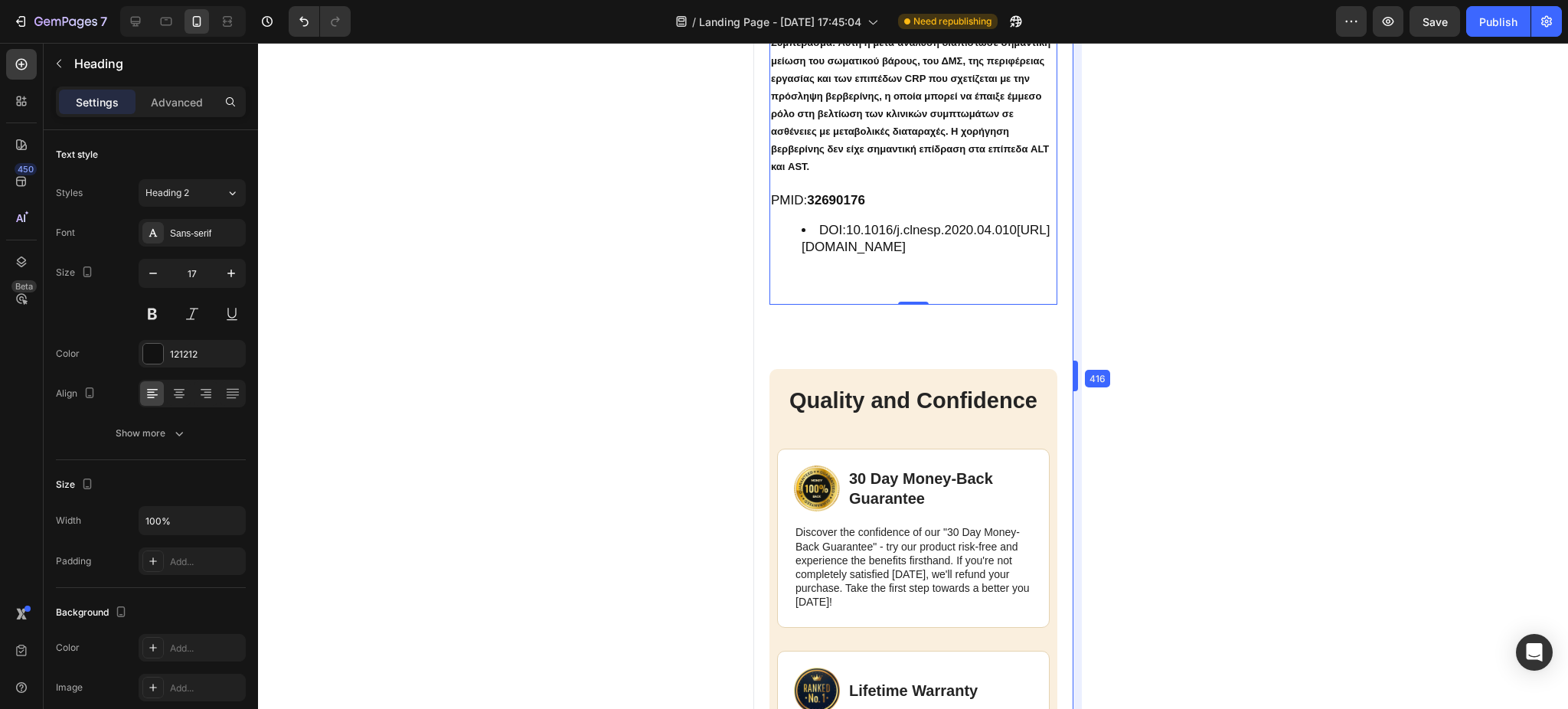
drag, startPoint x: 1177, startPoint y: 373, endPoint x: 224, endPoint y: 338, distance: 953.6
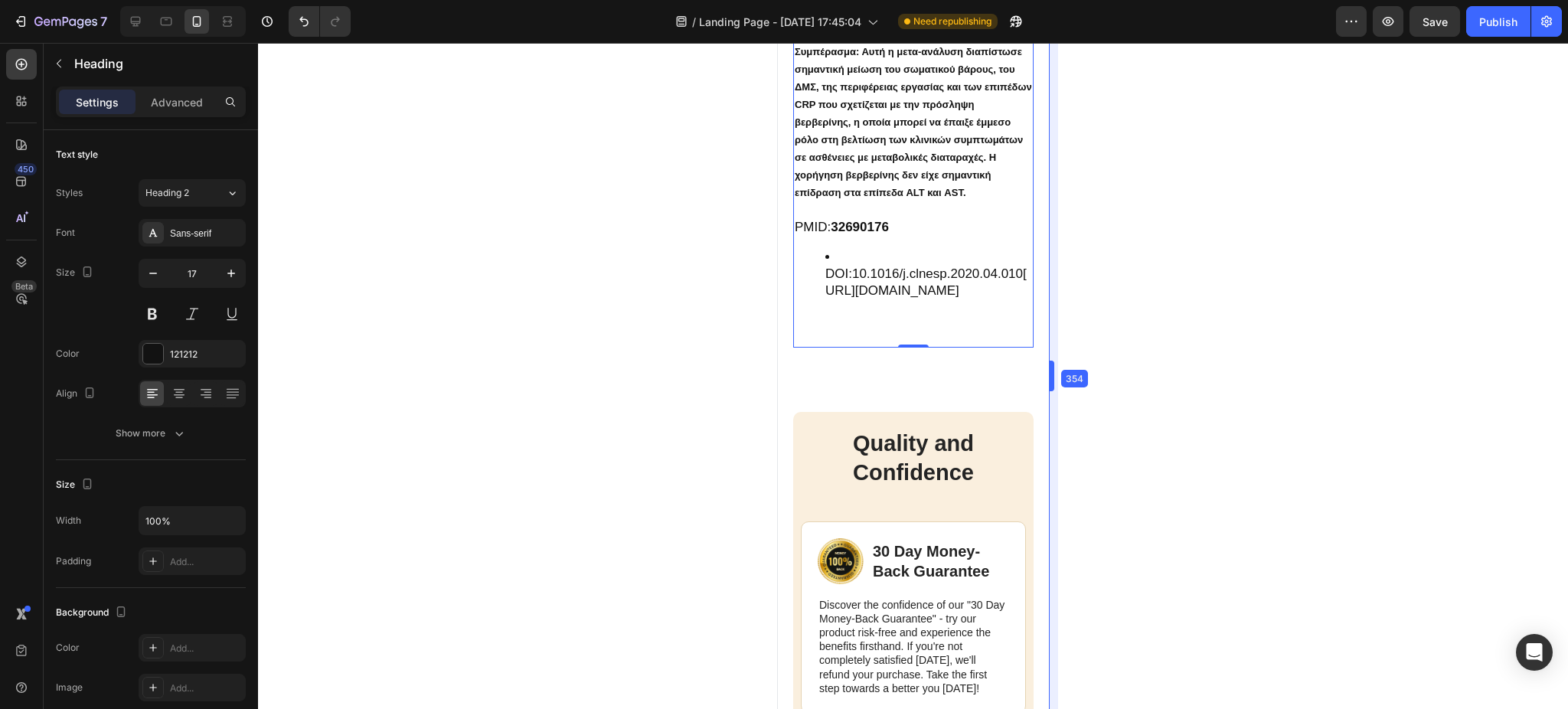
scroll to position [3801, 0]
drag, startPoint x: 1040, startPoint y: 380, endPoint x: 215, endPoint y: 339, distance: 826.0
click at [1126, 369] on div at bounding box center [913, 376] width 1310 height 666
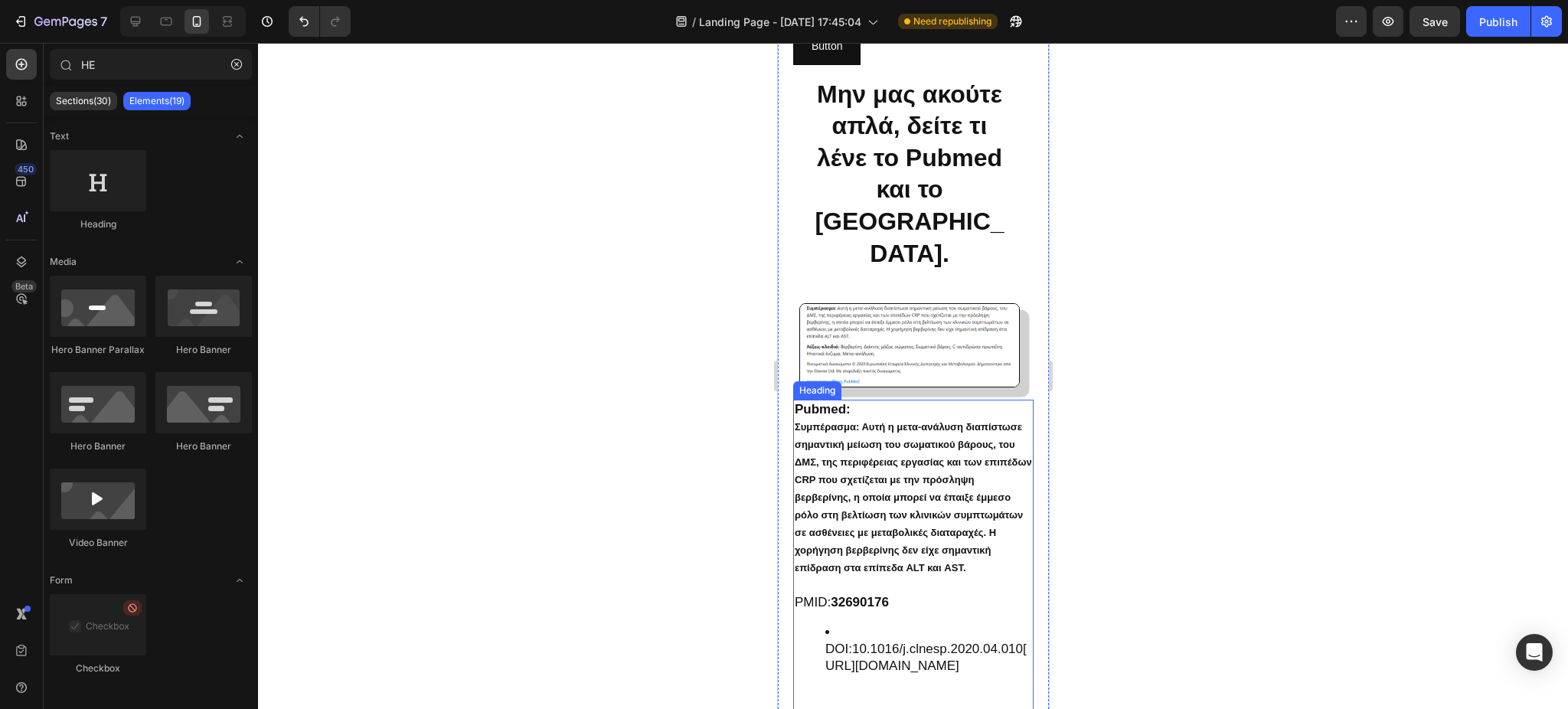
scroll to position [3536, 0]
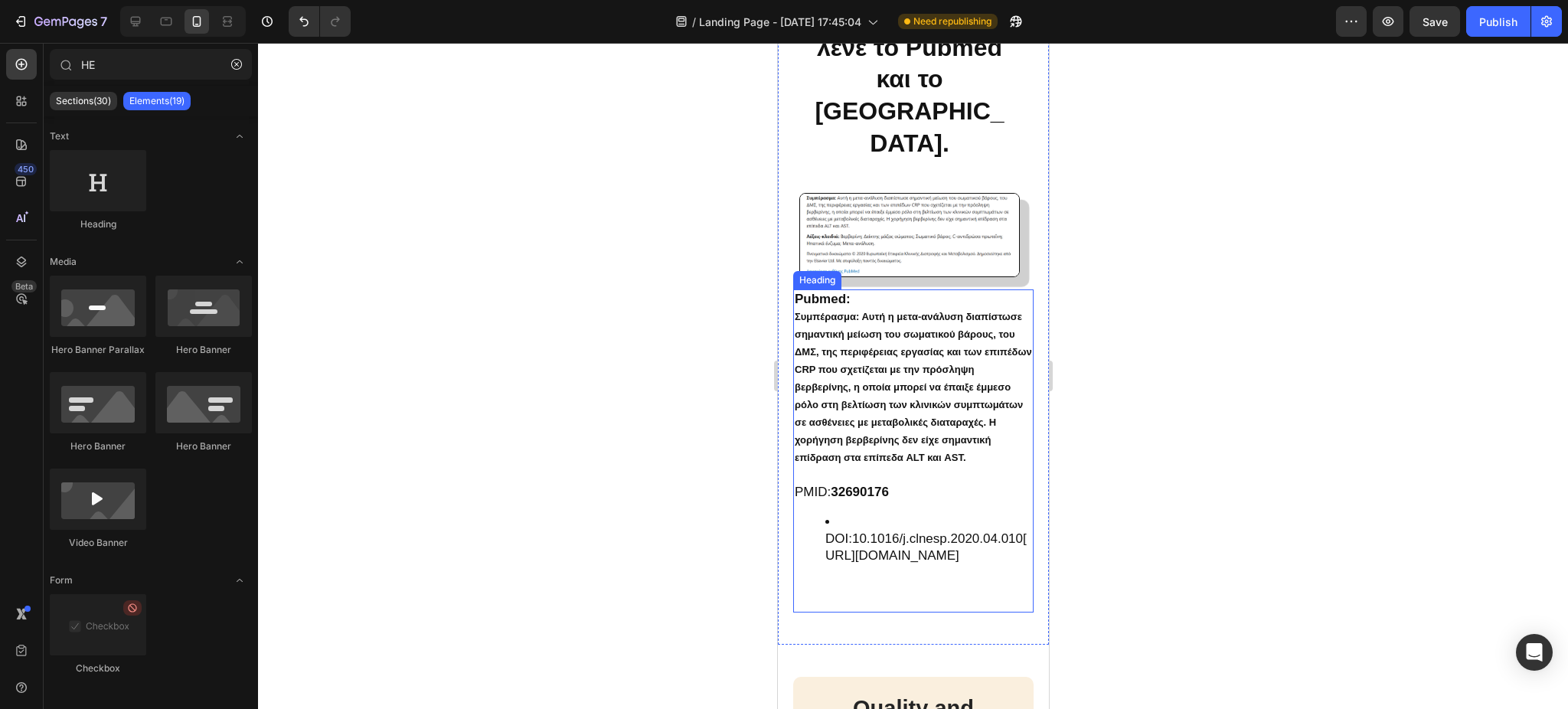
click at [885, 564] on li "DOI: 10.1016/j.clnesp.2020.04.010[URL][DOMAIN_NAME]" at bounding box center [928, 538] width 206 height 50
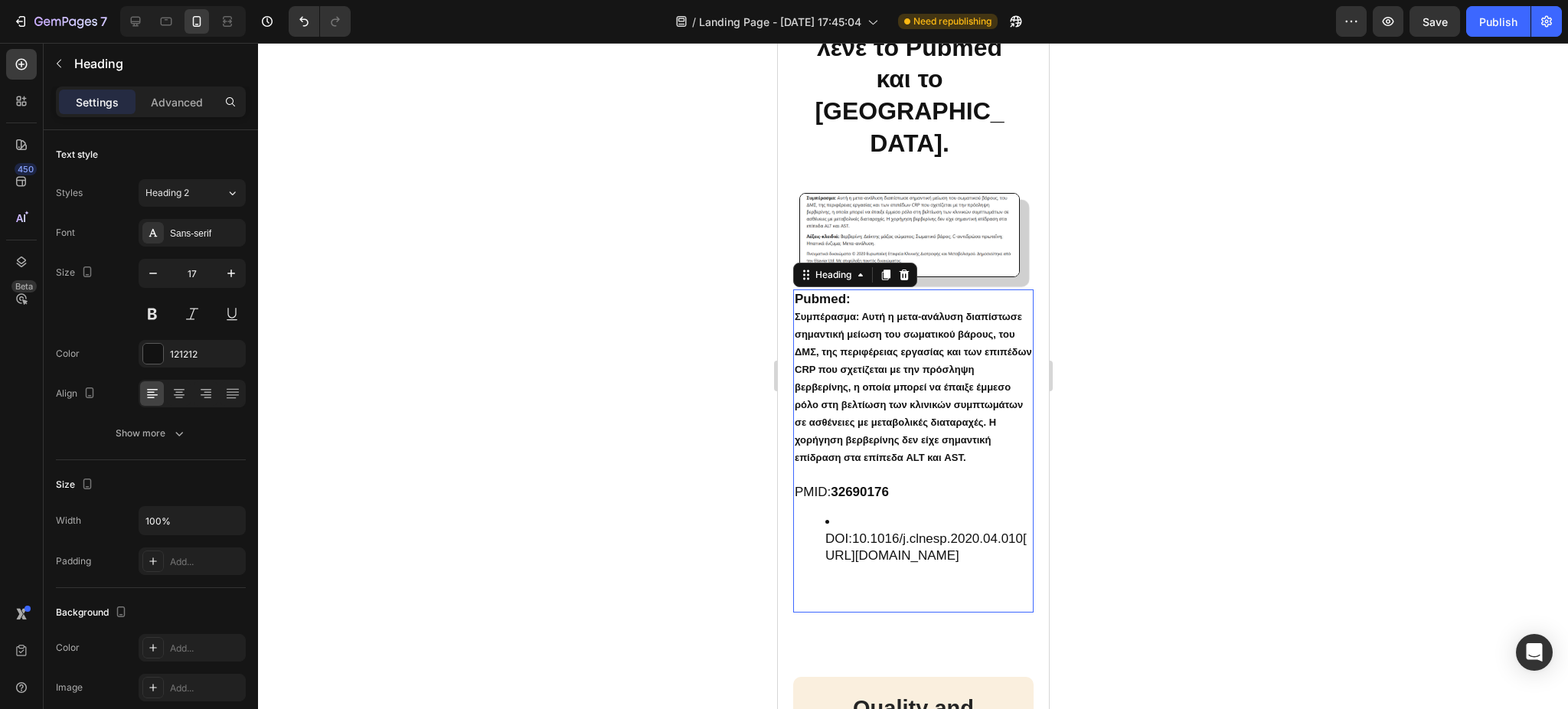
click at [885, 564] on li "DOI: 10.1016/j.clnesp.2020.04.010[URL][DOMAIN_NAME]" at bounding box center [928, 538] width 206 height 50
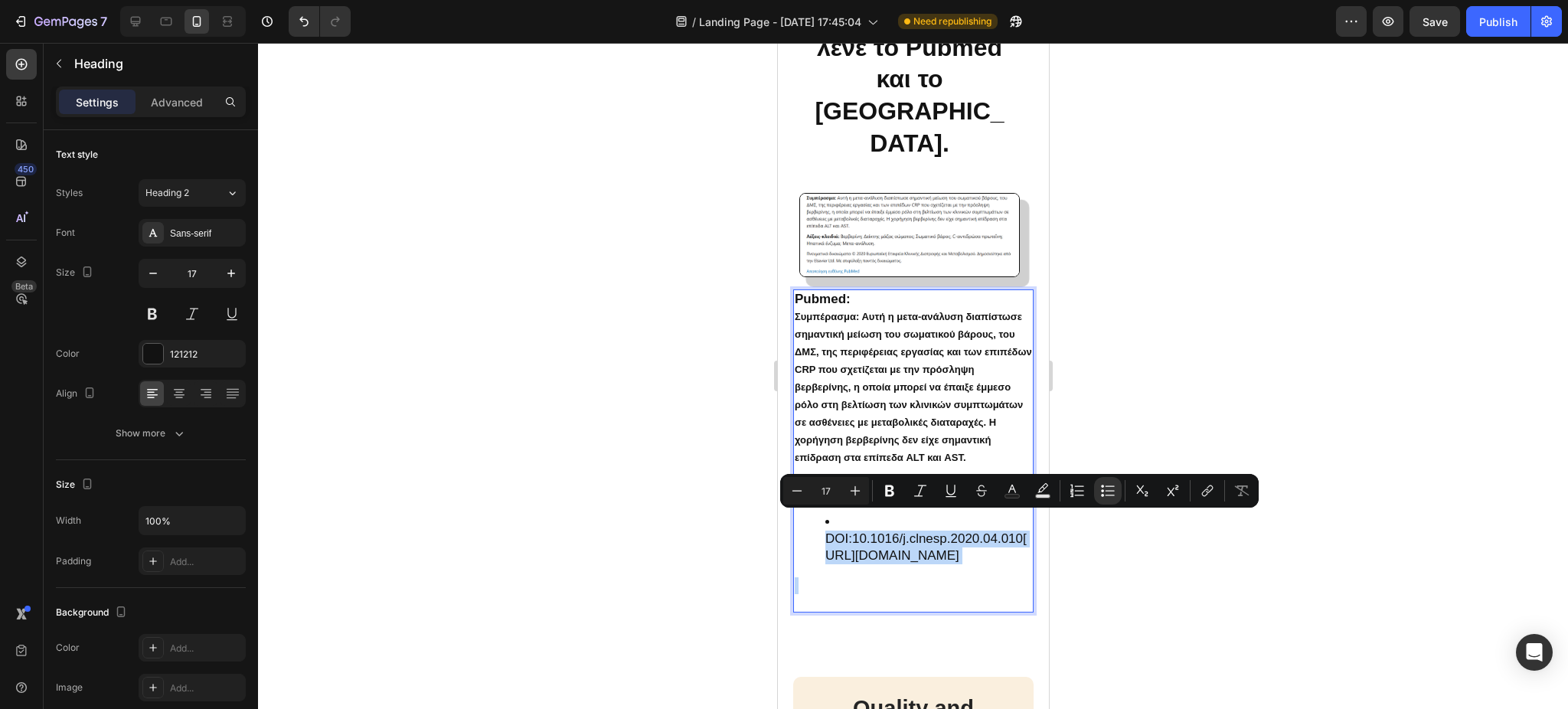
click at [885, 564] on li "DOI: 10.1016/j.clnesp.2020.04.010[URL][DOMAIN_NAME]" at bounding box center [928, 538] width 206 height 50
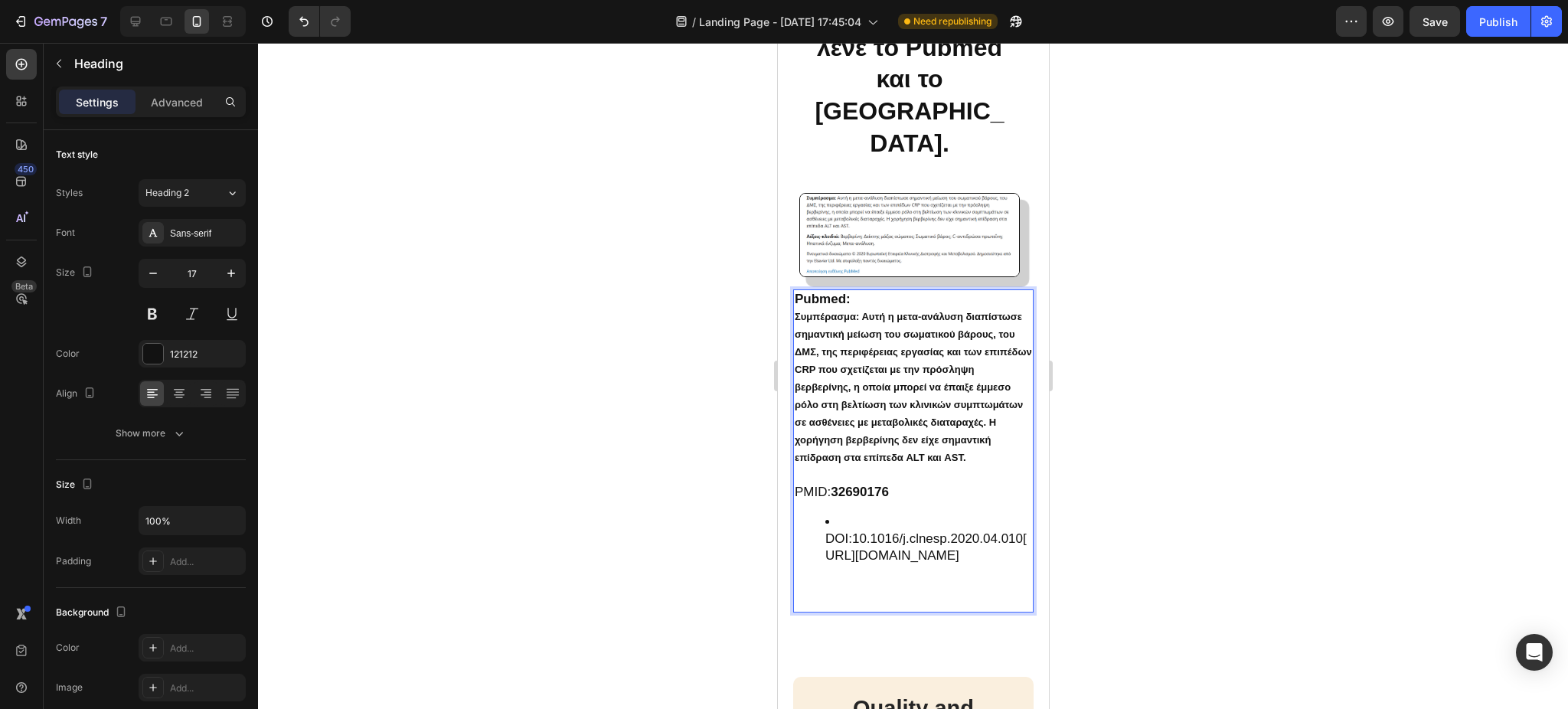
click at [885, 564] on li "DOI: 10.1016/j.clnesp.2020.04.010[URL][DOMAIN_NAME]" at bounding box center [928, 538] width 206 height 50
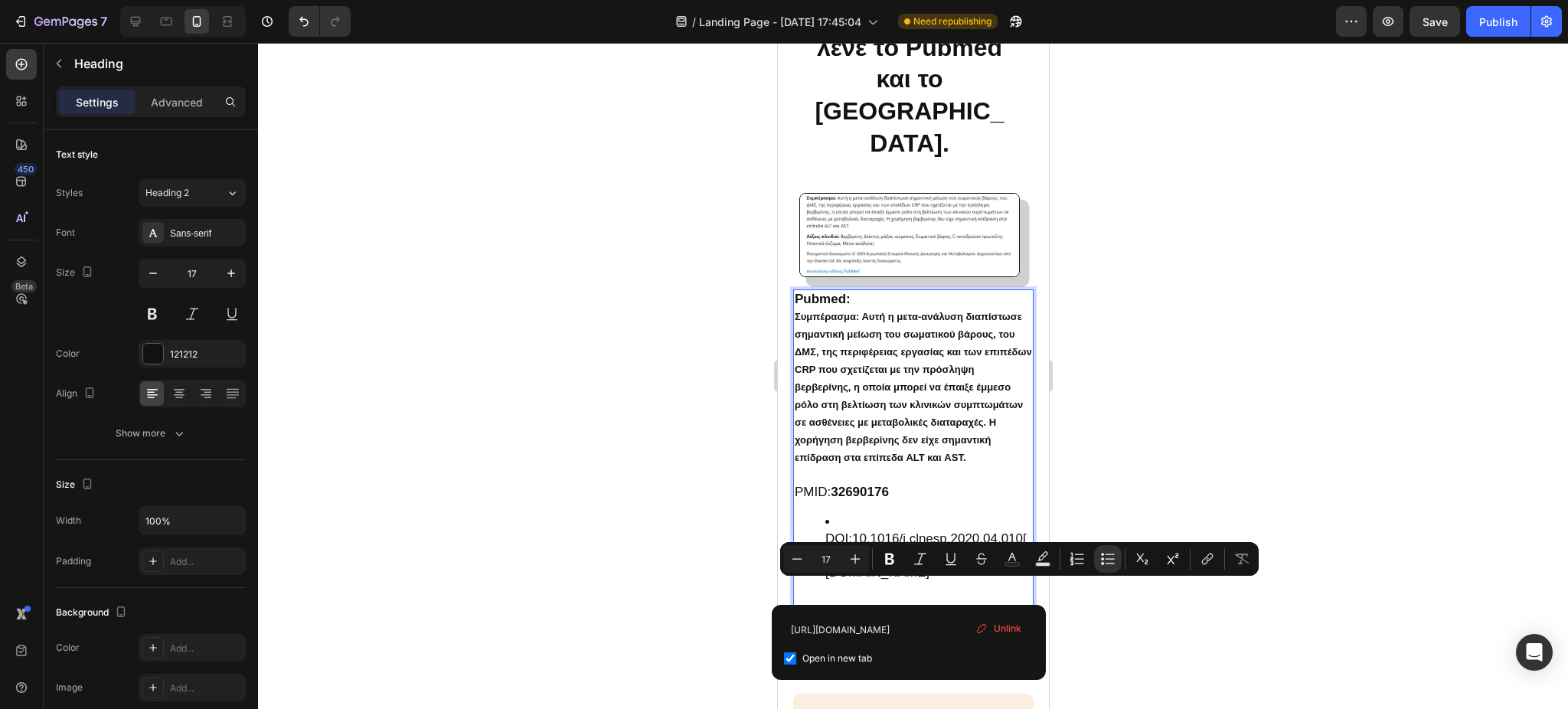
drag, startPoint x: 947, startPoint y: 584, endPoint x: 820, endPoint y: 592, distance: 127.3
click at [820, 581] on ul "DOI: 10.1016/j.clnesp.2020.04.010[URL][DOMAIN_NAME][DOMAIN_NAME]" at bounding box center [912, 547] width 238 height 67
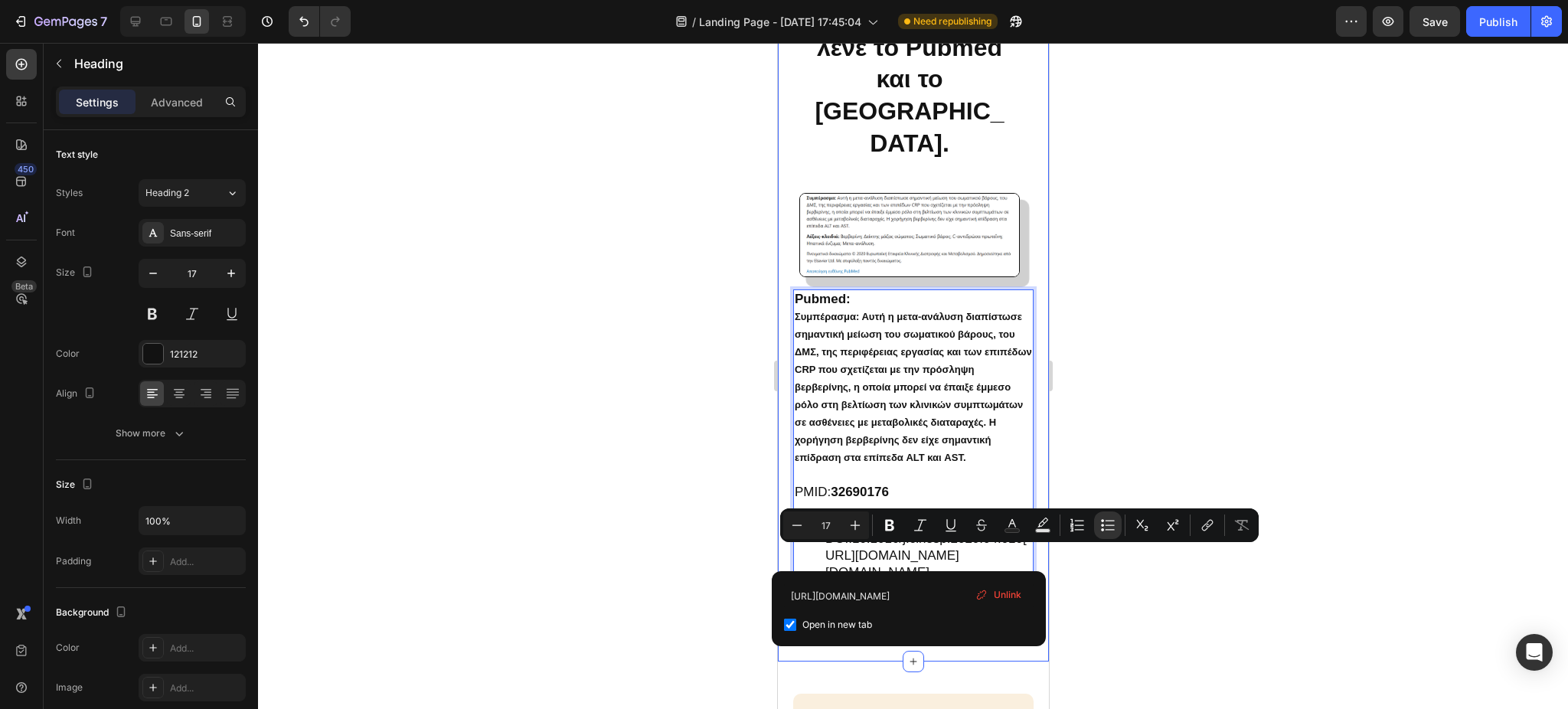
drag, startPoint x: 990, startPoint y: 552, endPoint x: 1018, endPoint y: 576, distance: 36.9
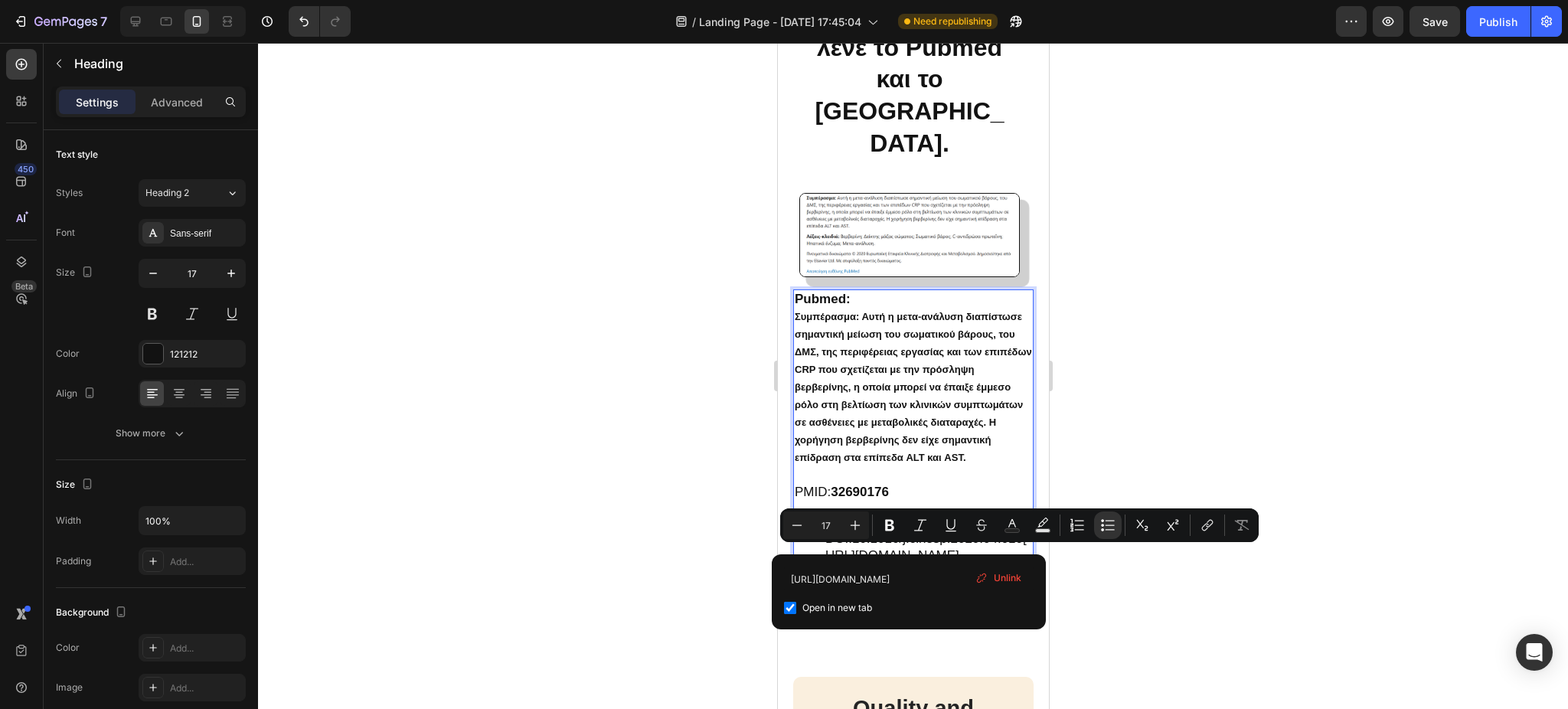
drag, startPoint x: 816, startPoint y: 550, endPoint x: 995, endPoint y: 551, distance: 179.0
click at [995, 551] on ul "DOI: 10.1016/j.clnesp.2020.04.010[URL][DOMAIN_NAME]." at bounding box center [912, 538] width 238 height 50
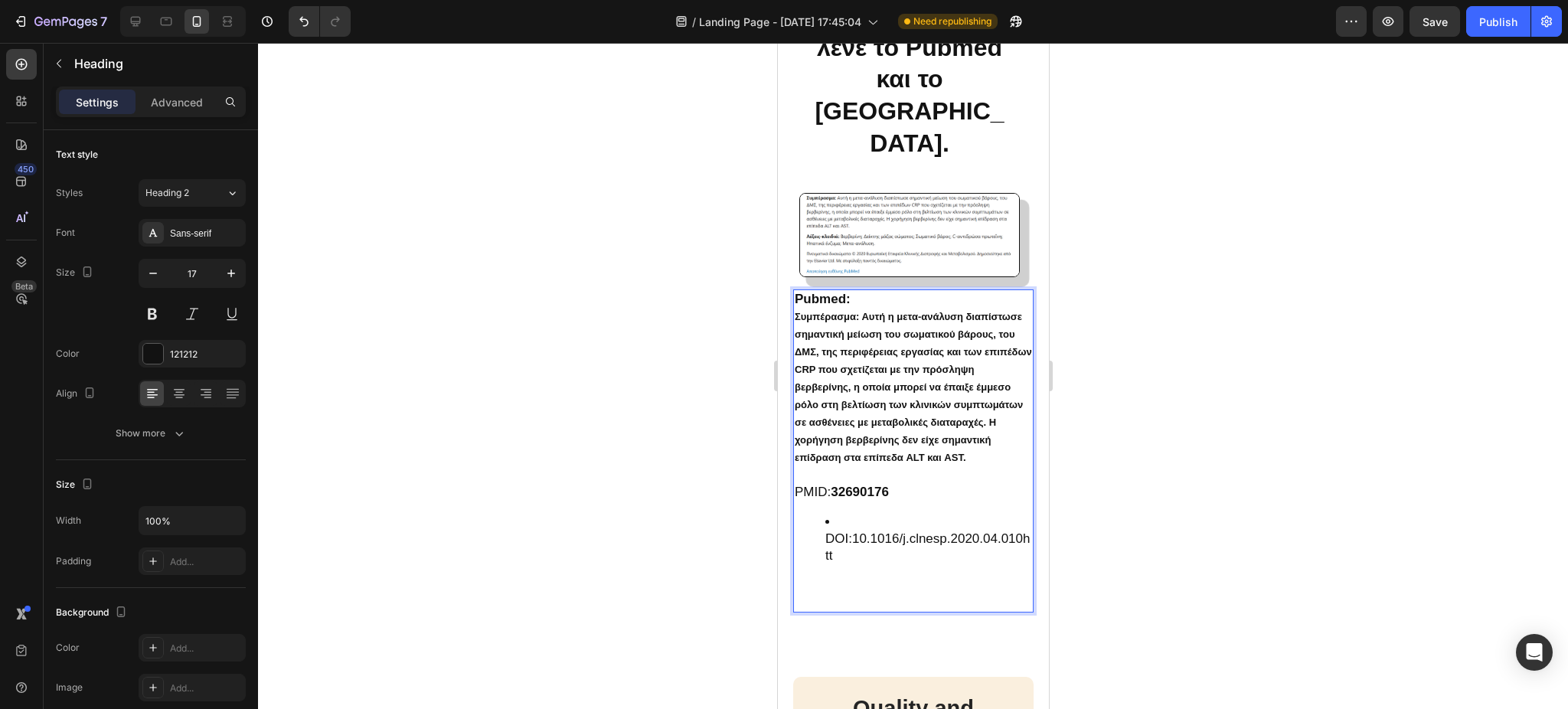
click at [908, 529] on li "DOI: 10.1016/j.clnesp.2020.04.010htt" at bounding box center [928, 538] width 206 height 50
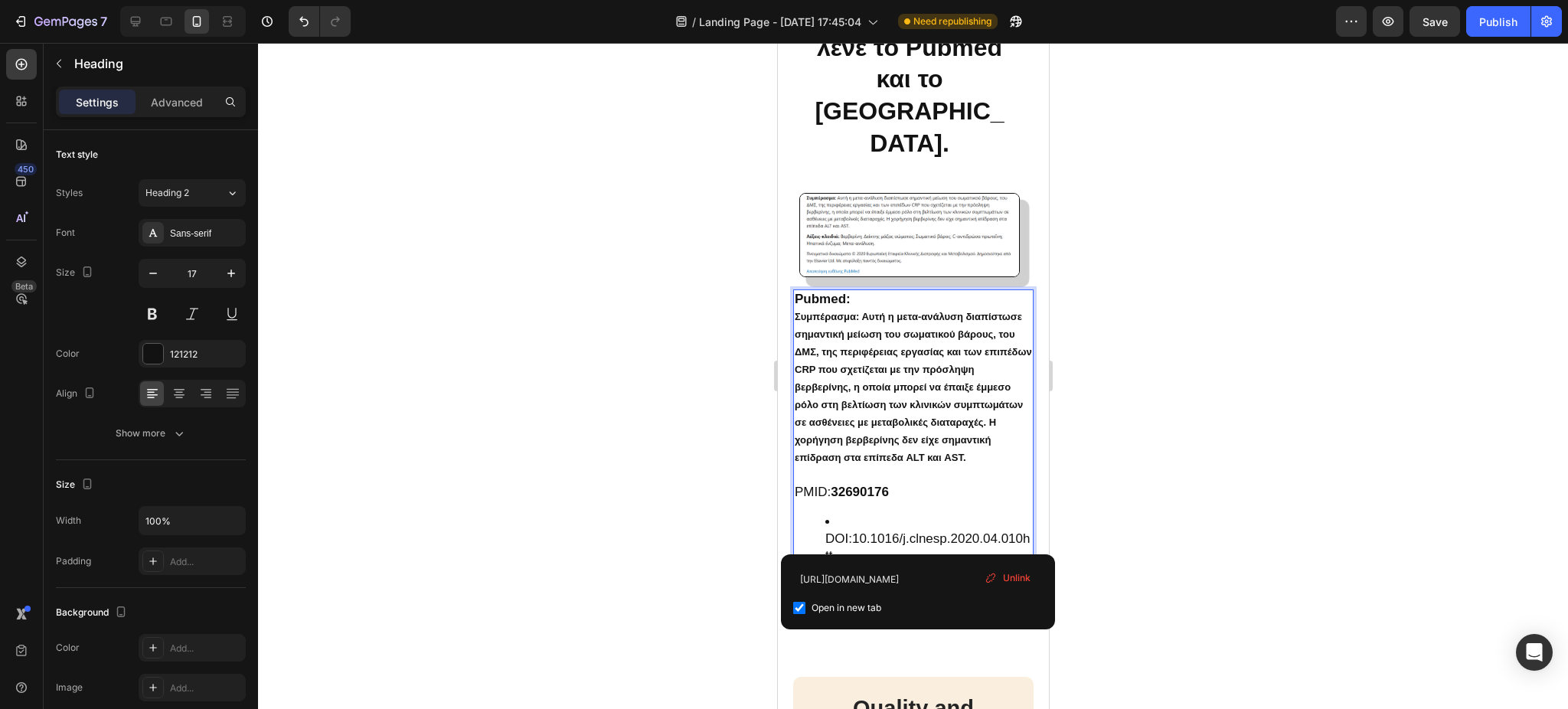
click at [886, 538] on link "10.1016/j.clnesp.2020.04.010htt" at bounding box center [927, 547] width 205 height 31
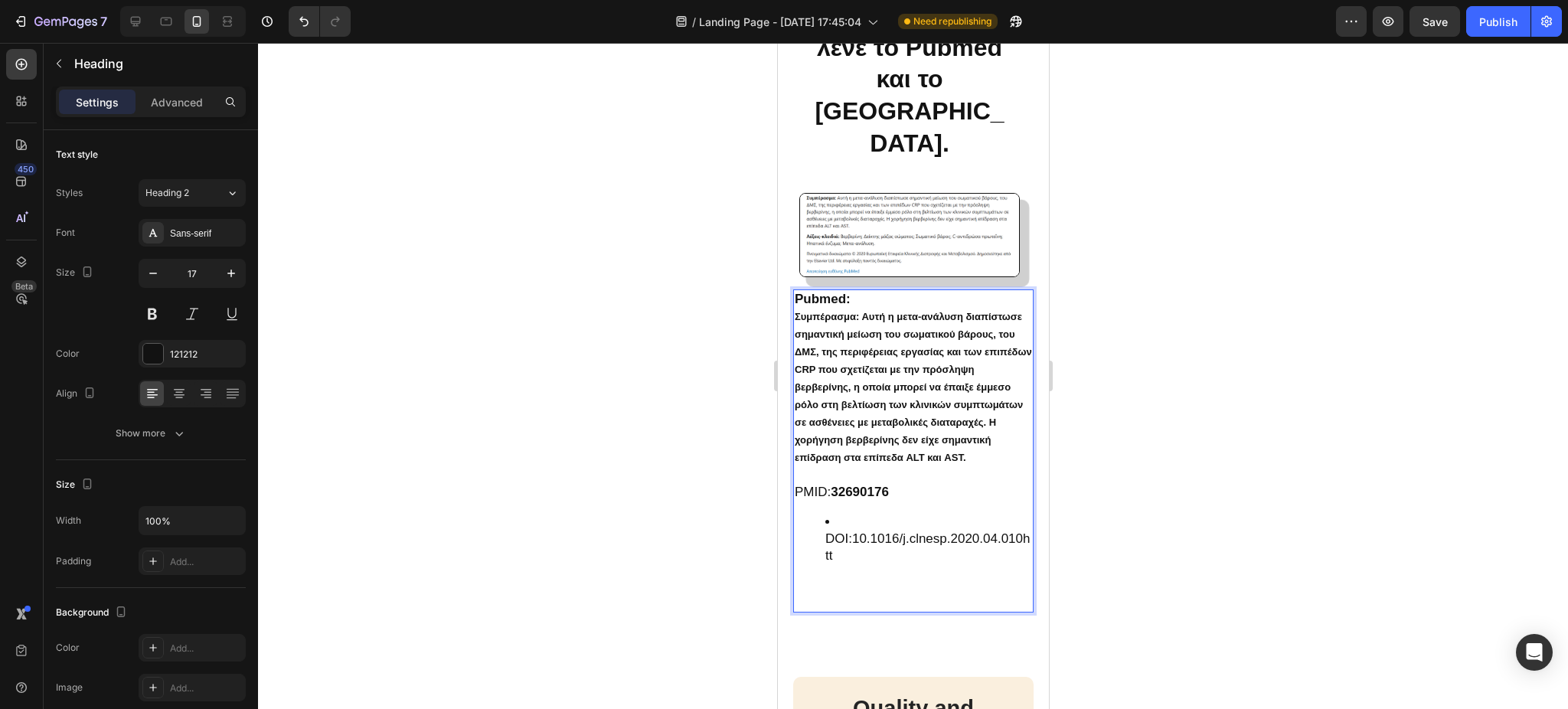
click at [851, 515] on li "DOI: 10.1016/j.clnesp.2020.04.010htt" at bounding box center [928, 538] width 206 height 50
click at [794, 492] on p "Pubmed: Συμπέρασμα: Αυτή η μετα-ανάλυση διαπίστωσε σημαντική μείωση του σωματικ…" at bounding box center [912, 395] width 238 height 210
click at [881, 218] on img at bounding box center [908, 234] width 220 height 83
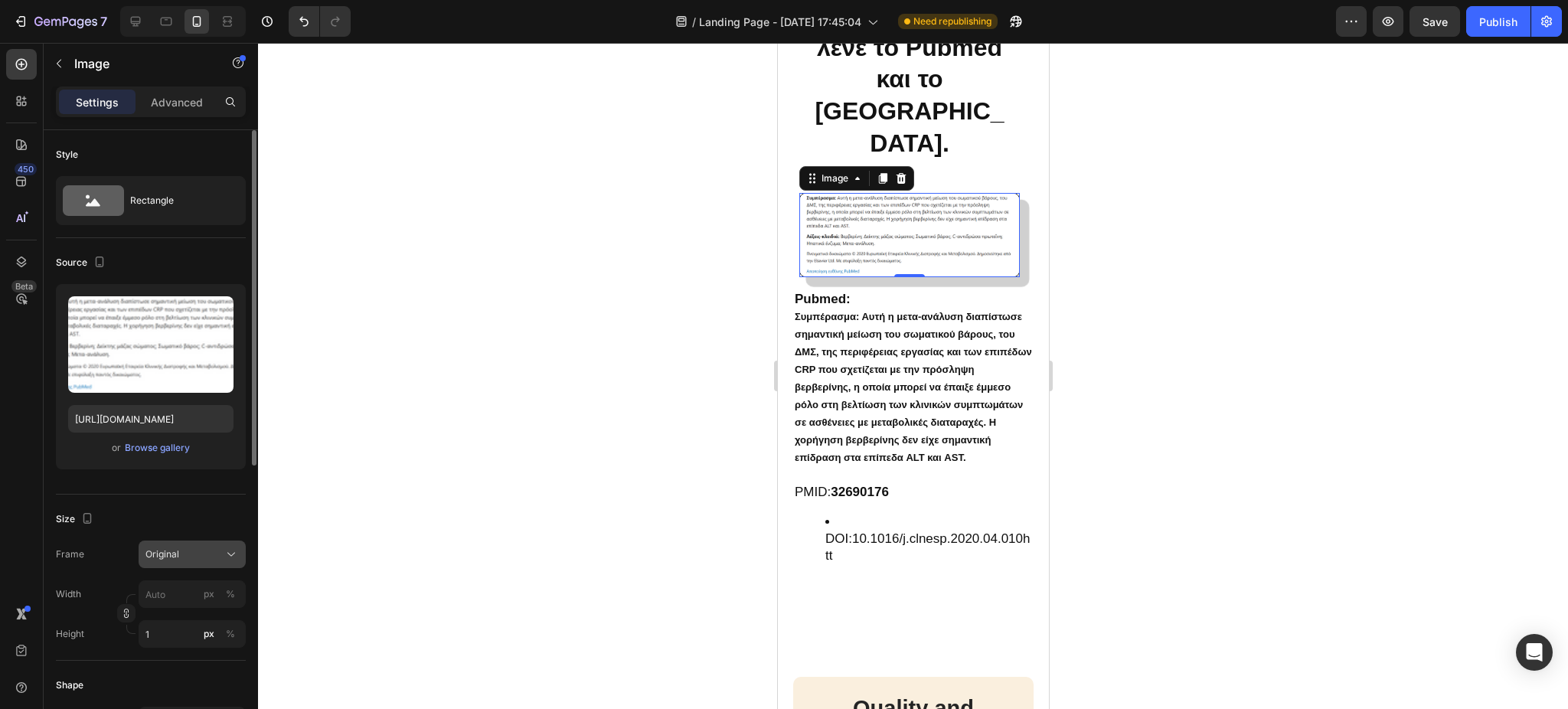
click at [238, 556] on icon at bounding box center [231, 554] width 16 height 16
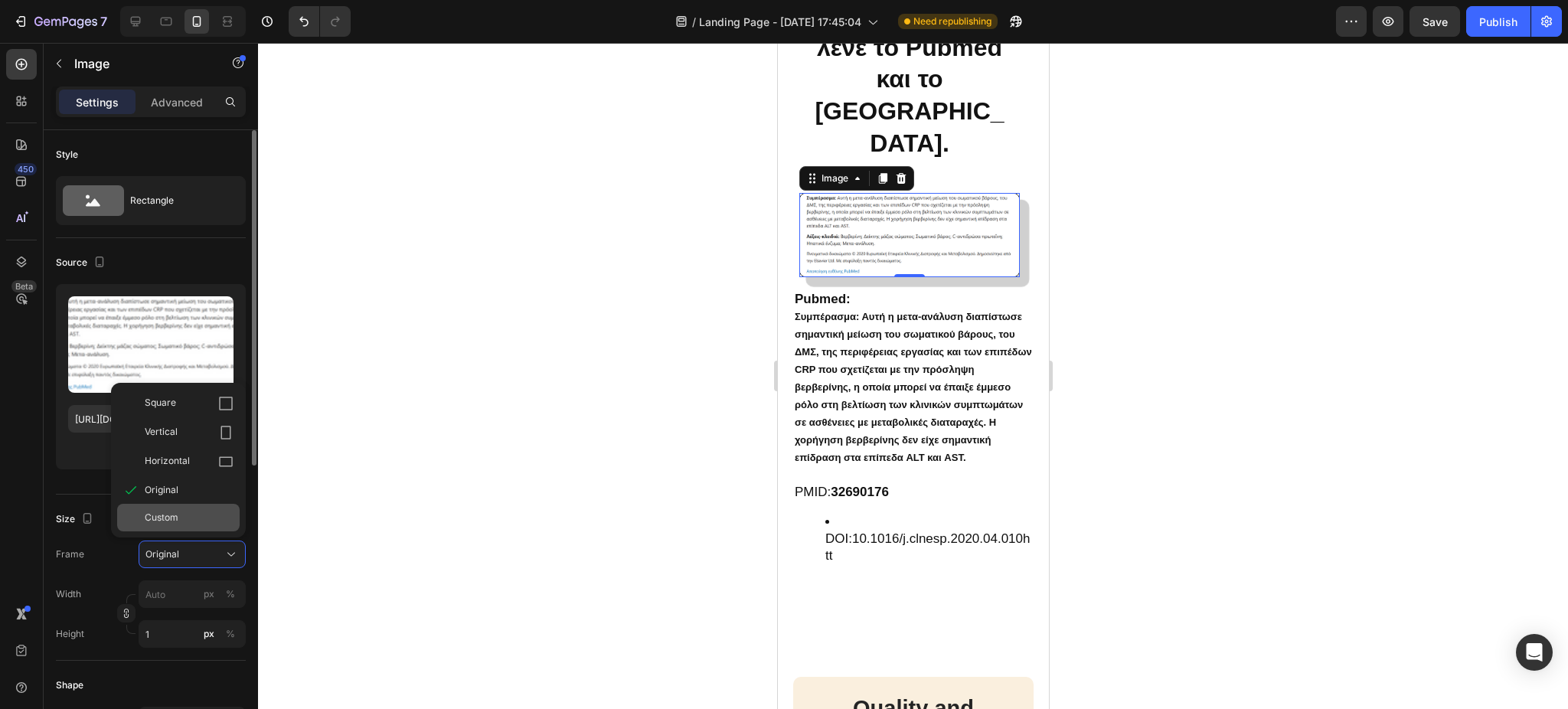
click at [210, 523] on div "Custom" at bounding box center [189, 517] width 89 height 14
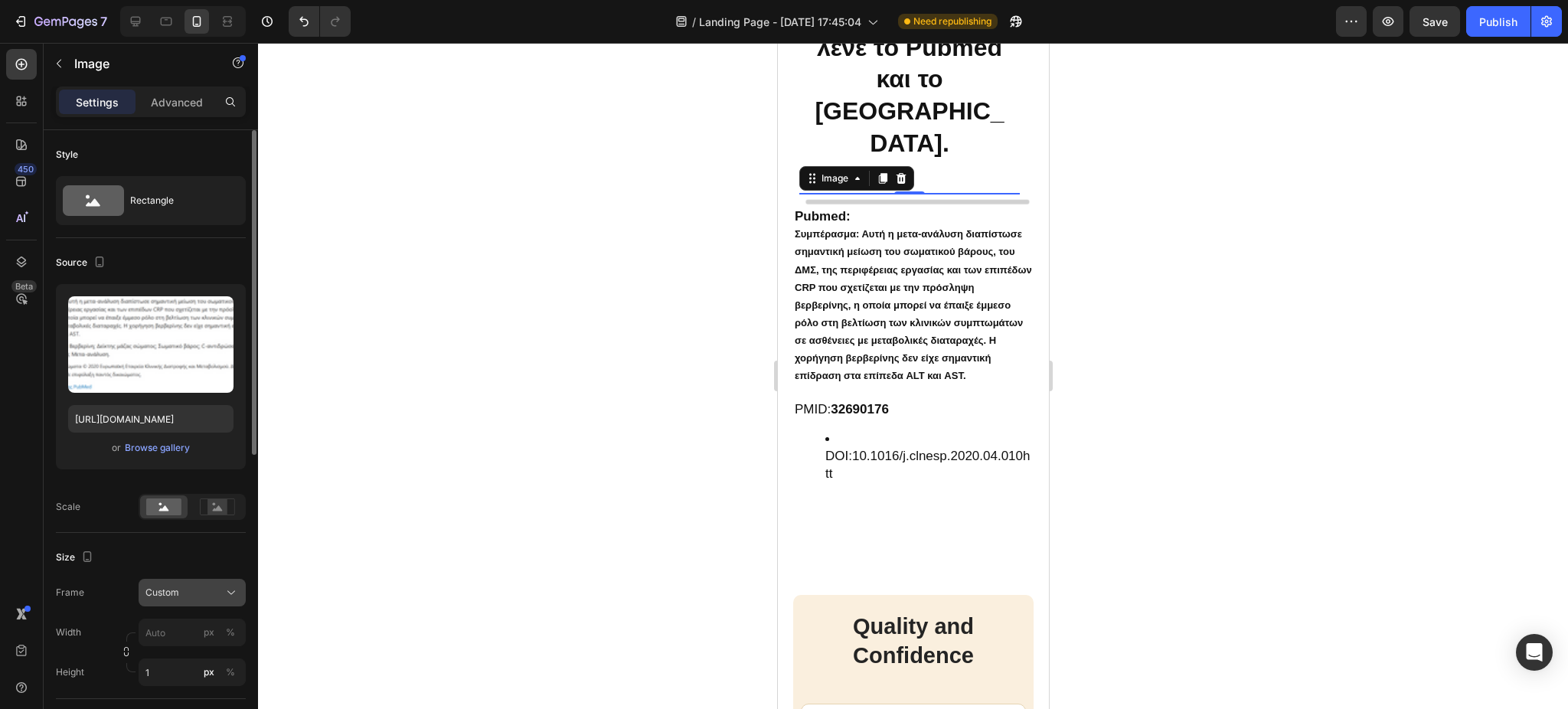
click at [228, 595] on icon at bounding box center [231, 592] width 16 height 16
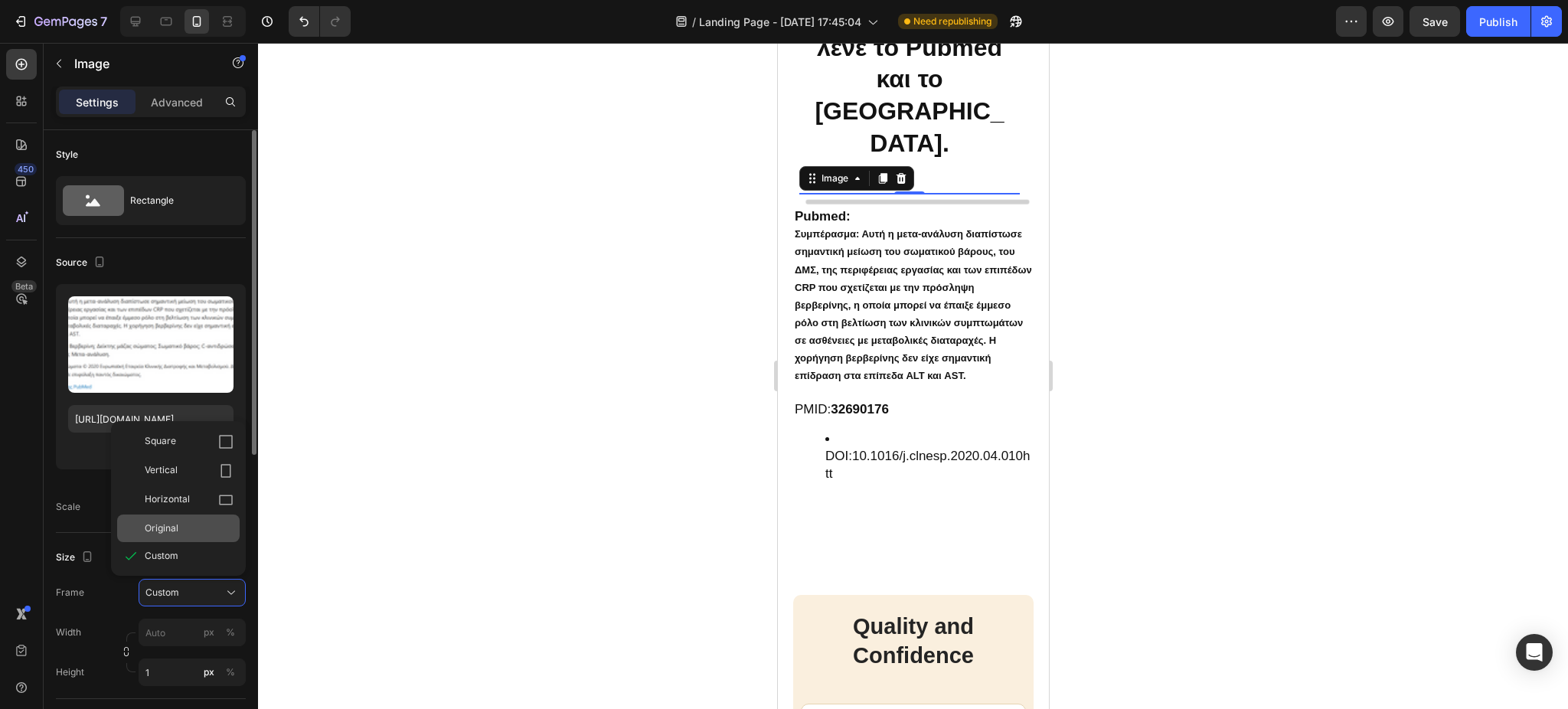
click at [188, 532] on div "Original" at bounding box center [189, 527] width 89 height 14
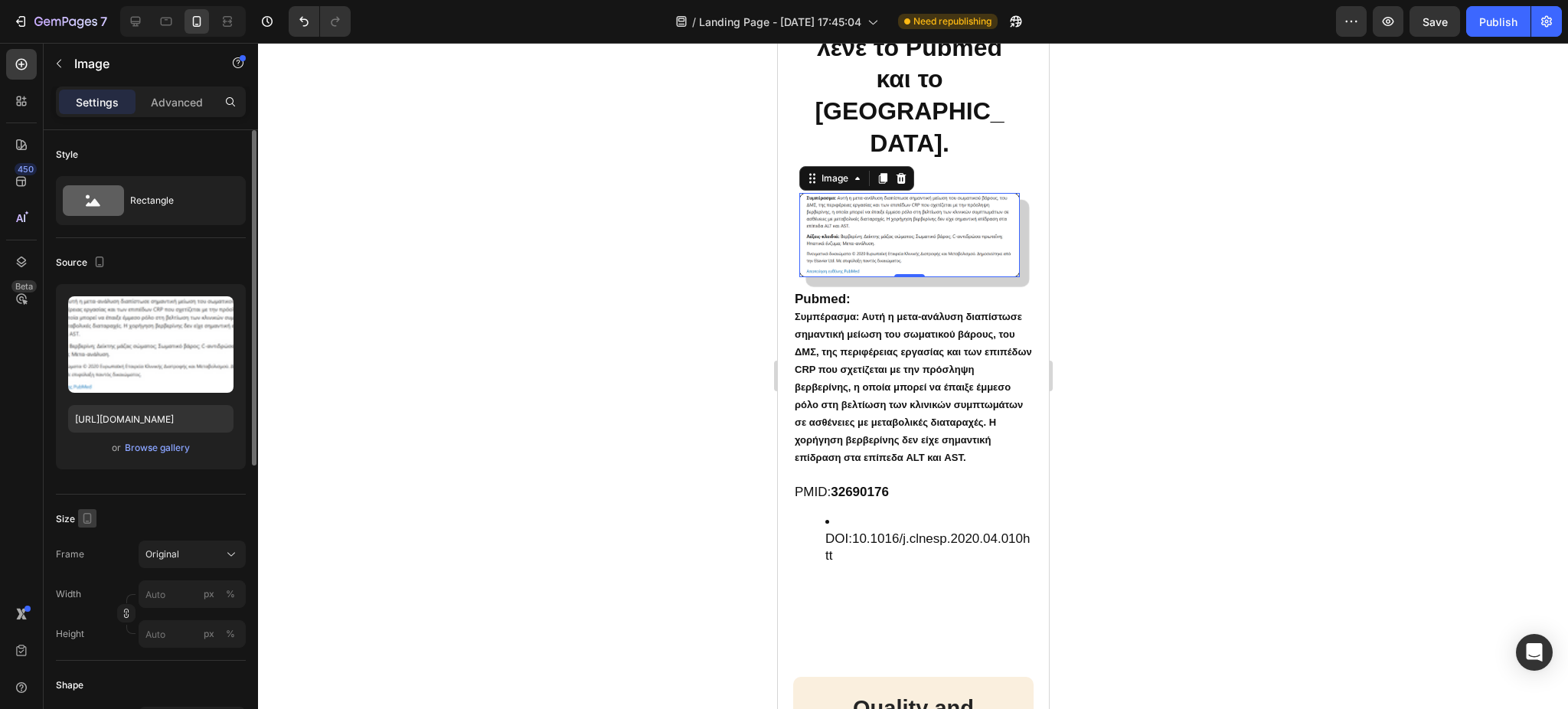
click at [84, 515] on icon "button" at bounding box center [87, 518] width 16 height 16
click at [87, 595] on icon "button" at bounding box center [90, 597] width 16 height 16
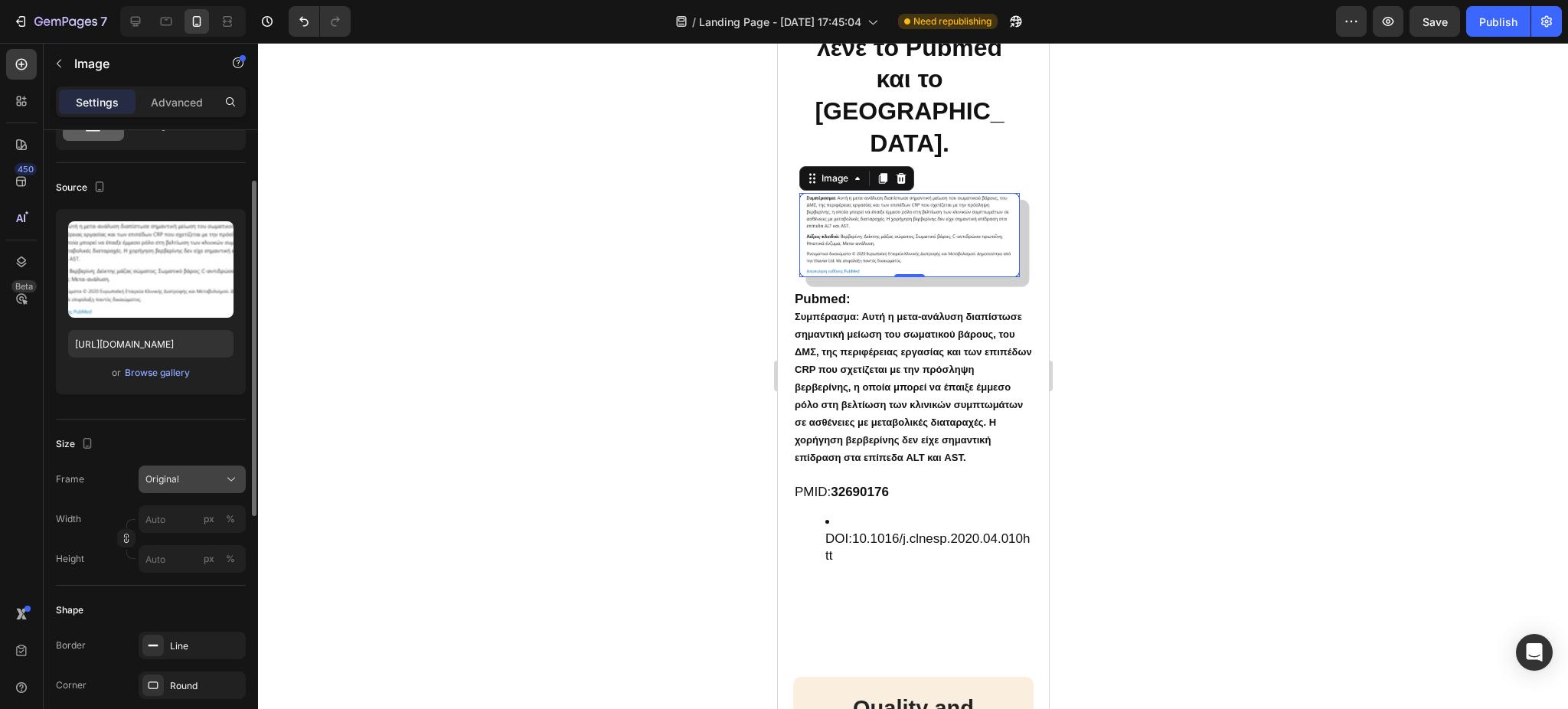
scroll to position [83, 0]
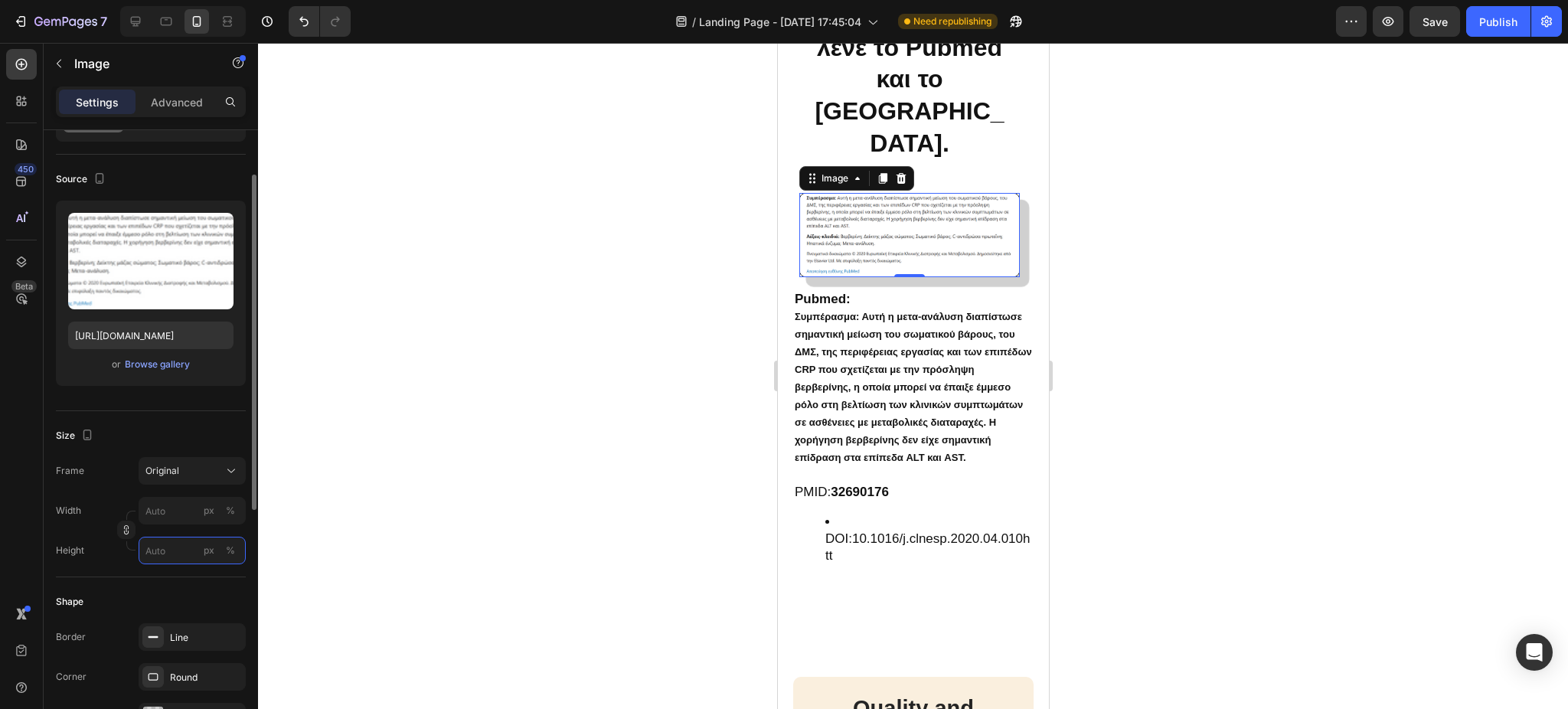
click at [181, 546] on input "px %" at bounding box center [192, 550] width 107 height 28
click at [172, 508] on input "px %" at bounding box center [192, 511] width 107 height 28
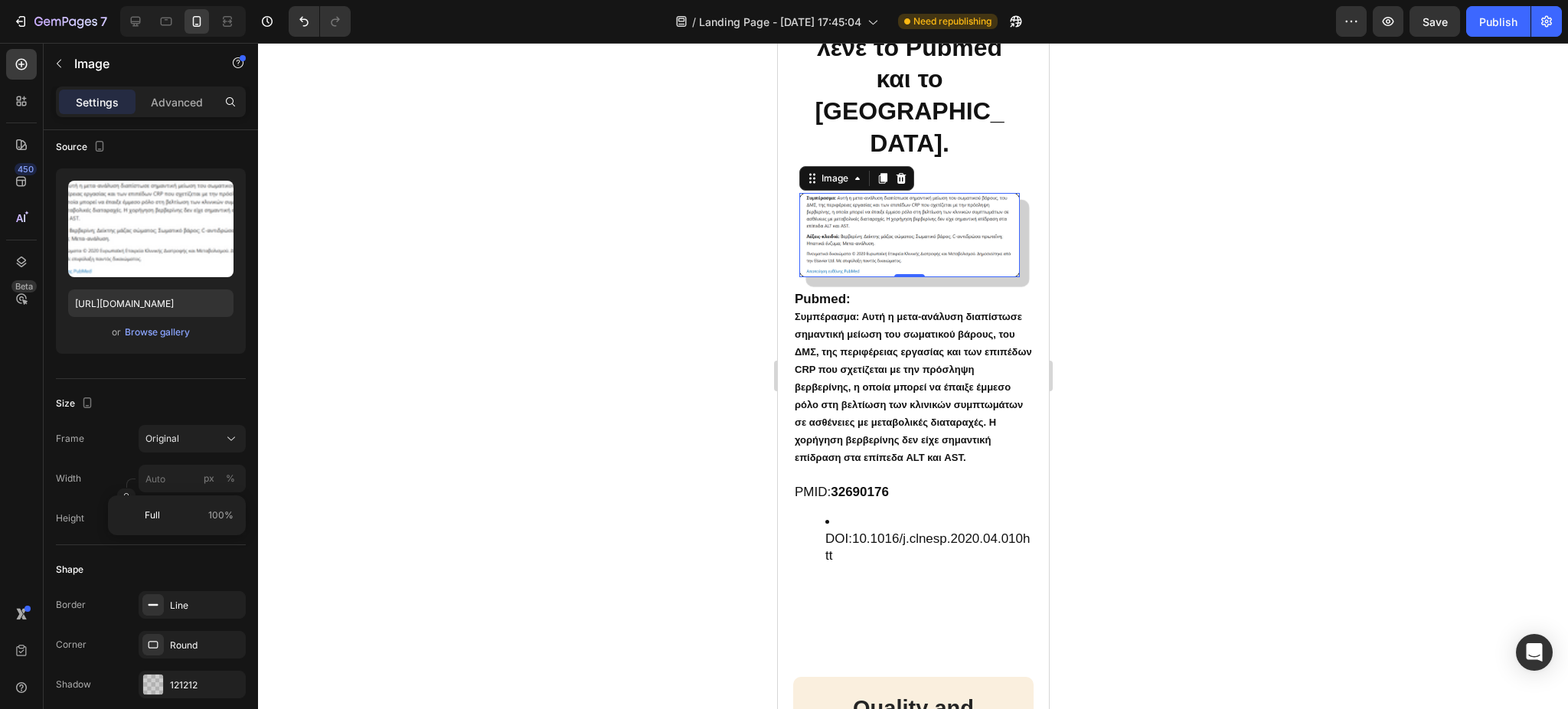
click at [317, 514] on div at bounding box center [913, 376] width 1310 height 666
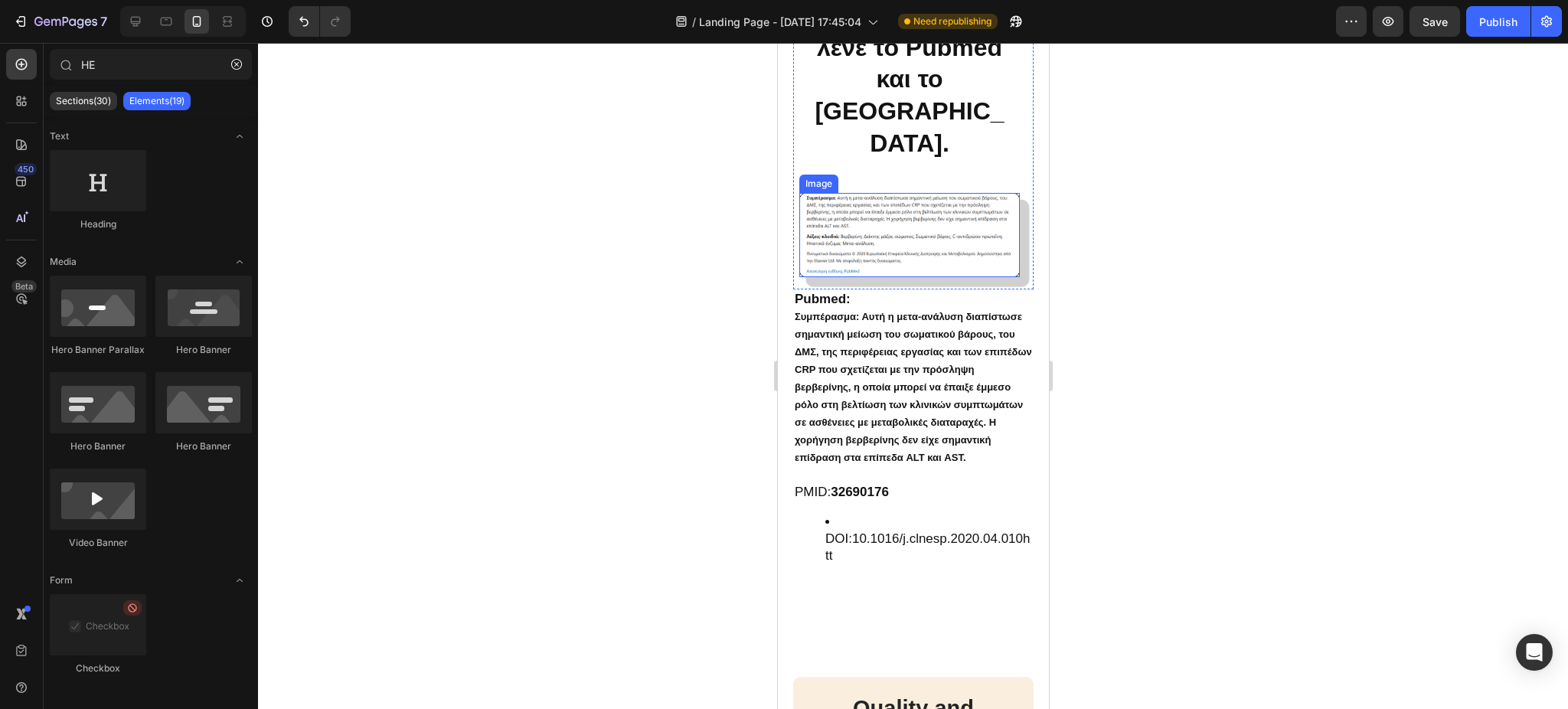
click at [861, 251] on img at bounding box center [908, 234] width 220 height 83
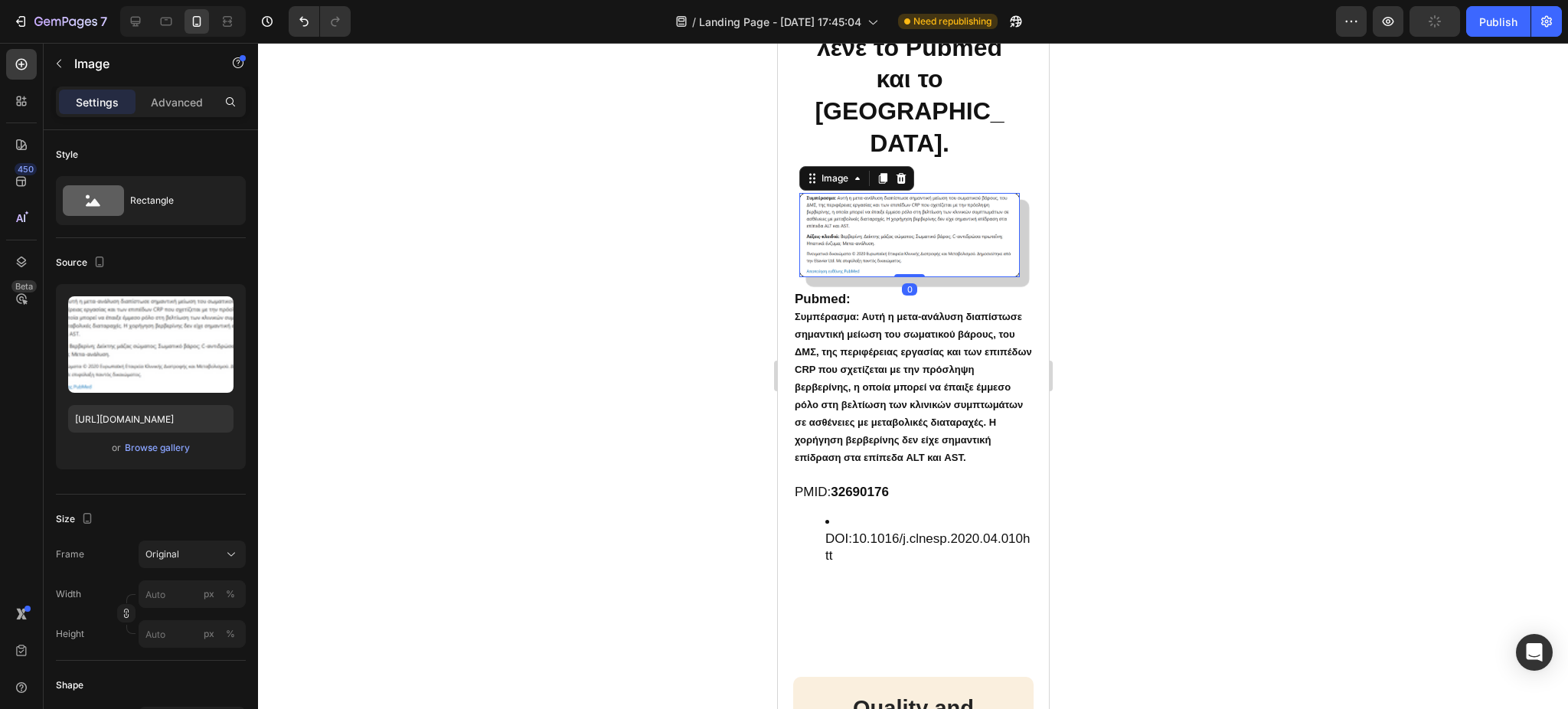
click at [802, 255] on img at bounding box center [908, 234] width 220 height 83
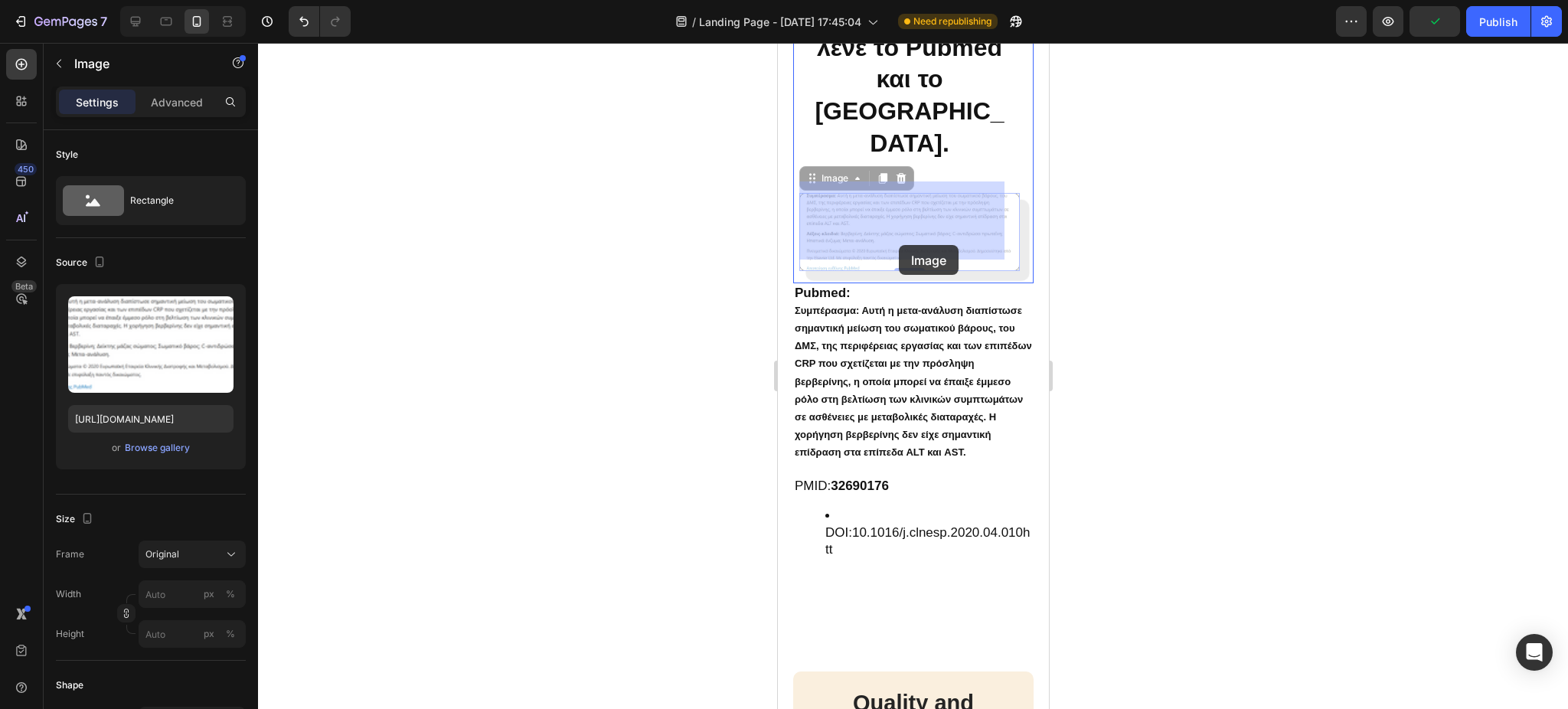
drag, startPoint x: 802, startPoint y: 255, endPoint x: 862, endPoint y: 138, distance: 131.5
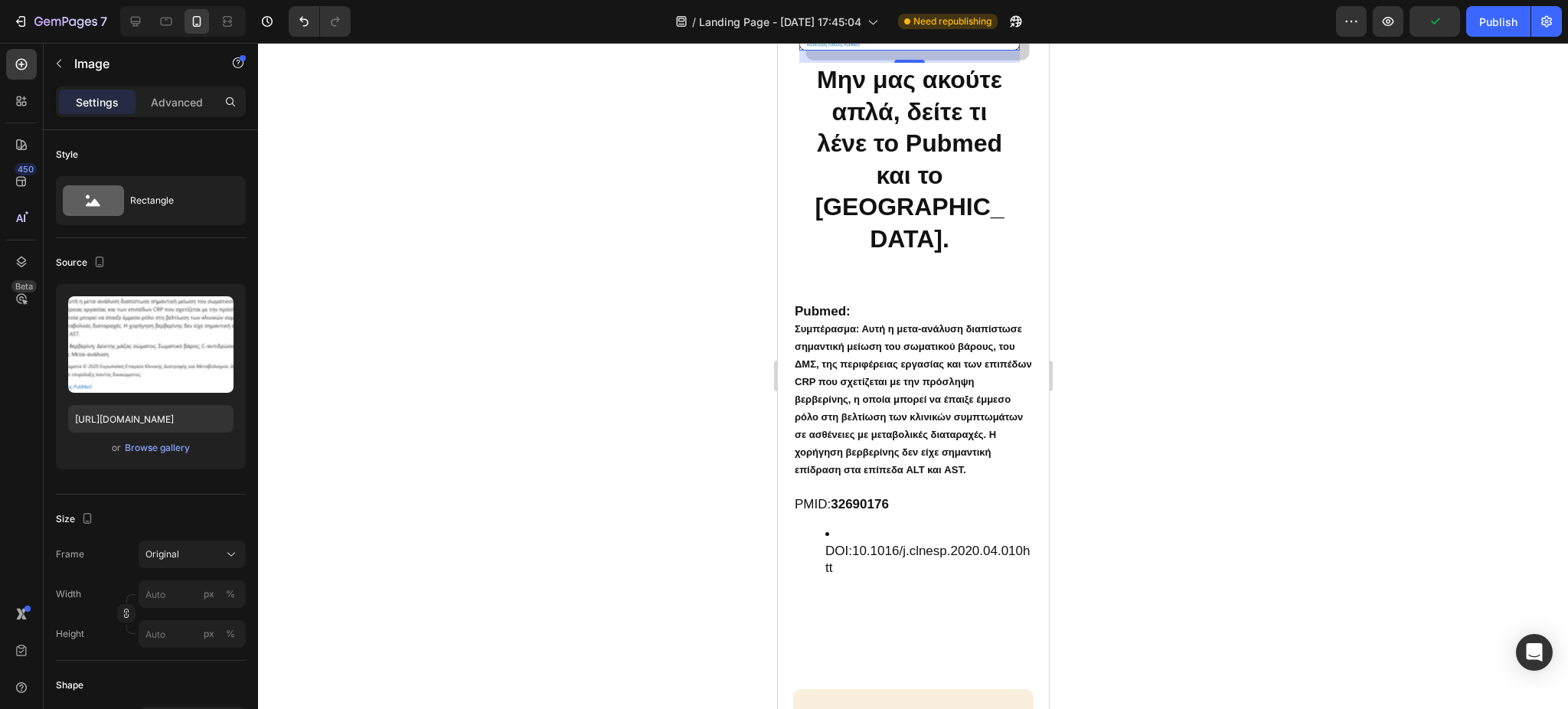
click at [651, 205] on div at bounding box center [913, 376] width 1310 height 666
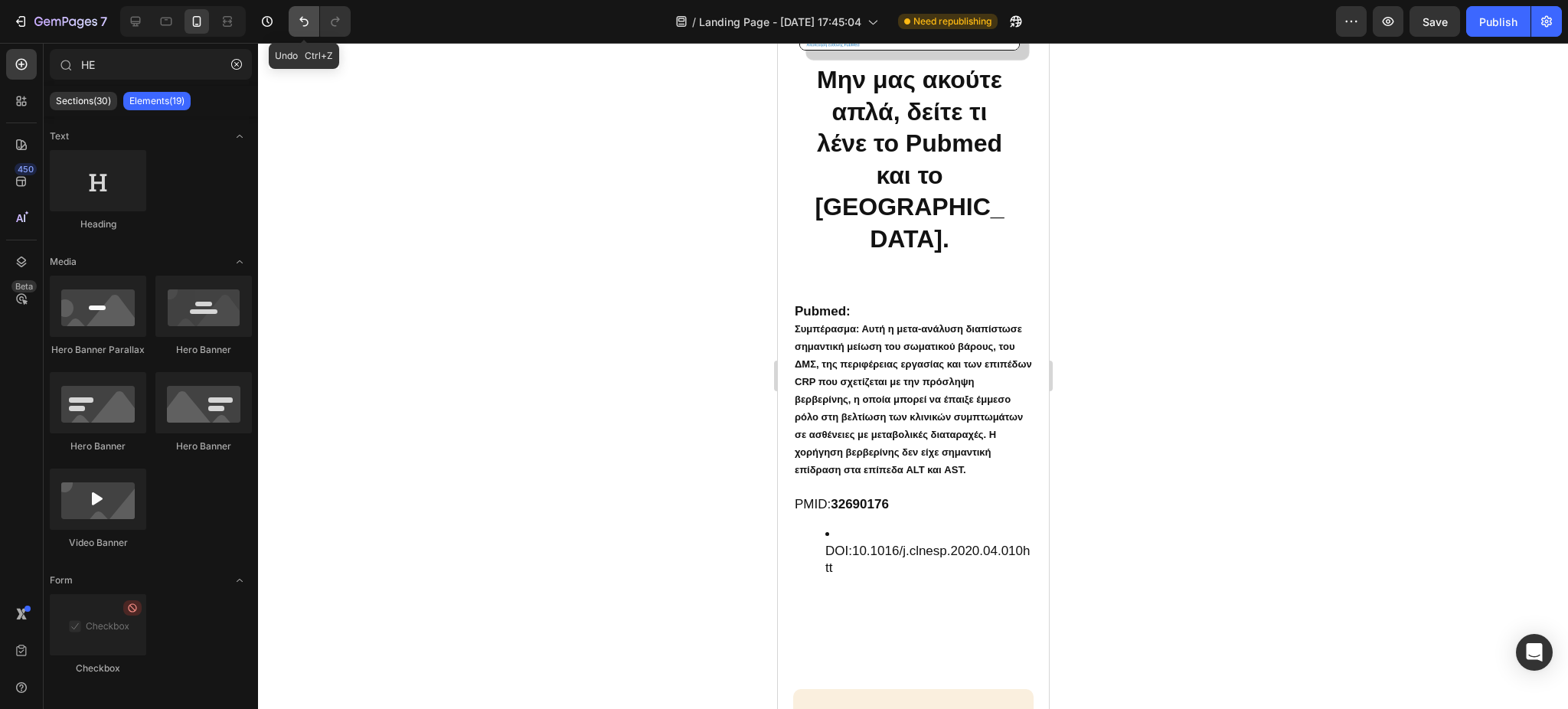
click at [303, 25] on icon "Undo/Redo" at bounding box center [304, 21] width 16 height 16
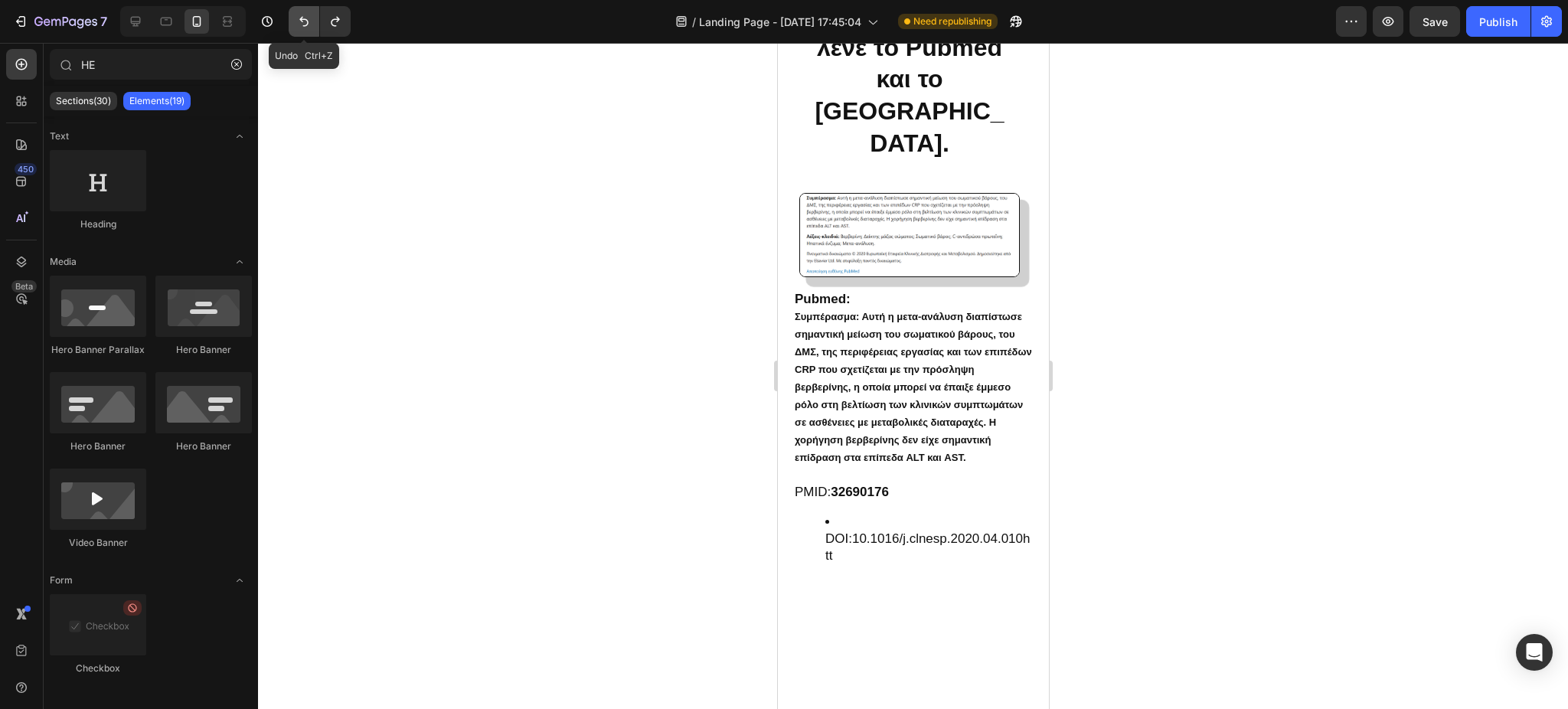
scroll to position [3446, 0]
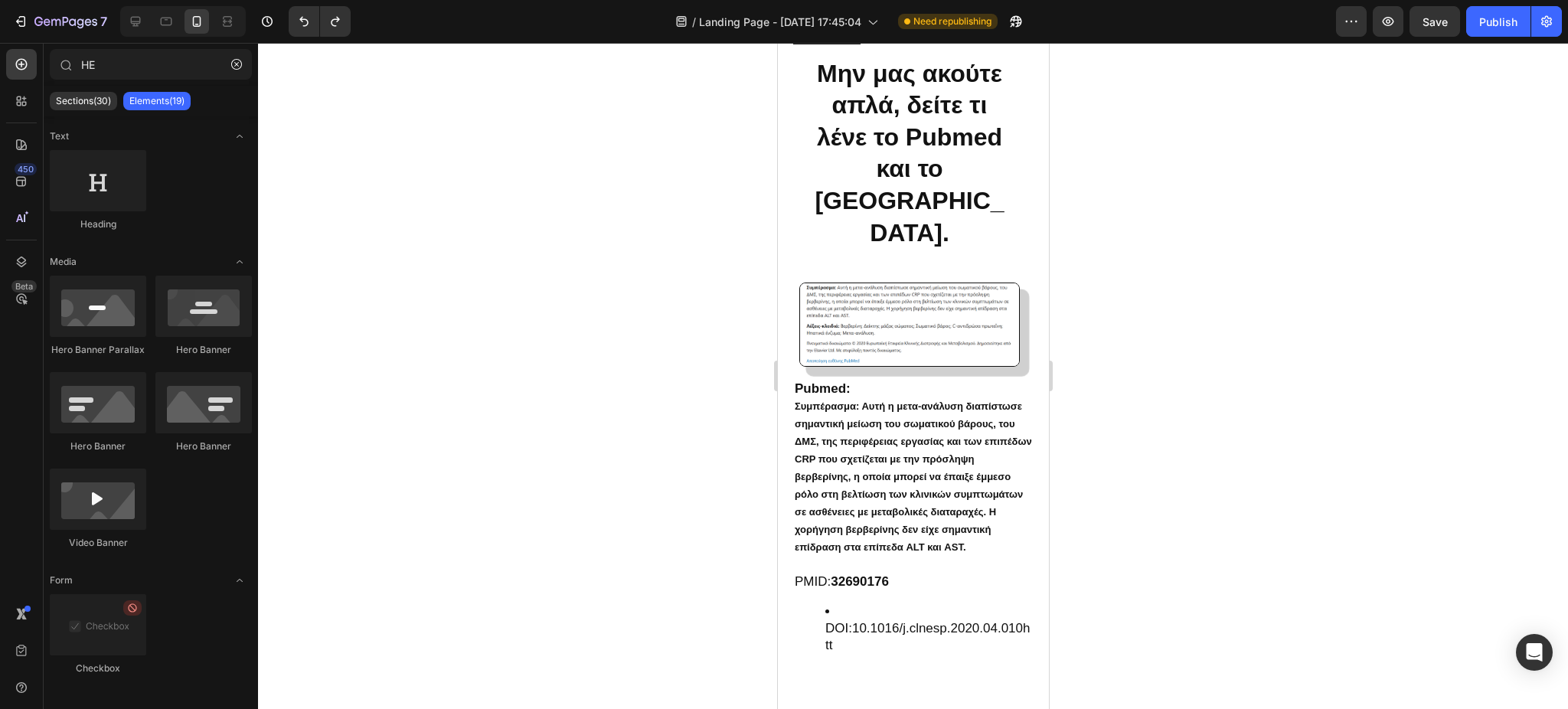
click at [1324, 439] on div at bounding box center [913, 376] width 1310 height 666
click at [900, 262] on div "Μην μας ακούτε απλά, δείτε τι λένε το Pubmed και το [GEOGRAPHIC_DATA]. Heading …" at bounding box center [908, 212] width 220 height 310
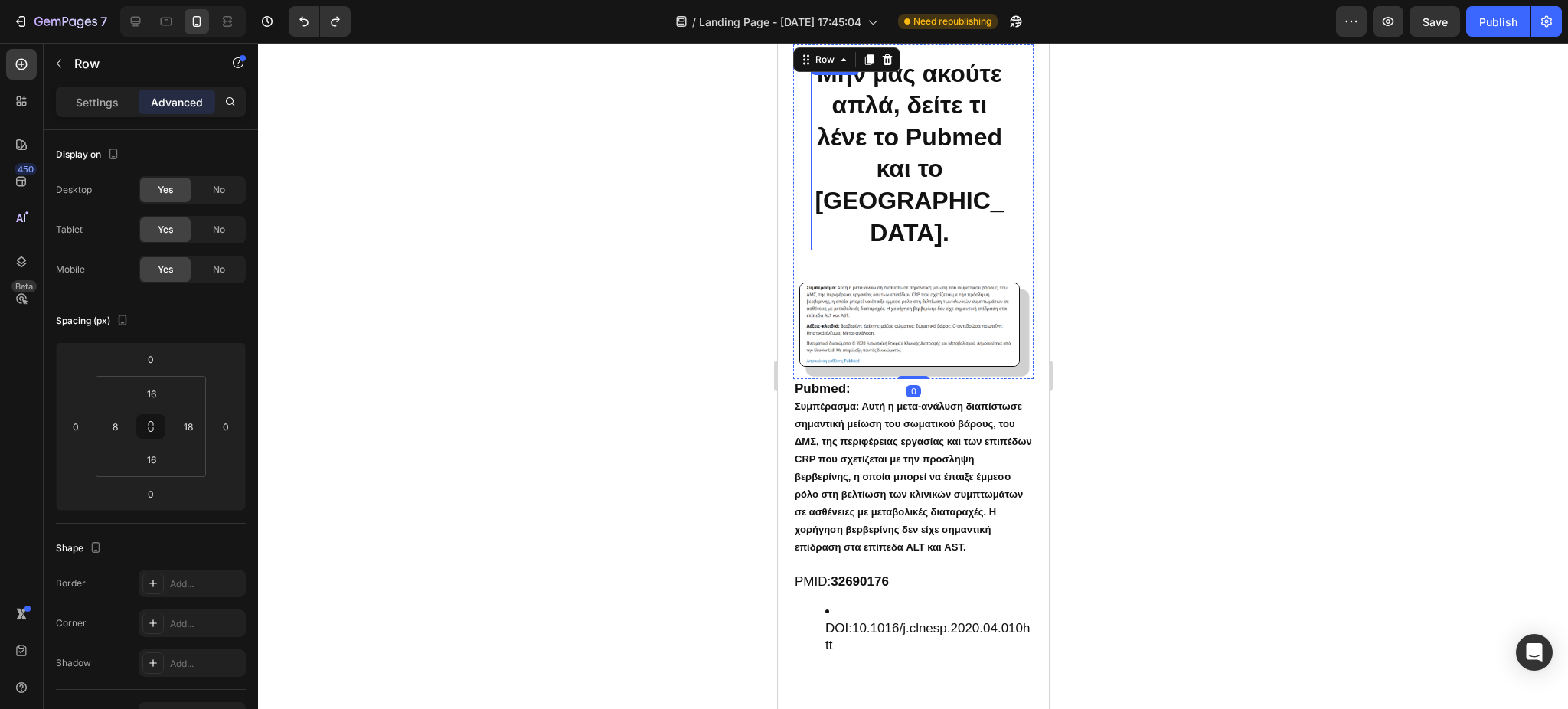
click at [901, 221] on p "Μην μας ακούτε απλά, δείτε τι λένε το Pubmed και το [GEOGRAPHIC_DATA]." at bounding box center [908, 153] width 195 height 192
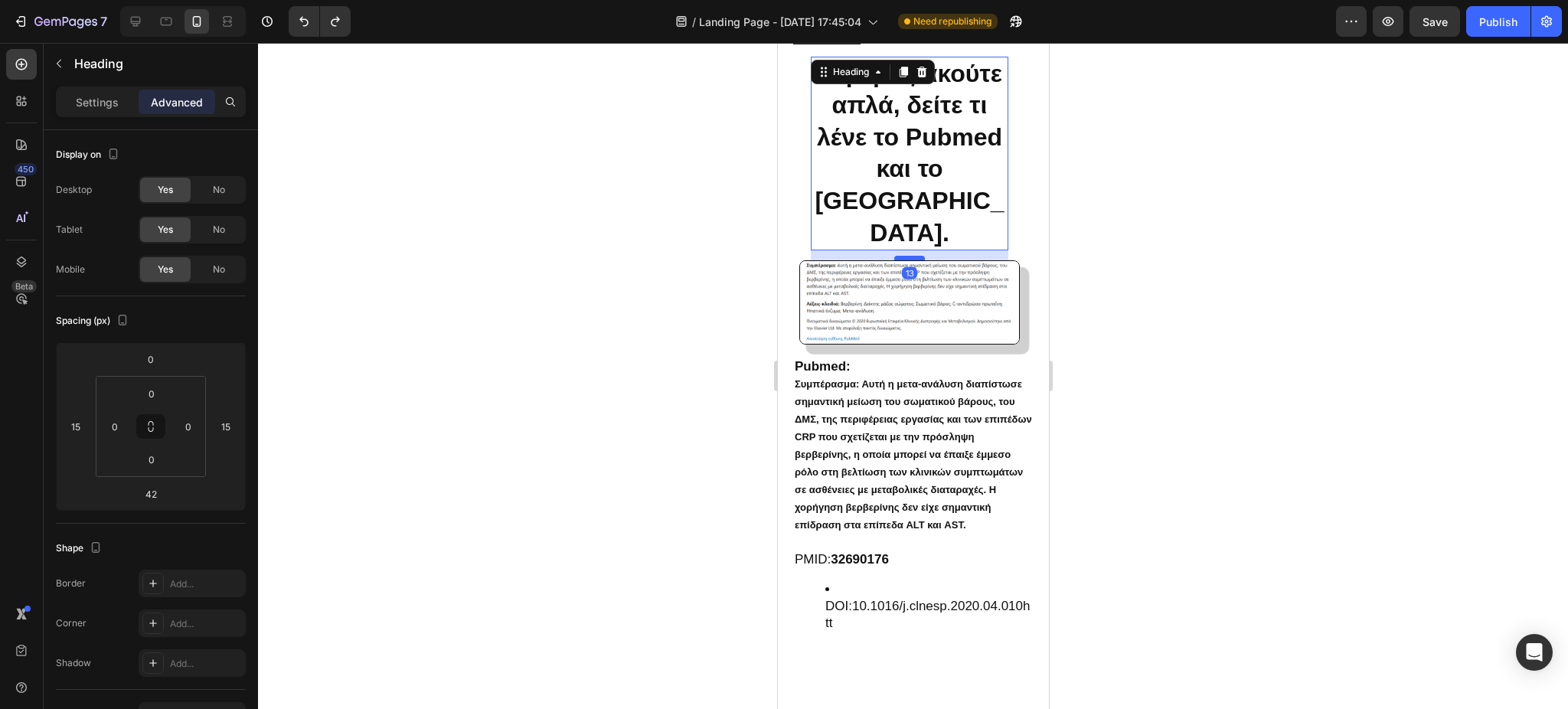
drag, startPoint x: 904, startPoint y: 266, endPoint x: 1980, endPoint y: 218, distance: 1077.1
click at [902, 256] on div at bounding box center [908, 258] width 30 height 5
type input "13"
click at [1244, 219] on div at bounding box center [913, 376] width 1310 height 666
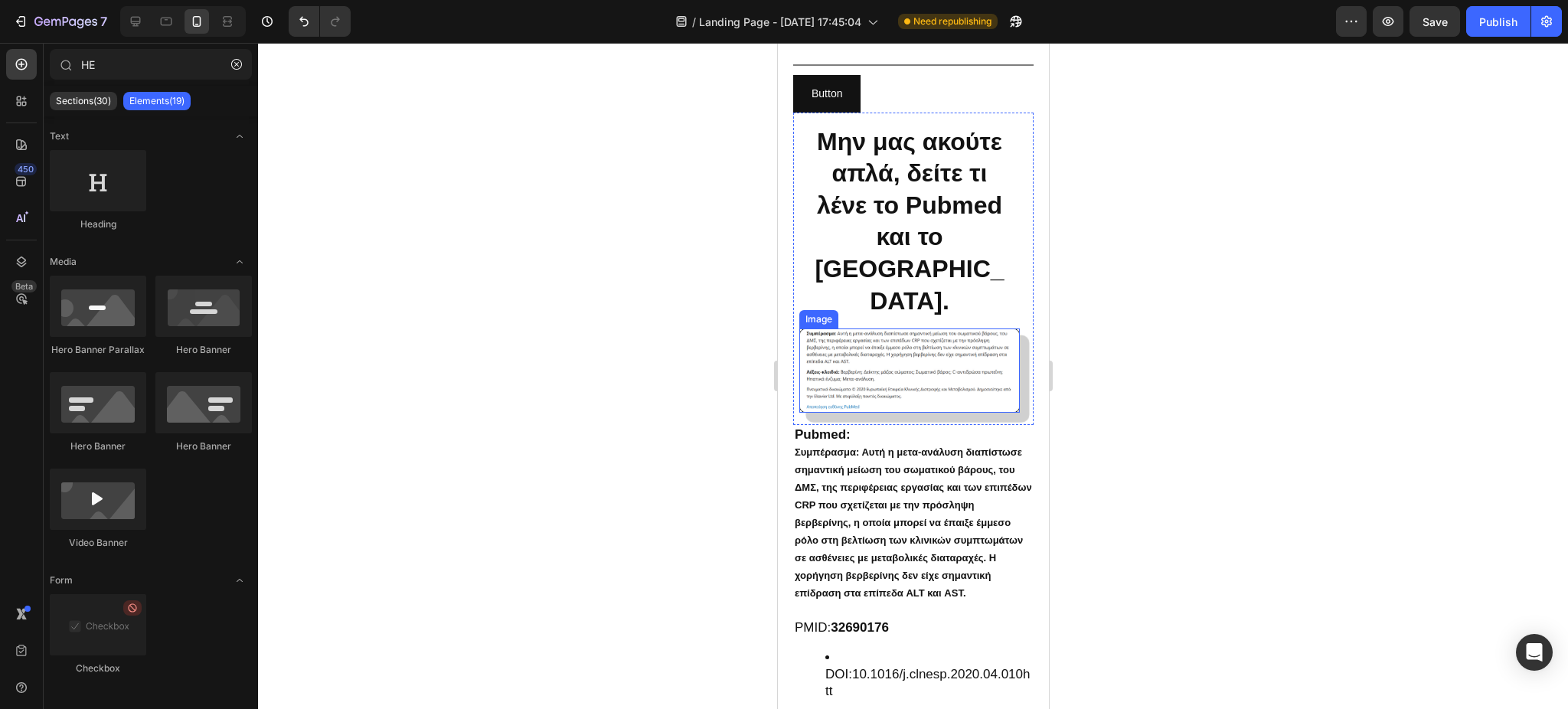
scroll to position [3461, 0]
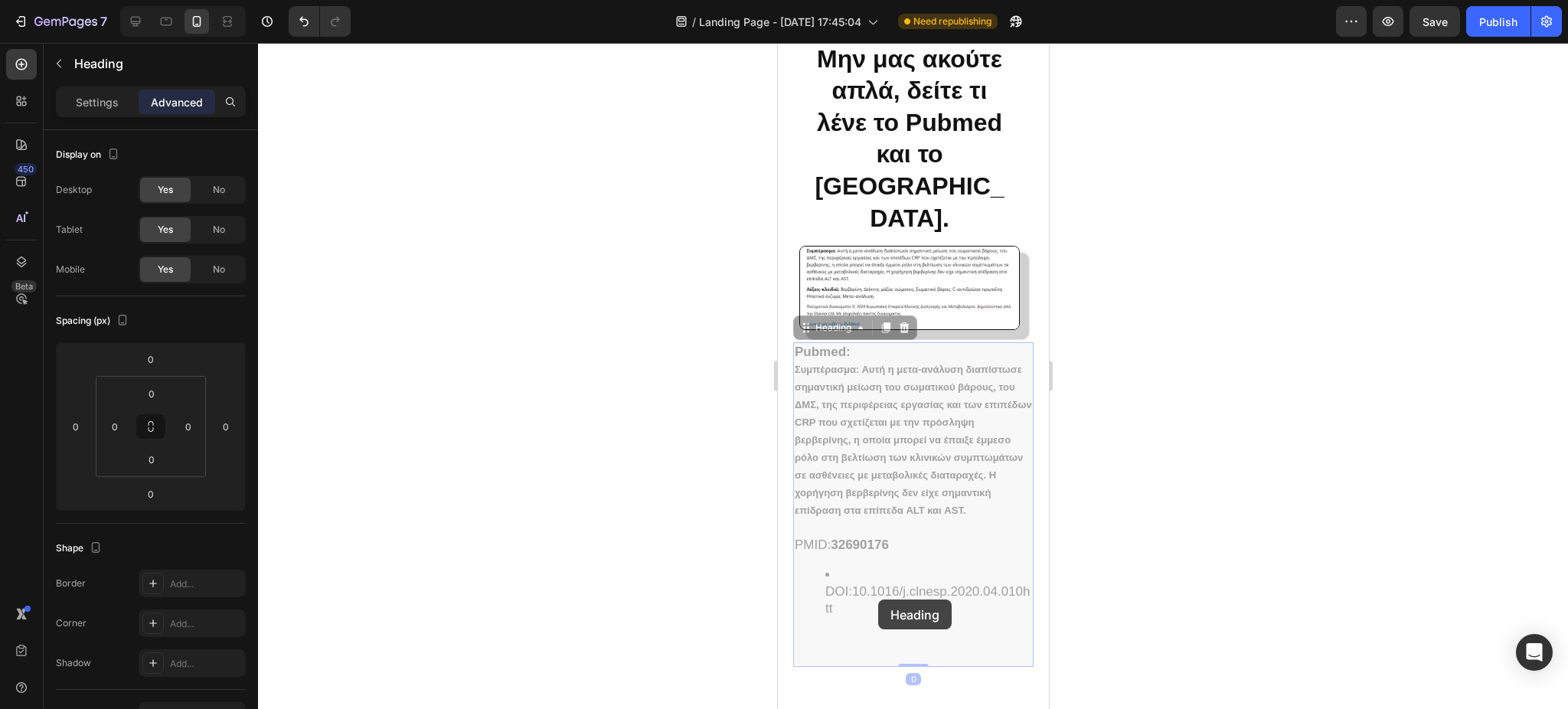
click at [621, 552] on div at bounding box center [913, 376] width 1310 height 666
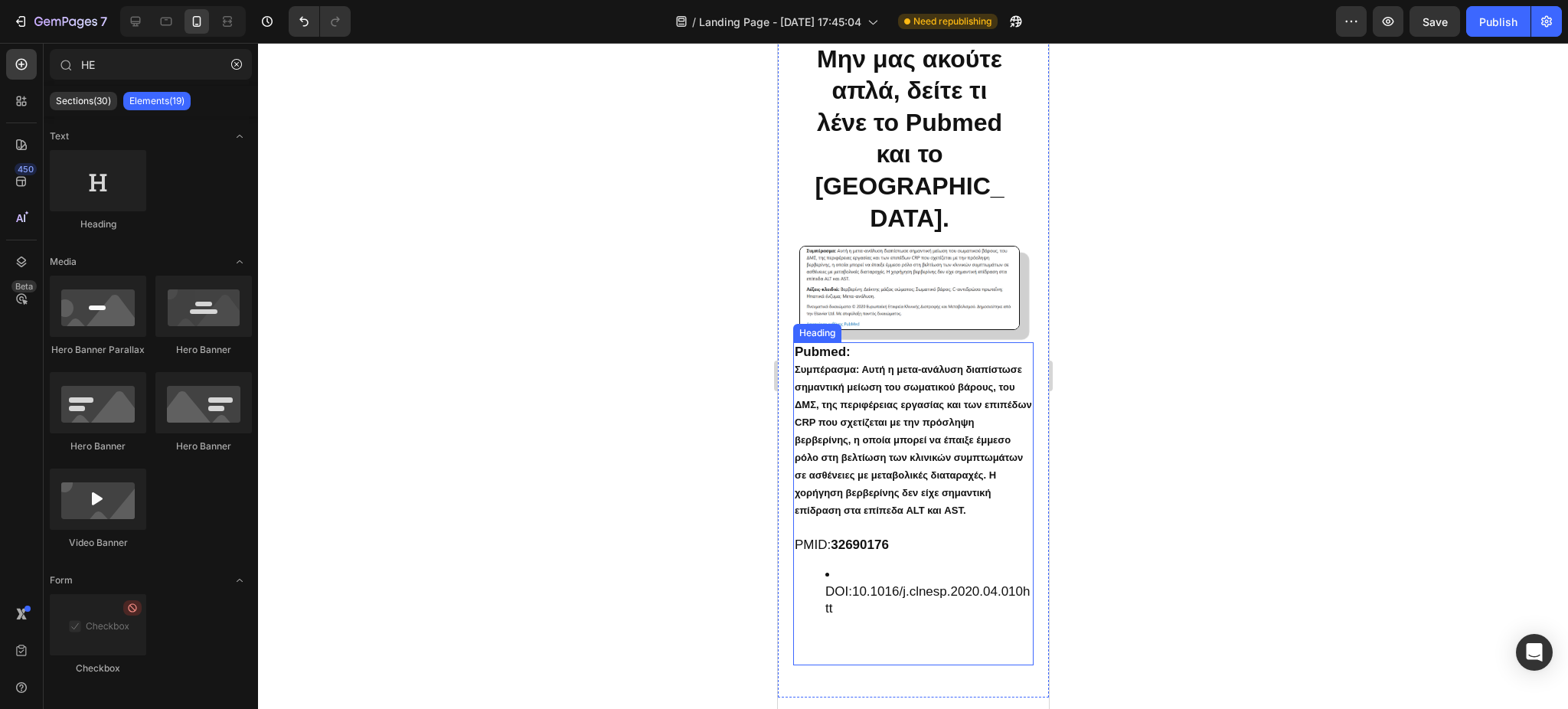
click at [853, 591] on link "10.1016/j.clnesp.2020.04.010htt" at bounding box center [927, 600] width 205 height 31
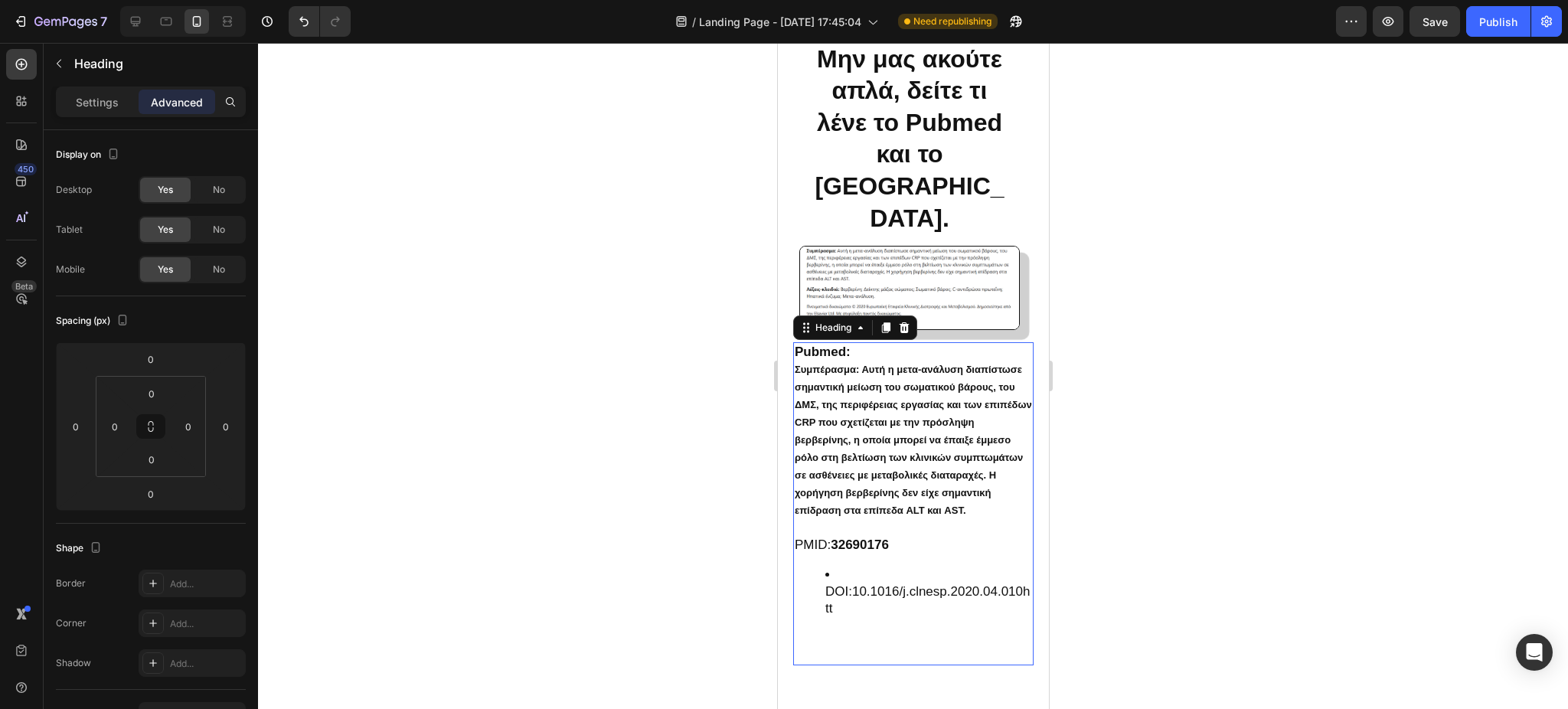
click at [853, 591] on link "10.1016/j.clnesp.2020.04.010htt" at bounding box center [927, 600] width 205 height 31
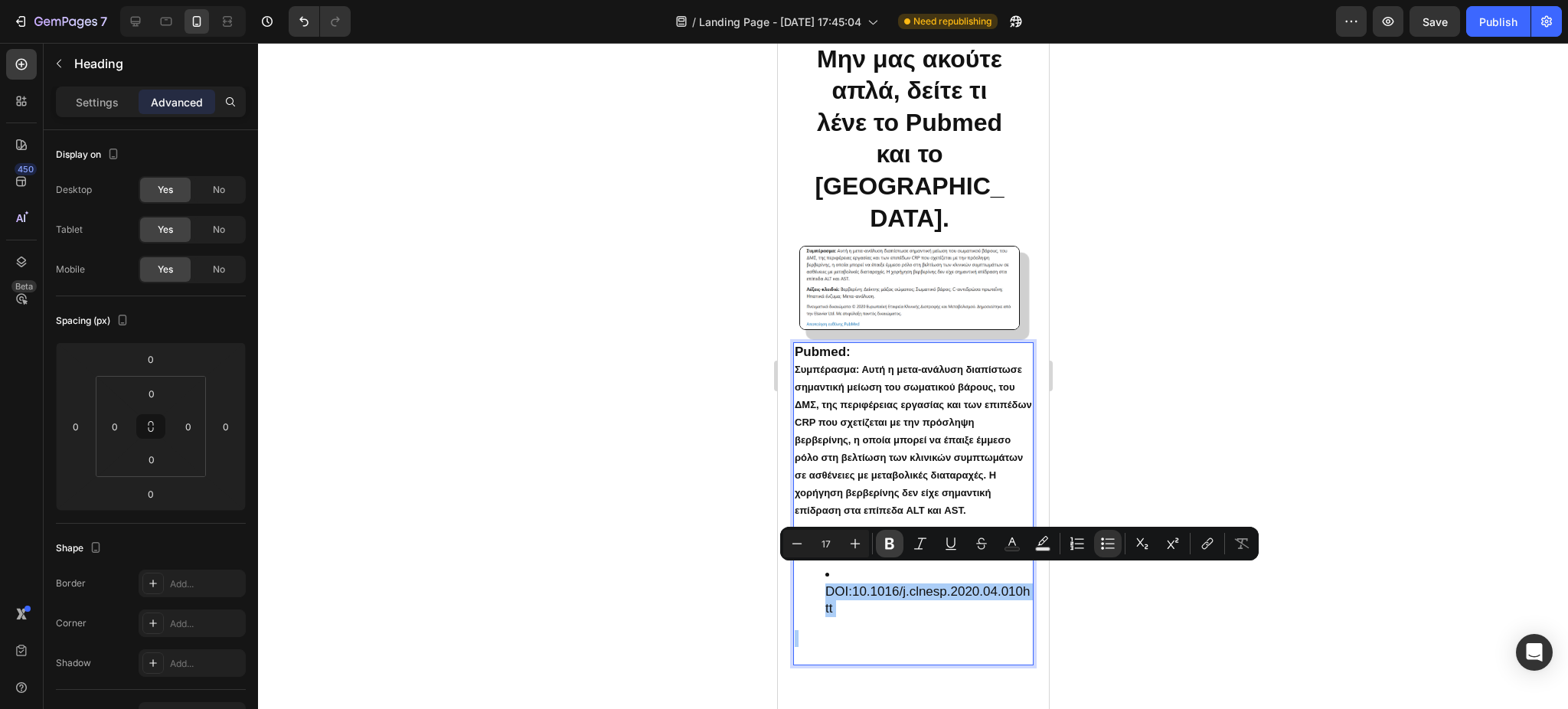
click at [886, 538] on icon "Editor contextual toolbar" at bounding box center [890, 544] width 9 height 12
click at [683, 543] on div at bounding box center [913, 376] width 1310 height 666
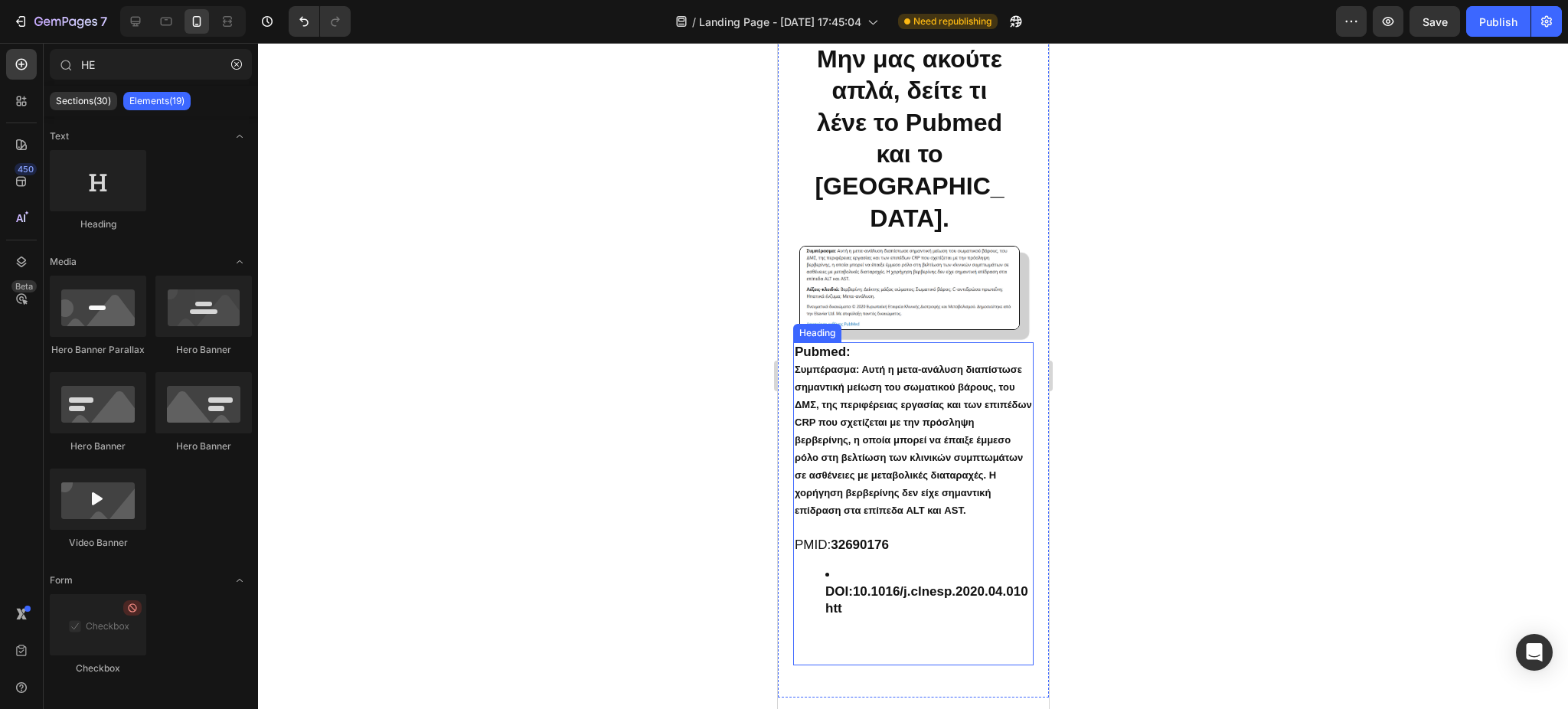
click at [822, 546] on p "⁠⁠⁠⁠⁠⁠⁠ Pubmed: Συμπέρασμα: Αυτή η μετα-ανάλυση διαπίστωσε σημαντική μείωση του…" at bounding box center [912, 449] width 238 height 210
click at [822, 546] on p "Pubmed: Συμπέρασμα: Αυτή η μετα-ανάλυση διαπίστωσε σημαντική μείωση του σωματικ…" at bounding box center [912, 449] width 238 height 210
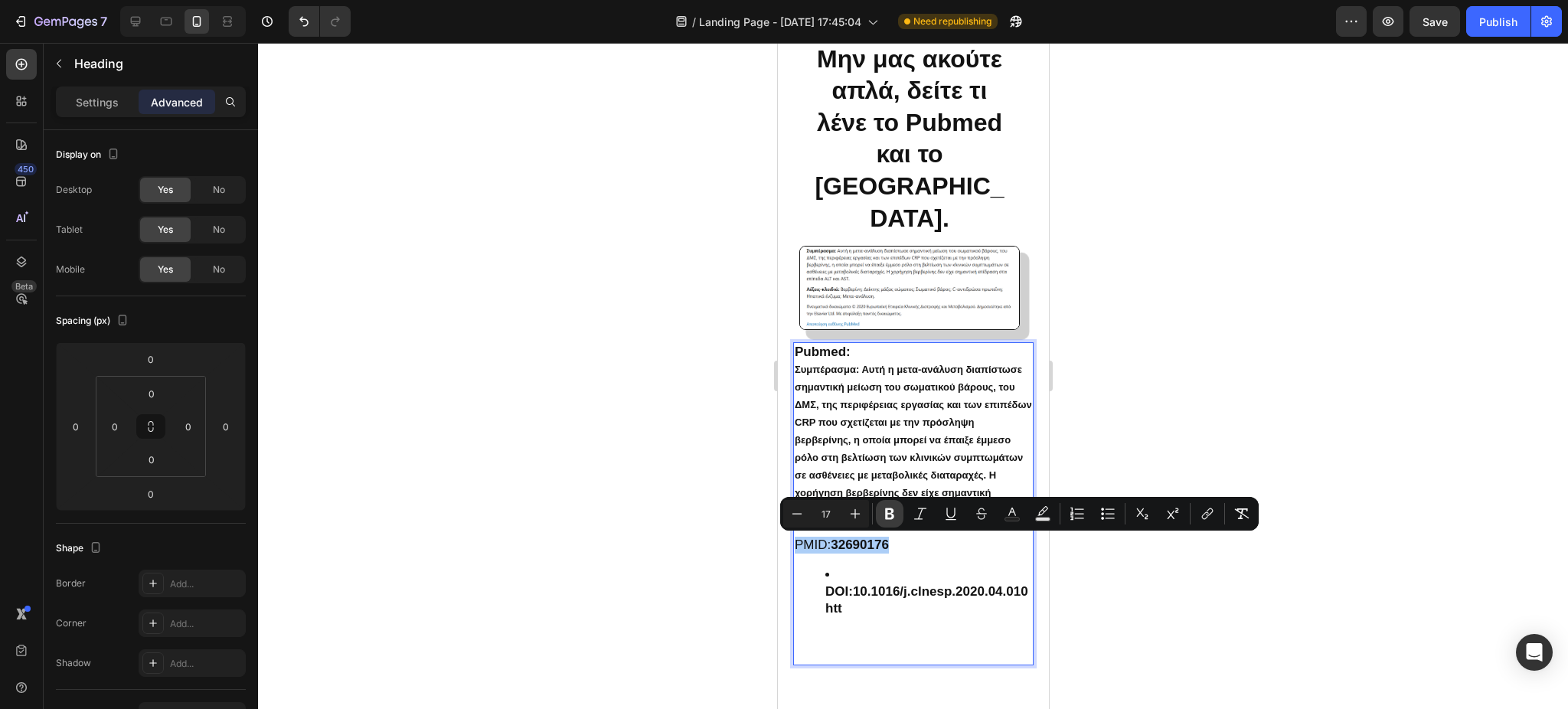
click at [886, 506] on icon "Editor contextual toolbar" at bounding box center [889, 514] width 16 height 16
click at [672, 478] on div at bounding box center [913, 376] width 1310 height 666
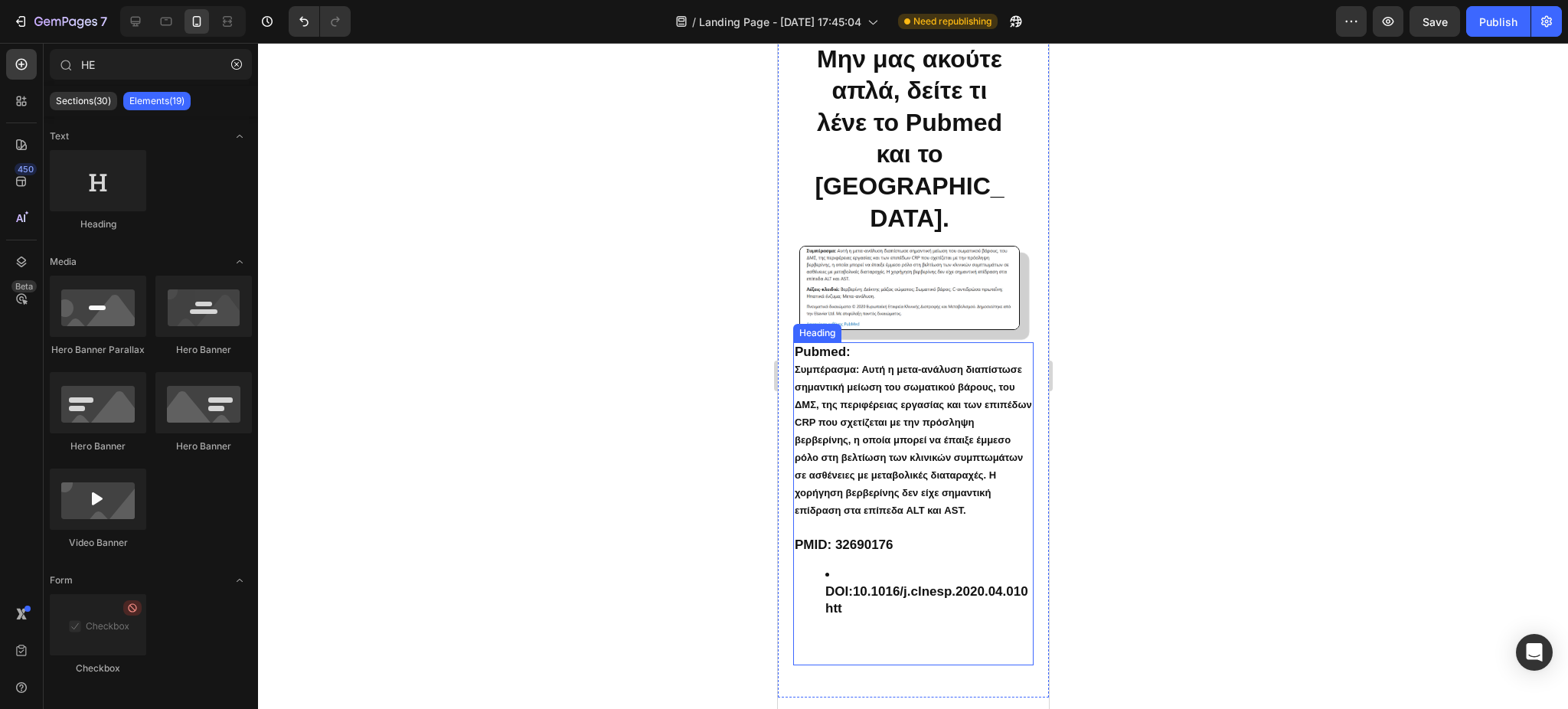
click at [830, 609] on li "DOI: 10.1016/j.clnesp.2020.04.010htt" at bounding box center [928, 591] width 206 height 50
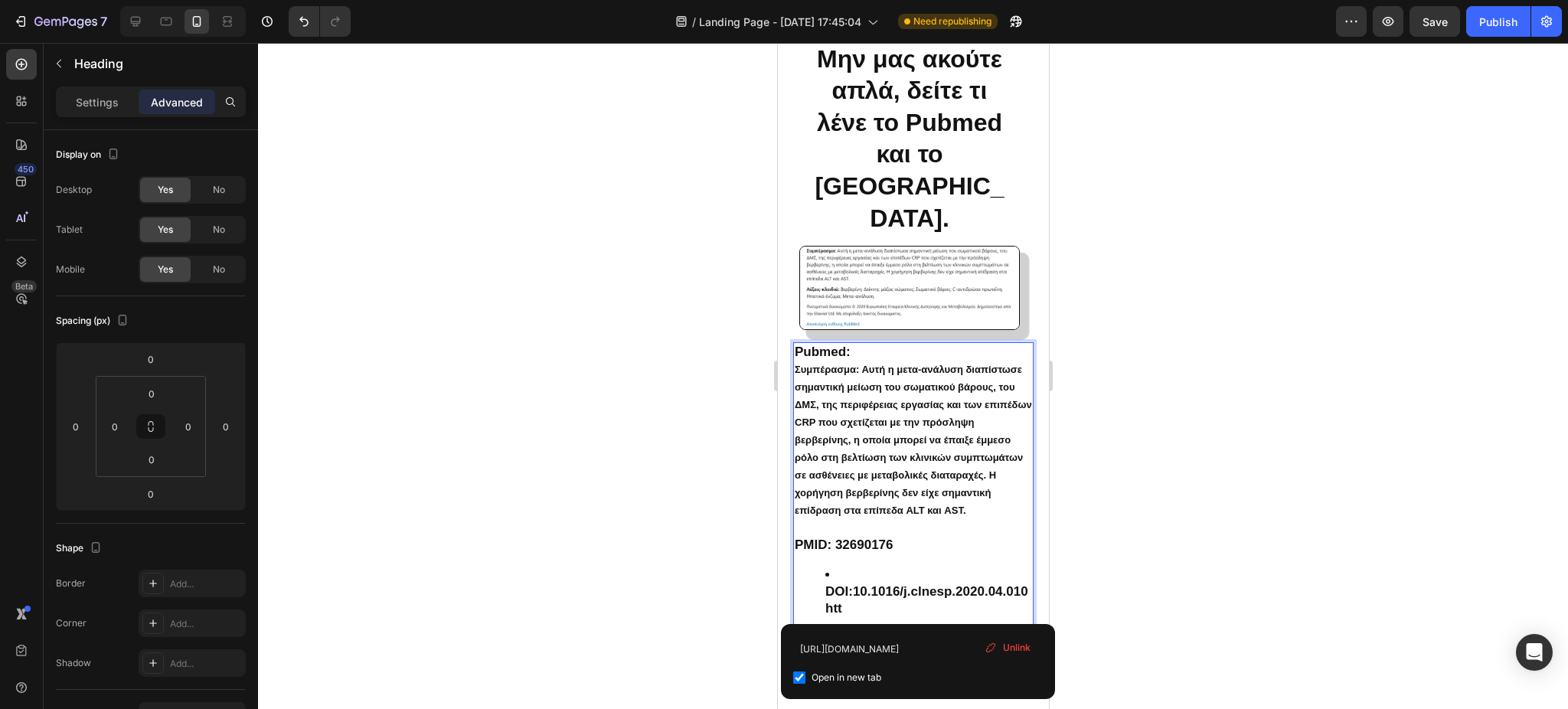
click at [830, 609] on li "DOI: 10.1016/j.clnesp.2020.04.010htt" at bounding box center [928, 591] width 206 height 50
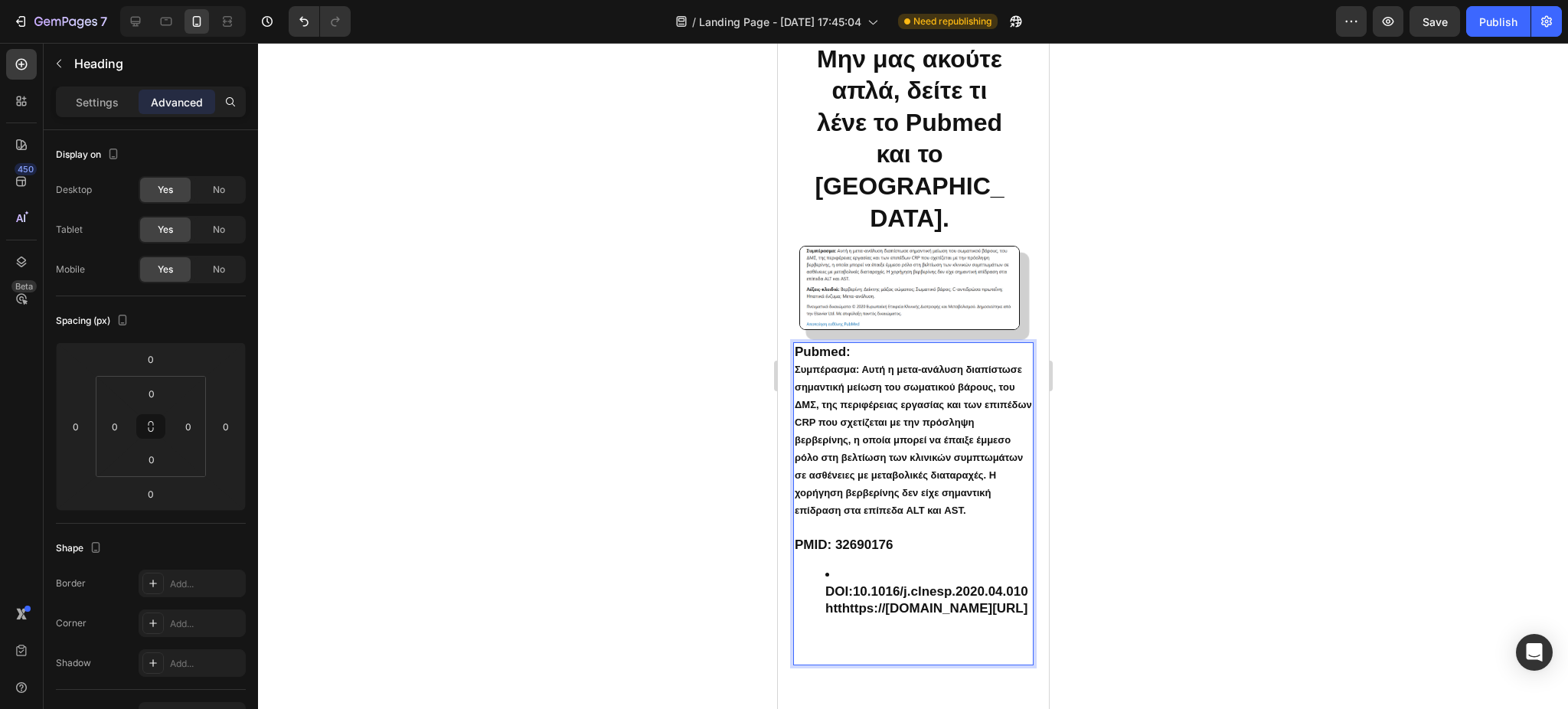
click at [830, 609] on li "DOI: 10.1016/j.clnesp.2020.04.010htthttps://[DOMAIN_NAME][URL]" at bounding box center [928, 591] width 206 height 50
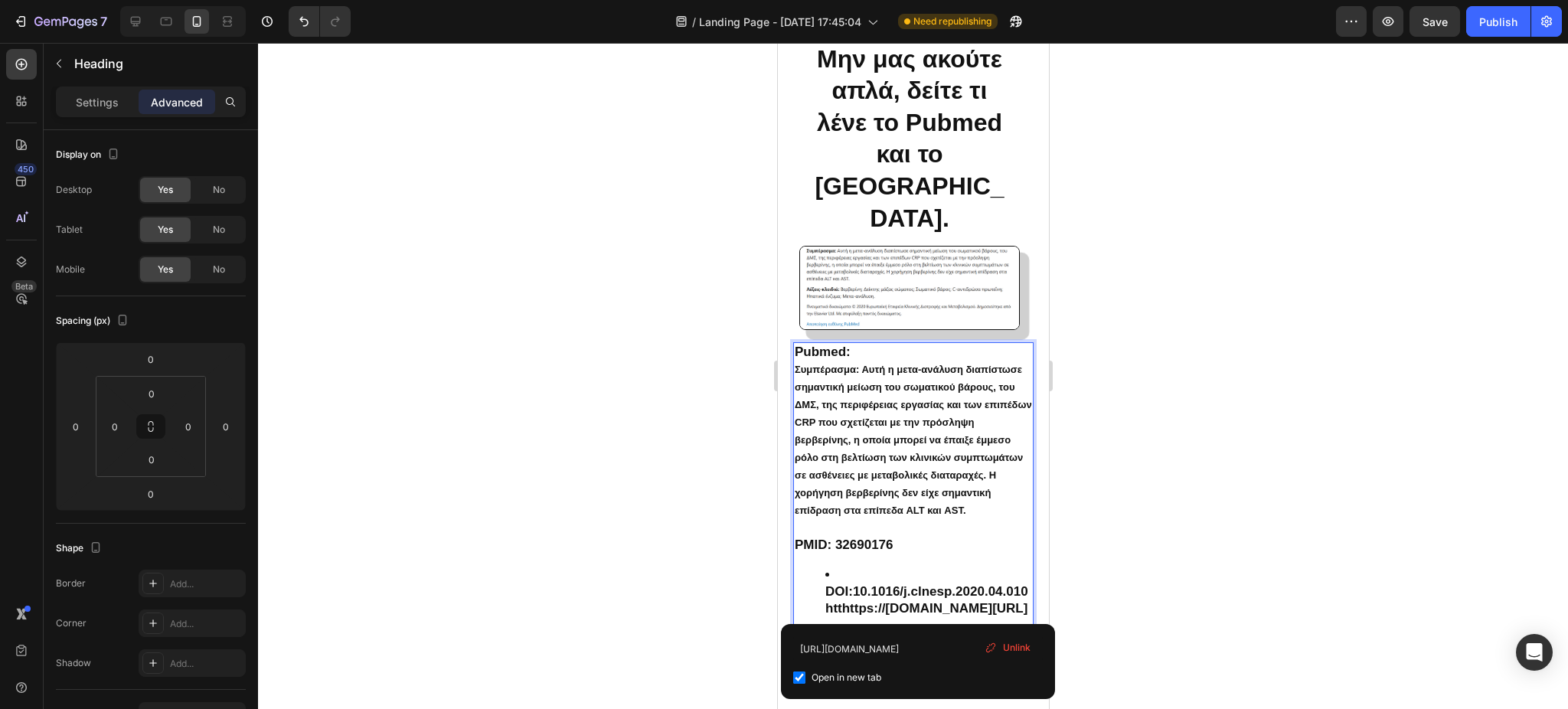
click at [933, 617] on li "DOI: 10.1016/j.clnesp.2020.04.010htthttps://[DOMAIN_NAME][URL]" at bounding box center [928, 591] width 206 height 50
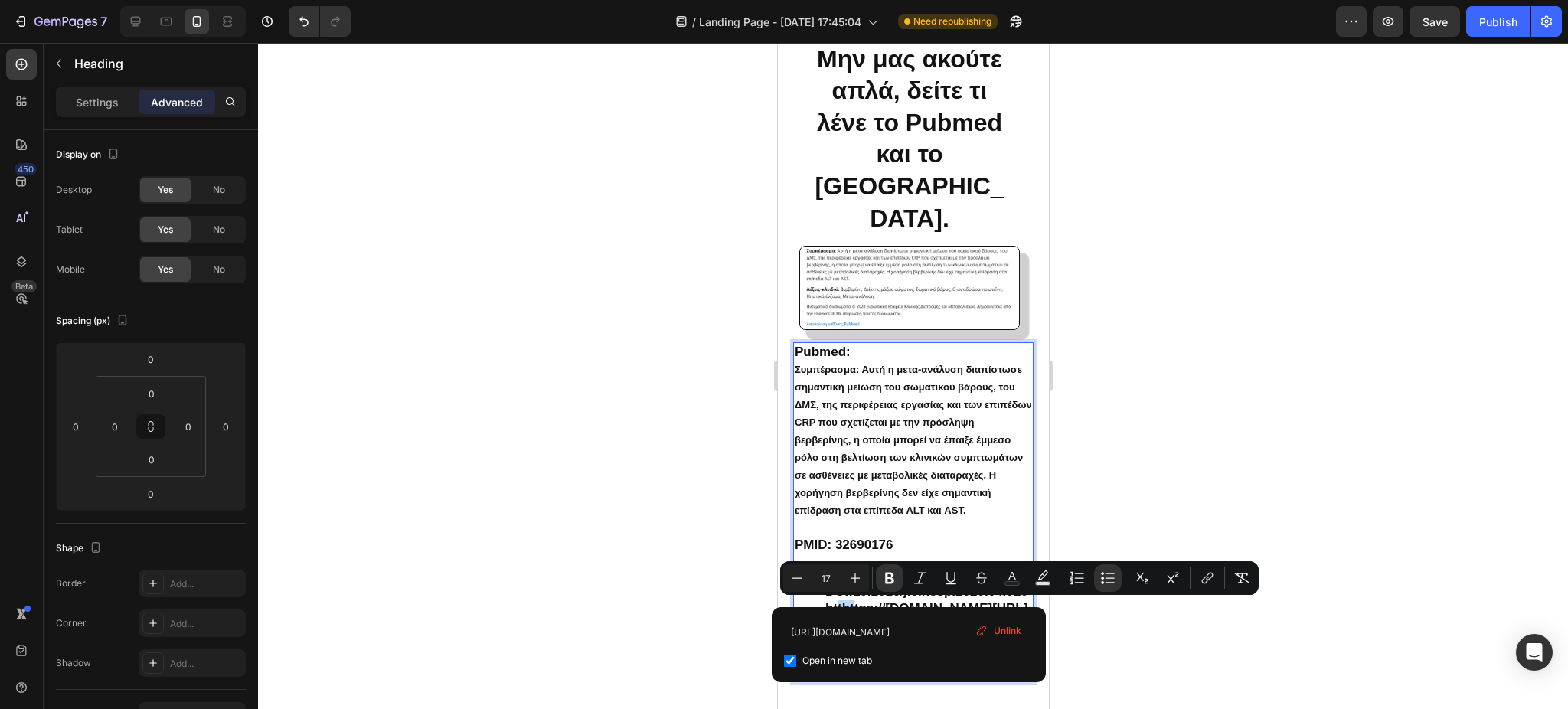
drag, startPoint x: 820, startPoint y: 611, endPoint x: 840, endPoint y: 607, distance: 20.4
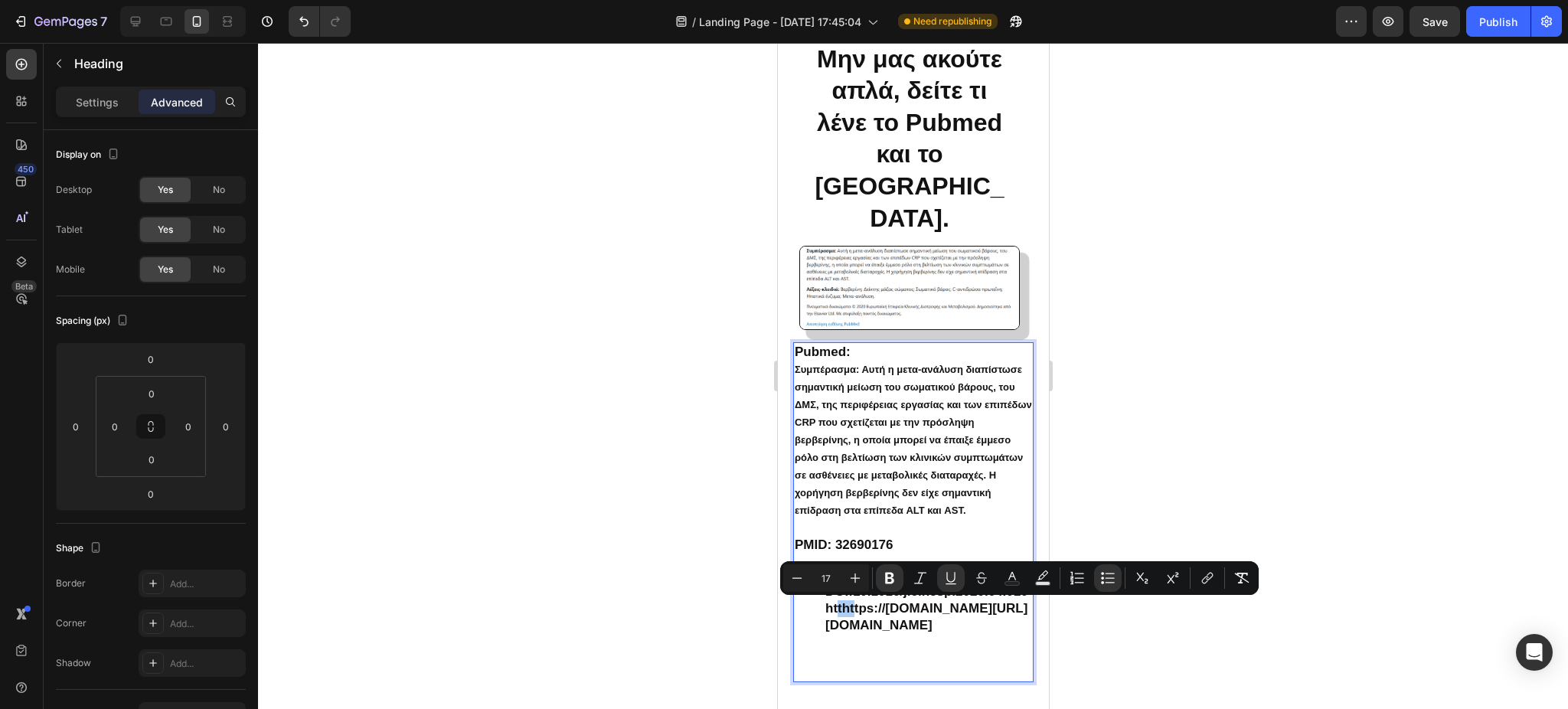
click at [677, 612] on div at bounding box center [913, 376] width 1310 height 666
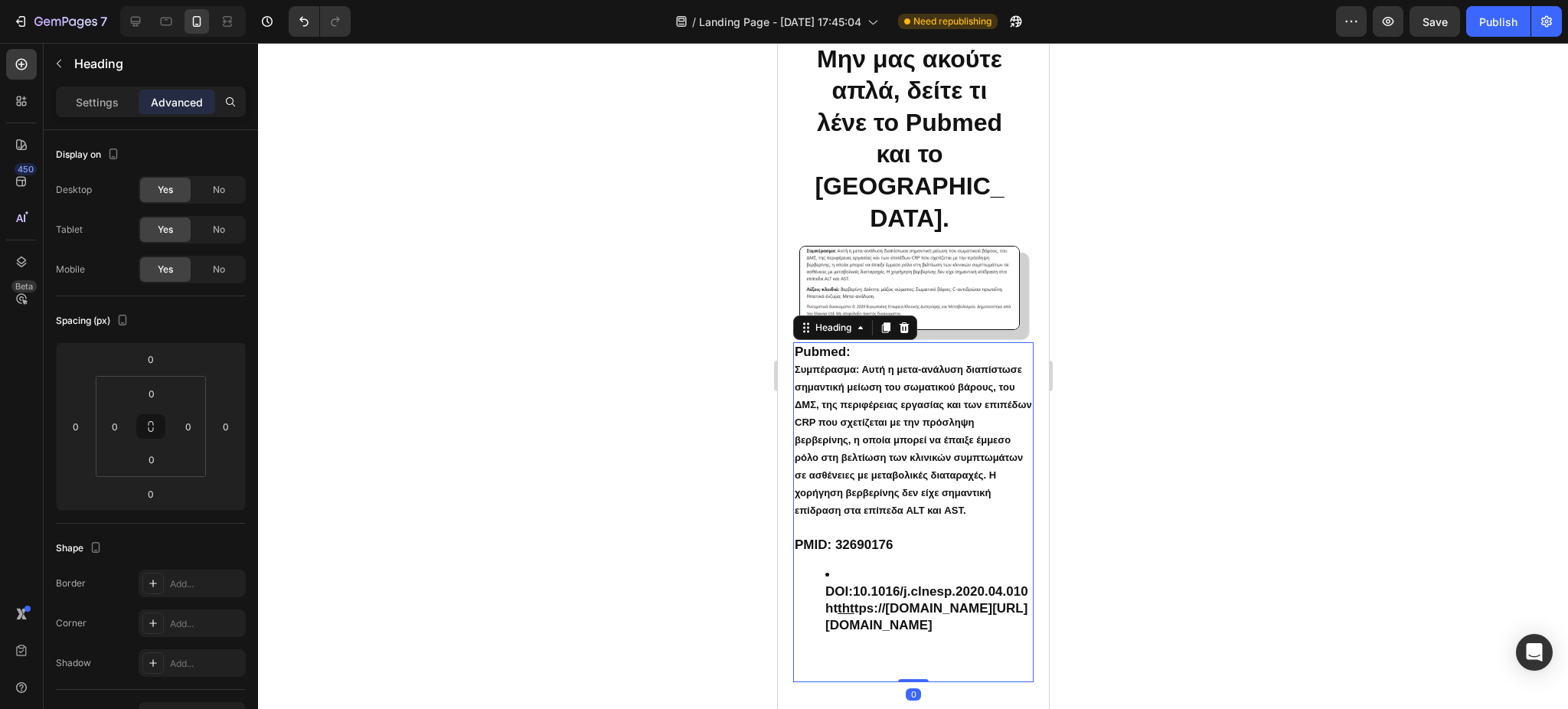
click at [1104, 543] on div at bounding box center [913, 376] width 1310 height 666
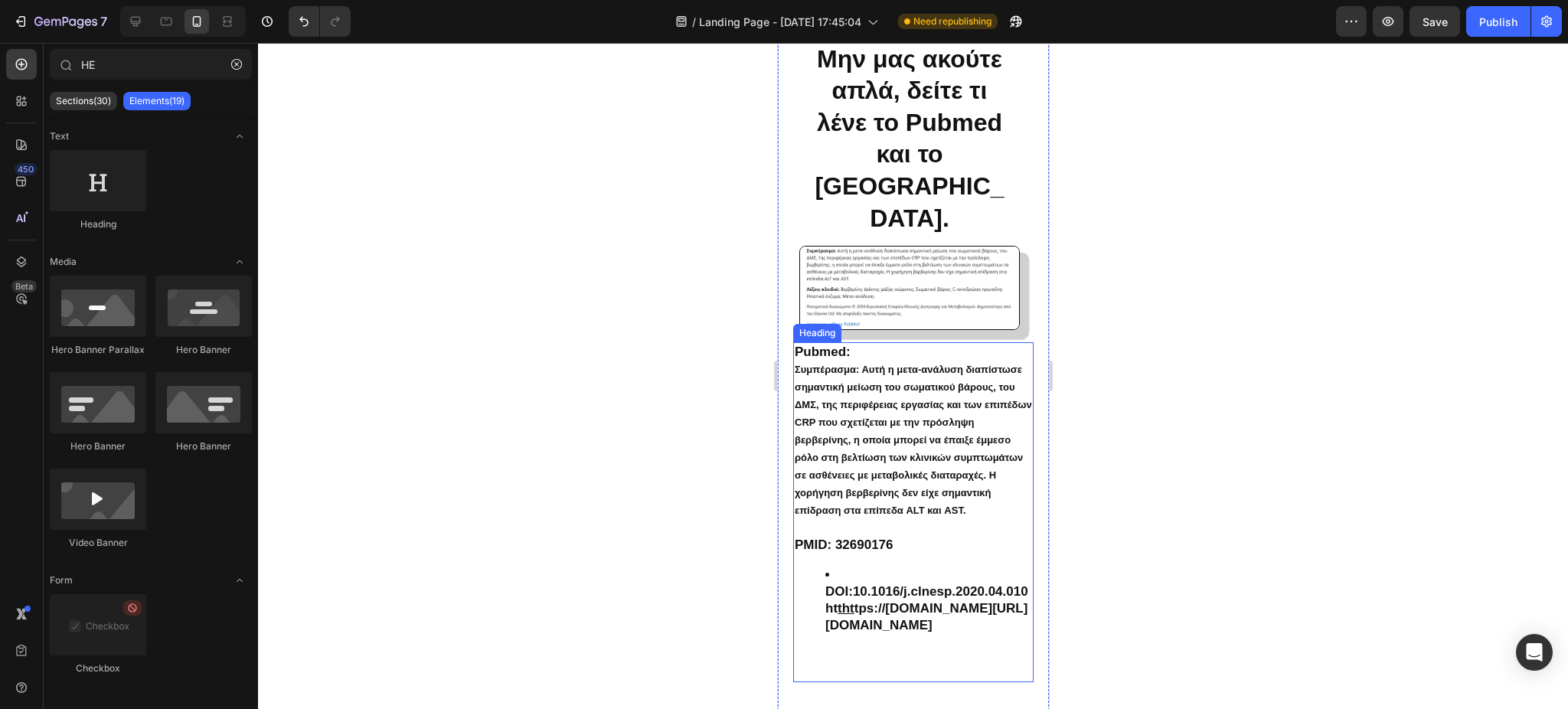
click at [994, 634] on li "DOI: 10.1016/j.clnesp.2020.04.010ht tht tps://[DOMAIN_NAME][URL][DOMAIN_NAME]" at bounding box center [928, 599] width 206 height 67
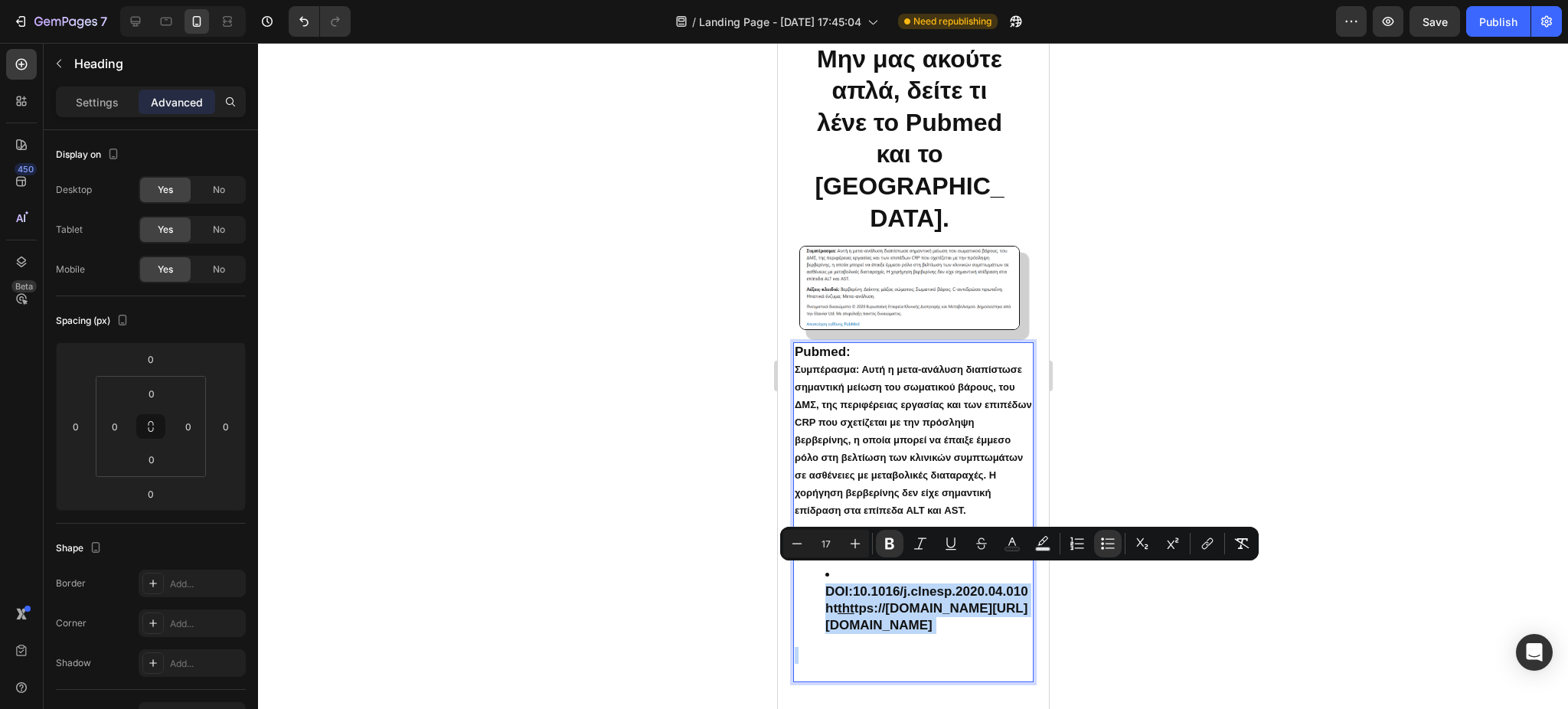
click at [994, 634] on li "DOI: 10.1016/j.clnesp.2020.04.010ht tht tps://[DOMAIN_NAME][URL][DOMAIN_NAME]" at bounding box center [928, 599] width 206 height 67
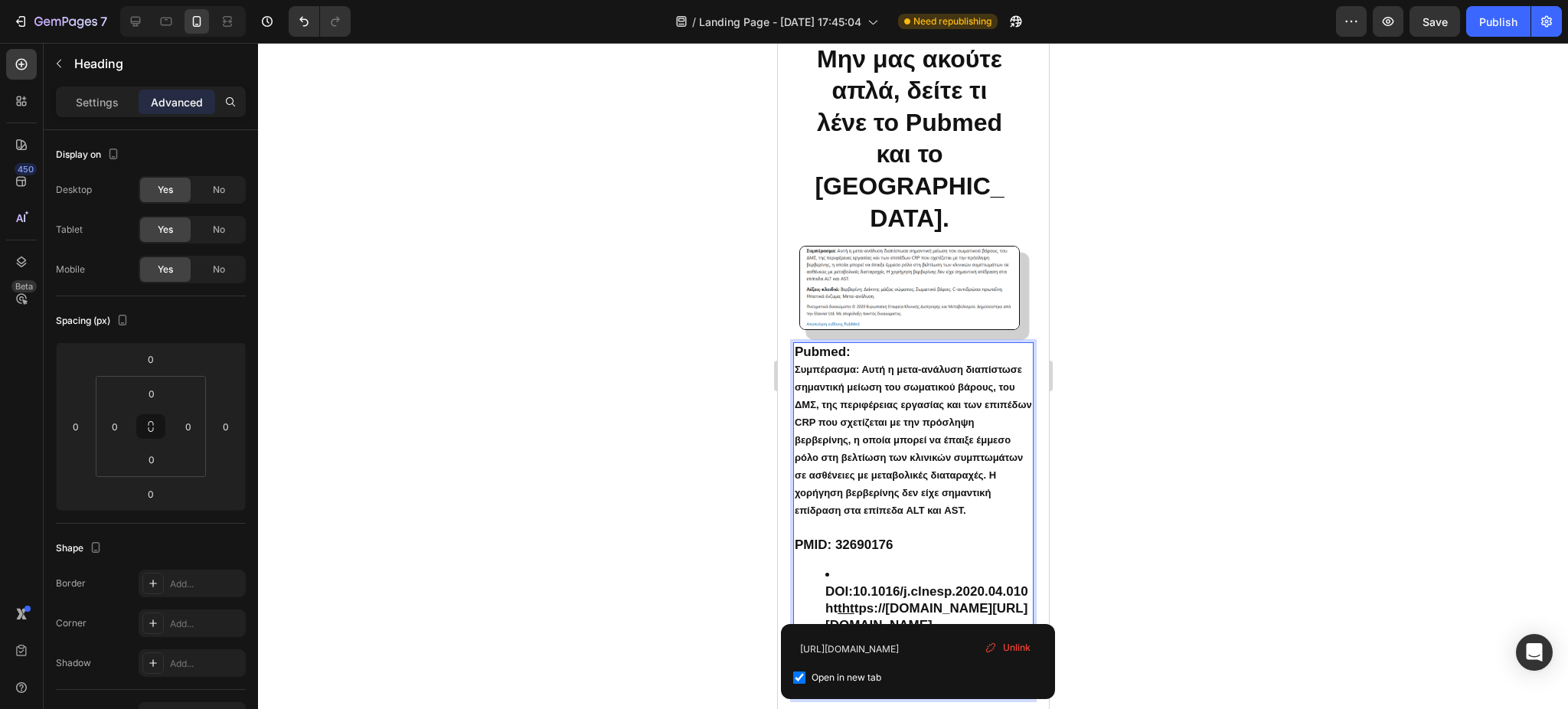
drag, startPoint x: 858, startPoint y: 605, endPoint x: 973, endPoint y: 691, distance: 143.6
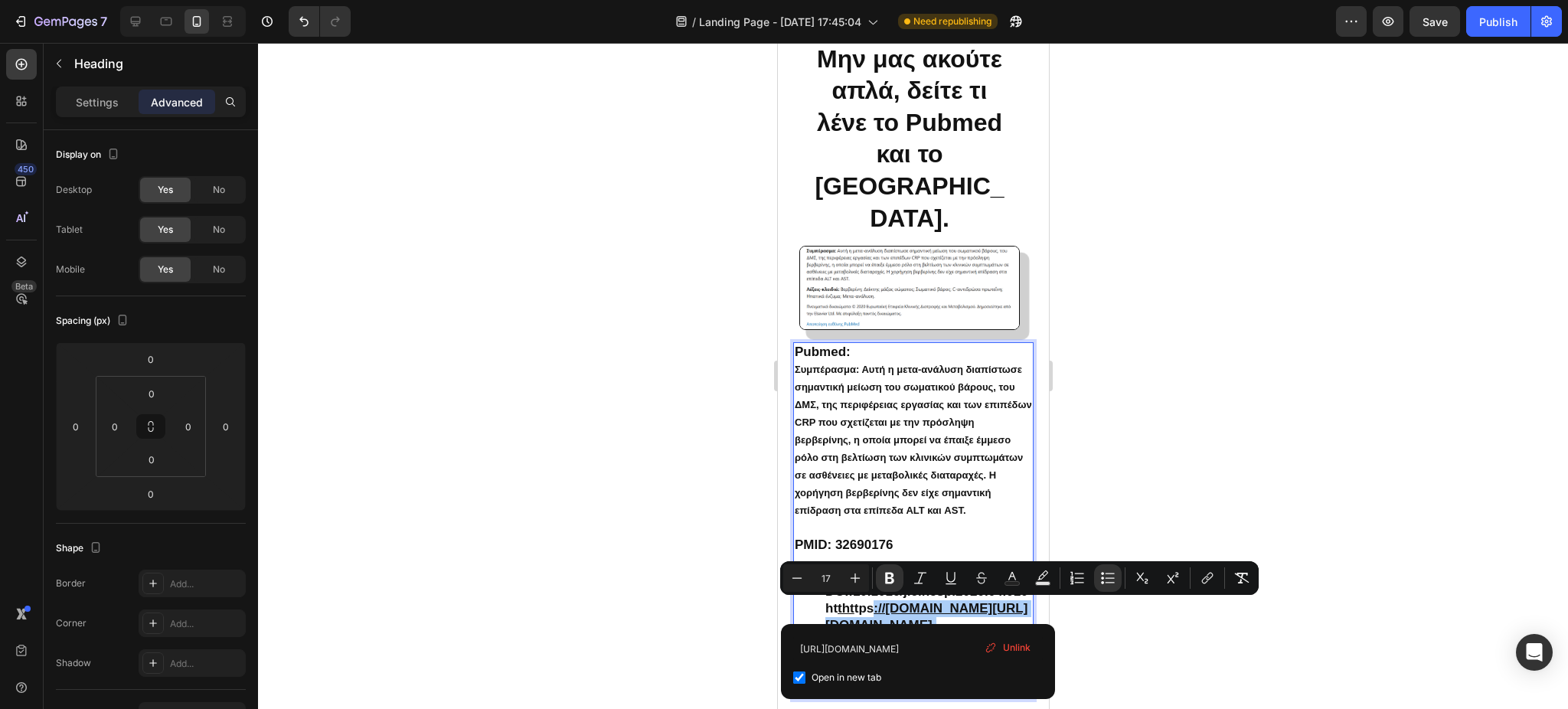
click at [1538, 228] on div at bounding box center [913, 376] width 1310 height 666
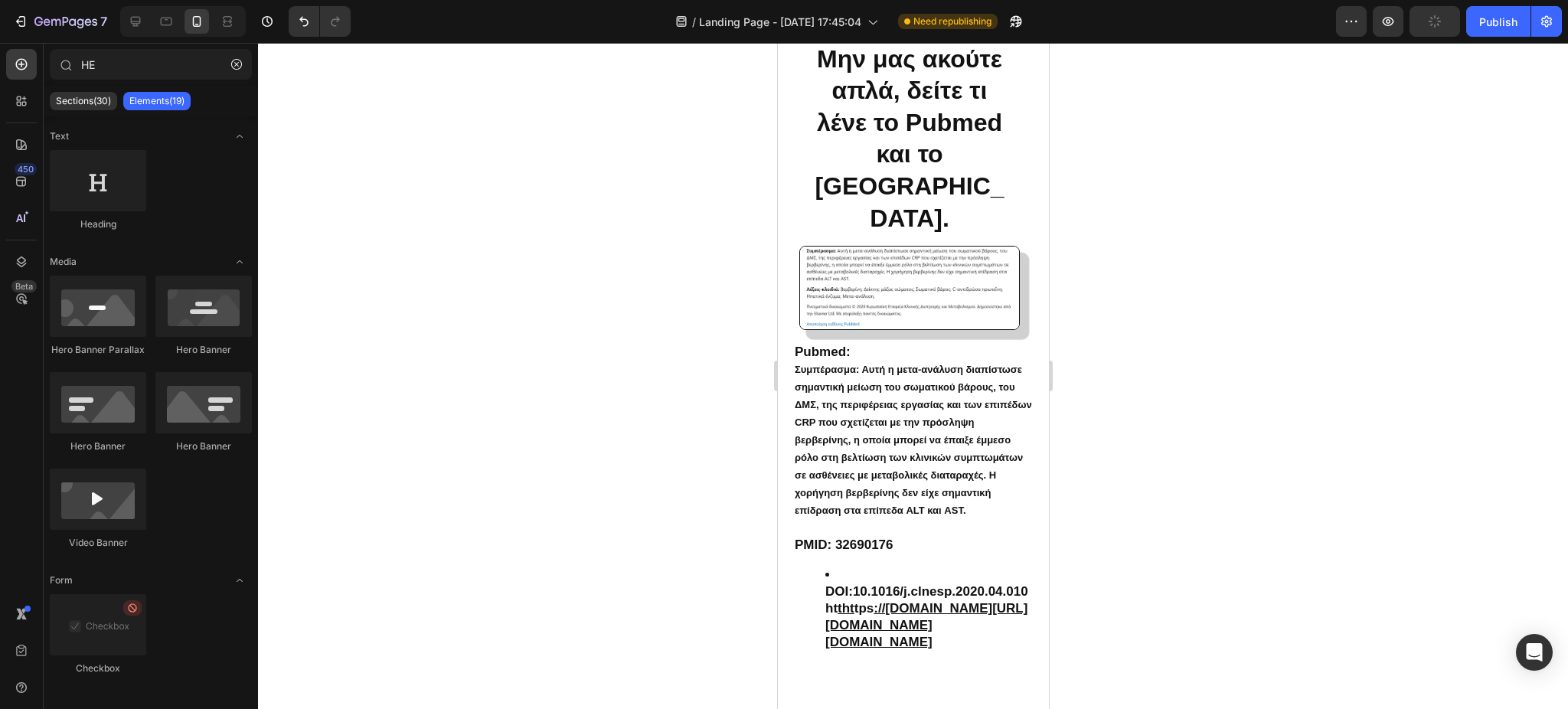
click at [627, 401] on div at bounding box center [913, 376] width 1310 height 666
